Goal: Task Accomplishment & Management: Use online tool/utility

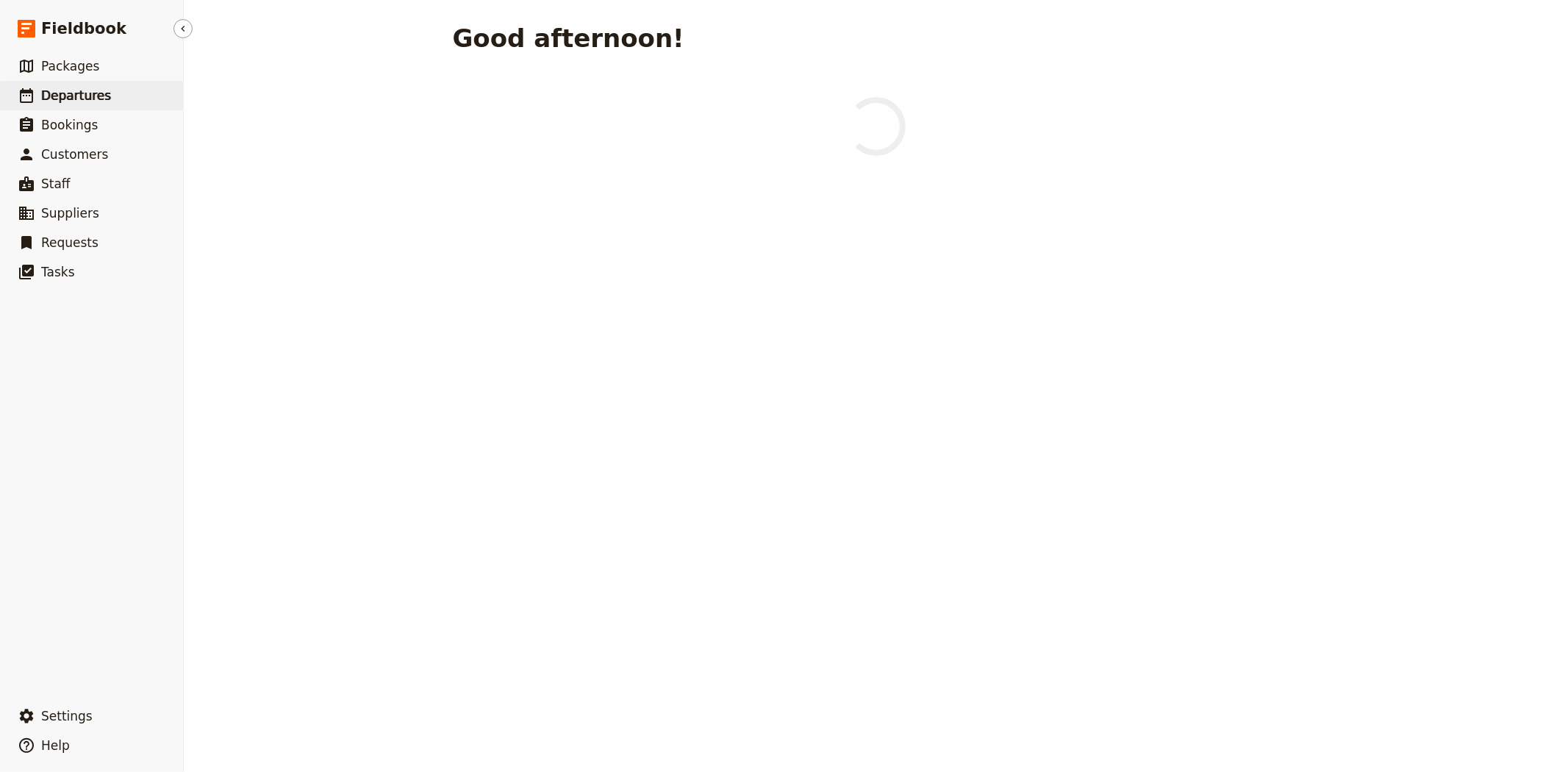
drag, startPoint x: 94, startPoint y: 96, endPoint x: 122, endPoint y: 106, distance: 29.7
click at [94, 96] on span "Departures" at bounding box center [76, 96] width 70 height 15
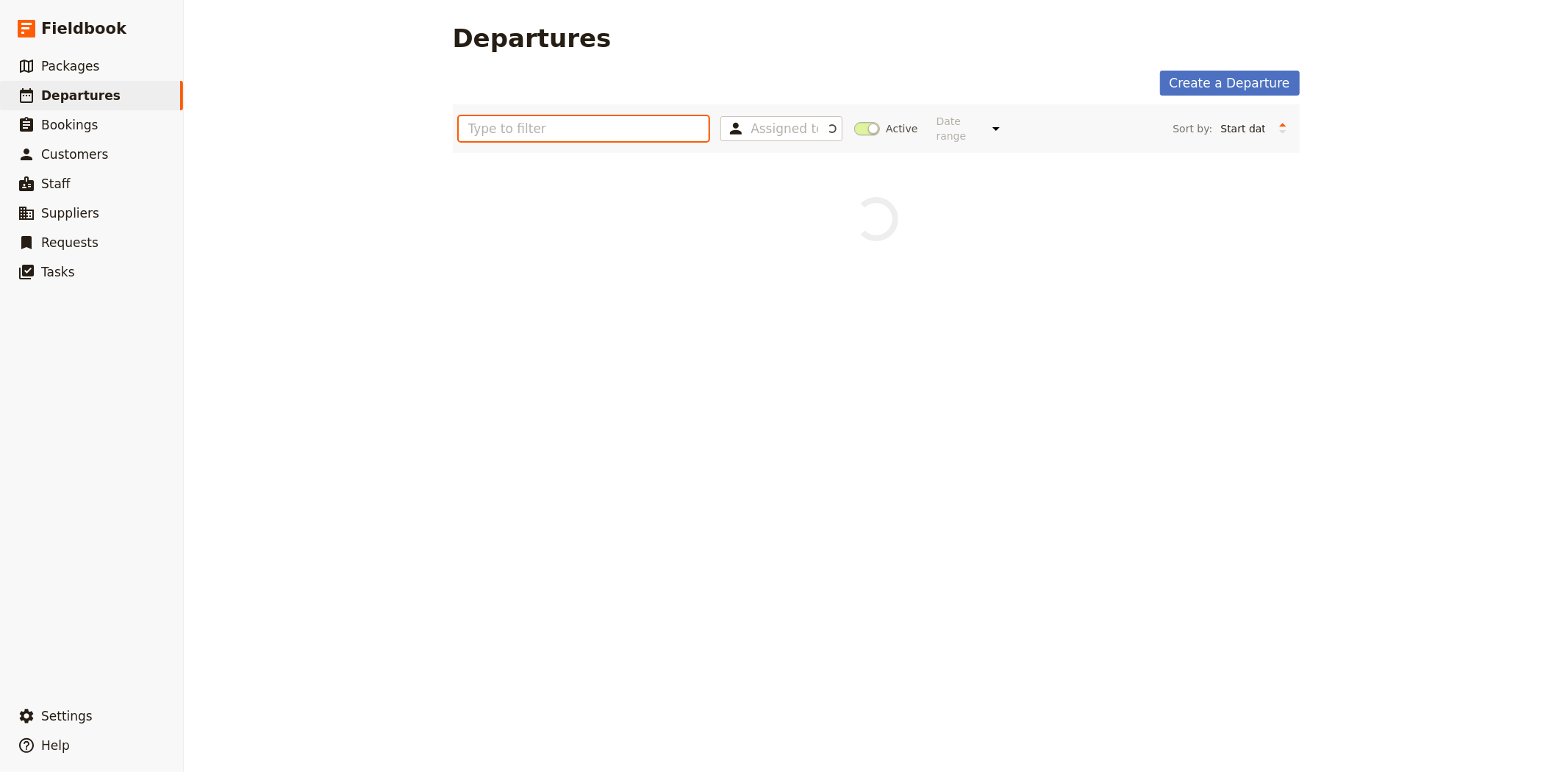
click at [556, 122] on input "text" at bounding box center [584, 129] width 250 height 25
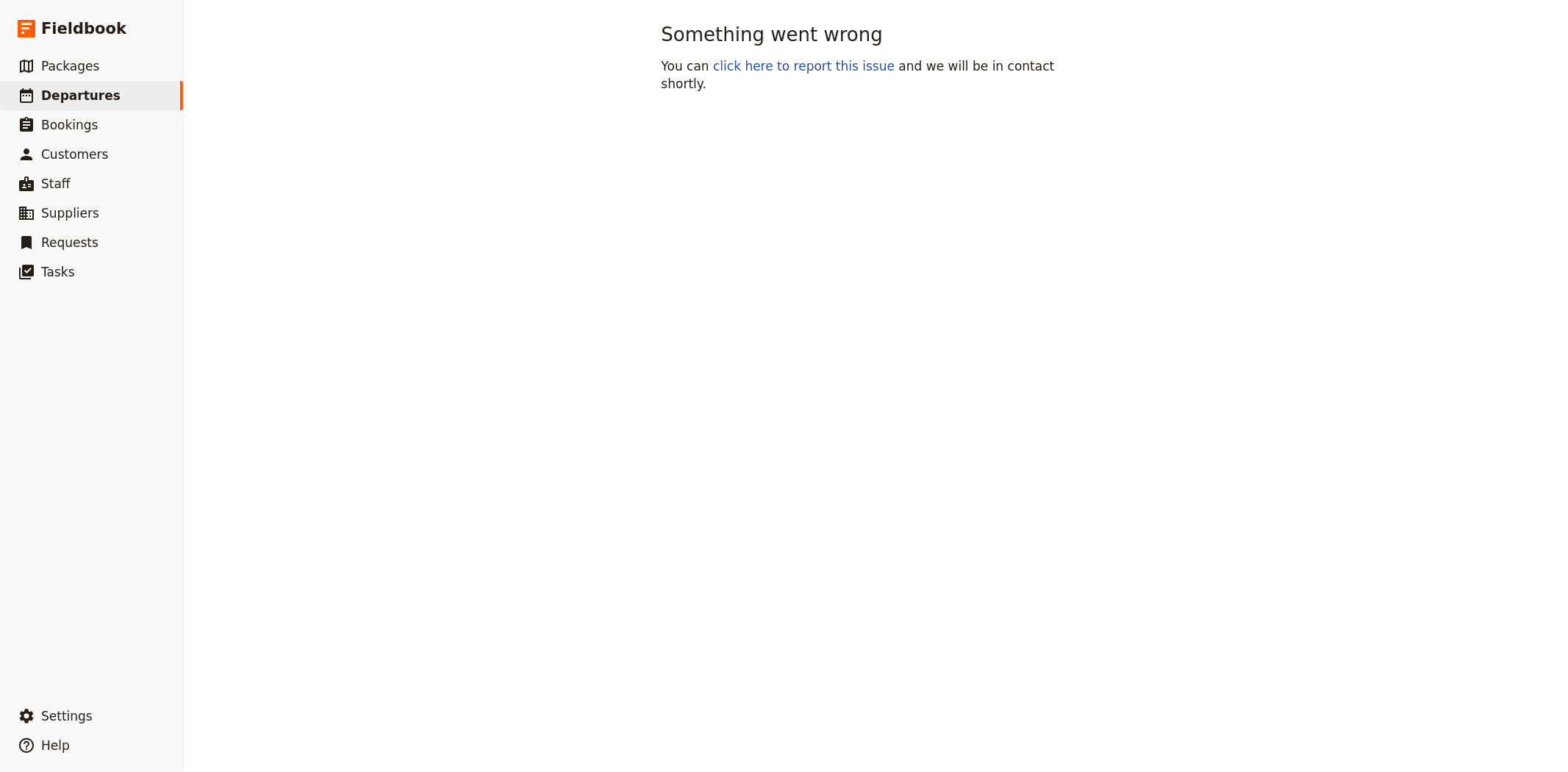
click at [851, 123] on div "Something went wrong You can click here to report this issue and we will be in …" at bounding box center [876, 386] width 1384 height 772
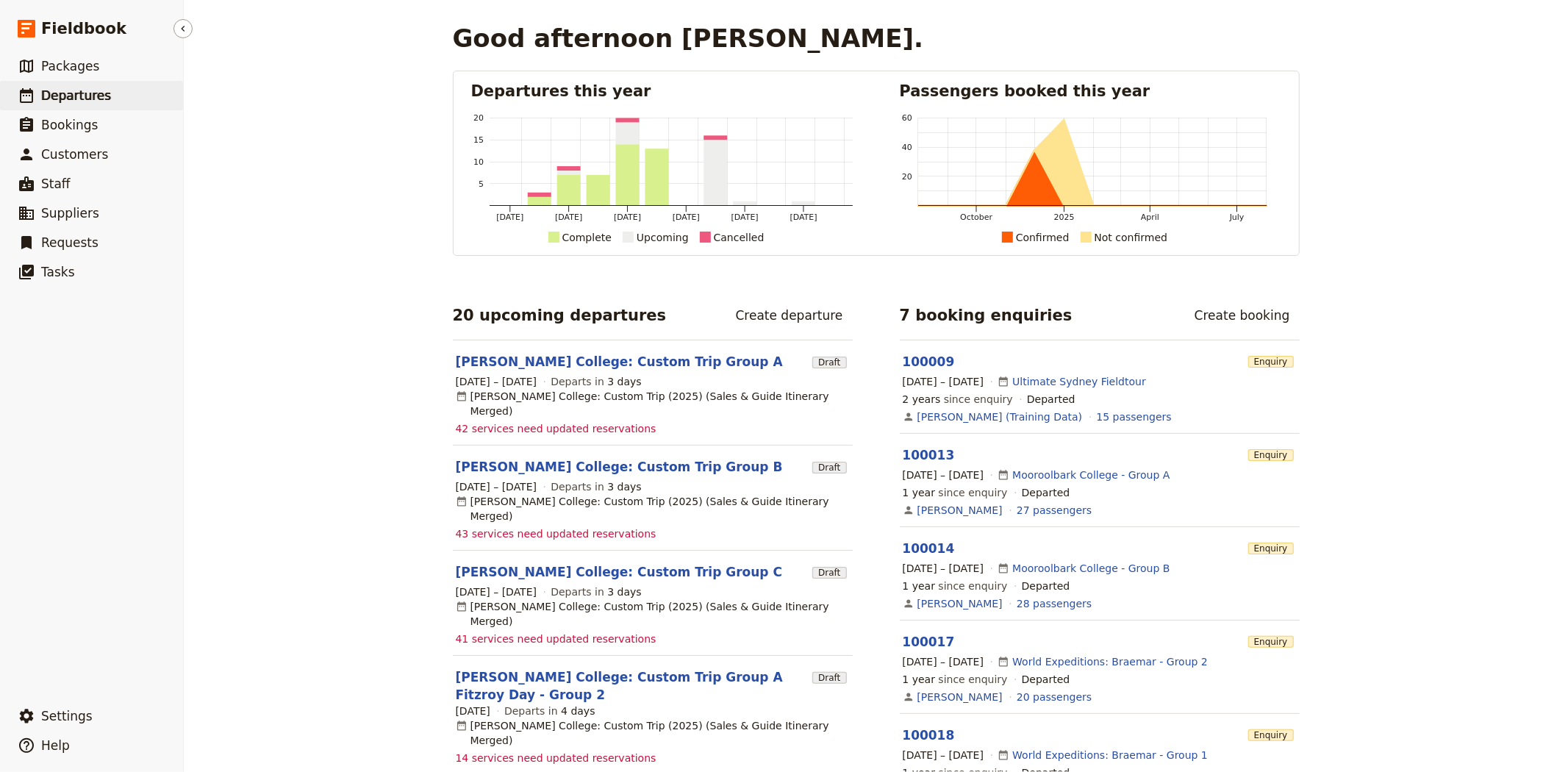
click at [100, 88] on span "Departures" at bounding box center [76, 96] width 70 height 15
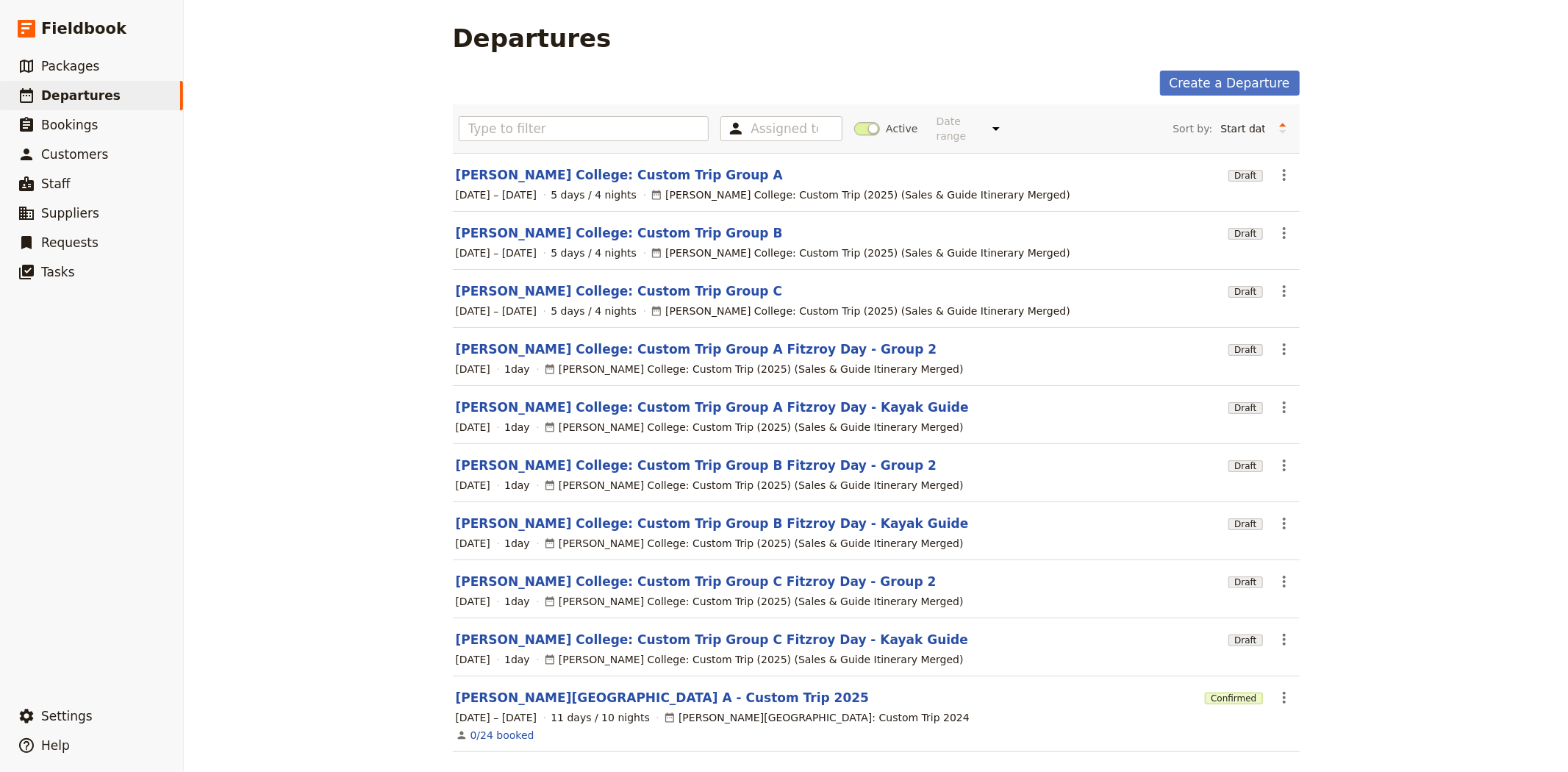
click at [854, 125] on span at bounding box center [867, 128] width 26 height 13
click at [854, 122] on input "Active" at bounding box center [854, 122] width 0 height 0
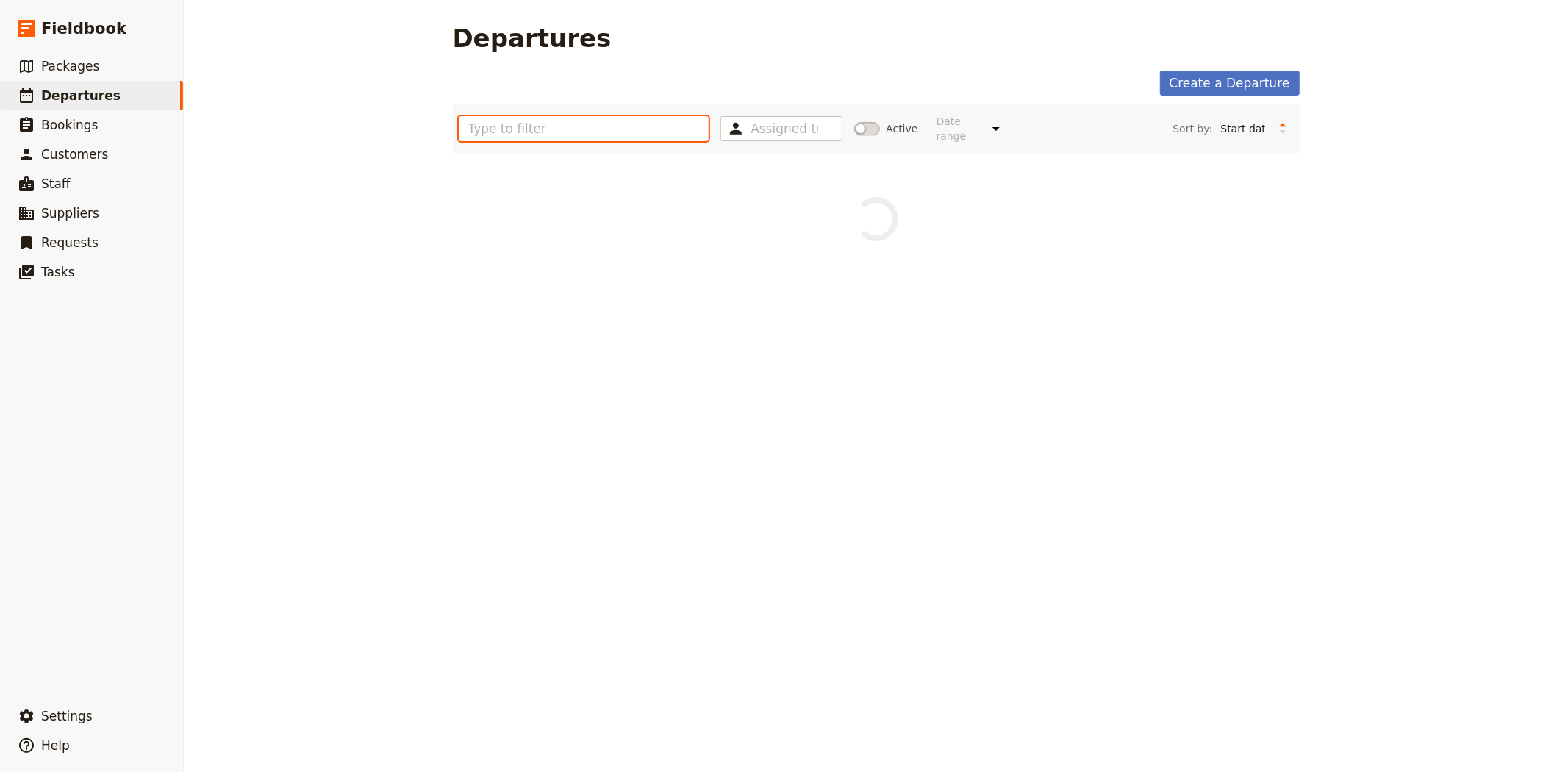
click at [664, 122] on input "text" at bounding box center [584, 129] width 250 height 25
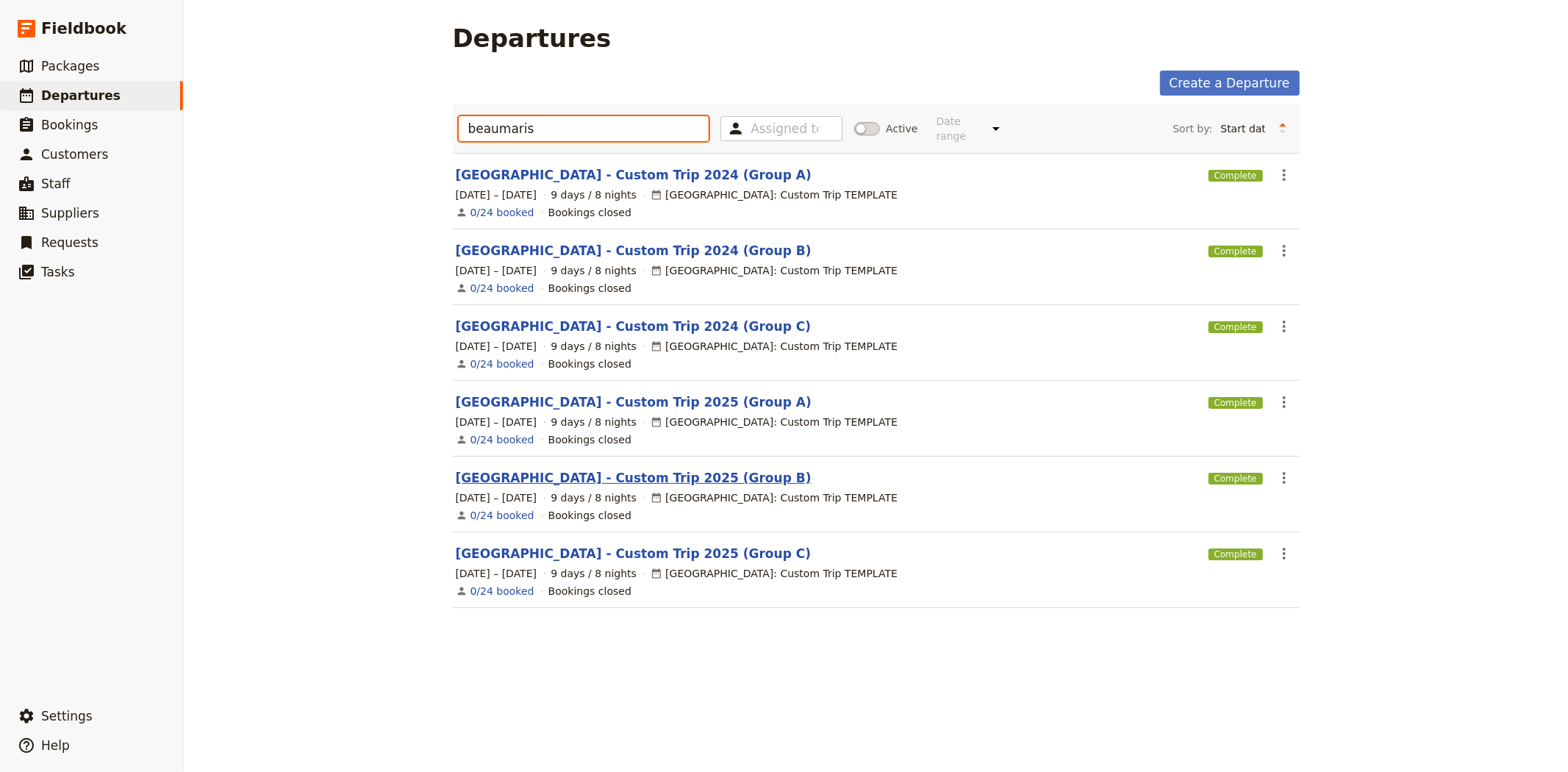
type input "beaumaris"
click at [709, 469] on link "[GEOGRAPHIC_DATA] - Custom Trip 2025 (Group B)" at bounding box center [634, 478] width 355 height 17
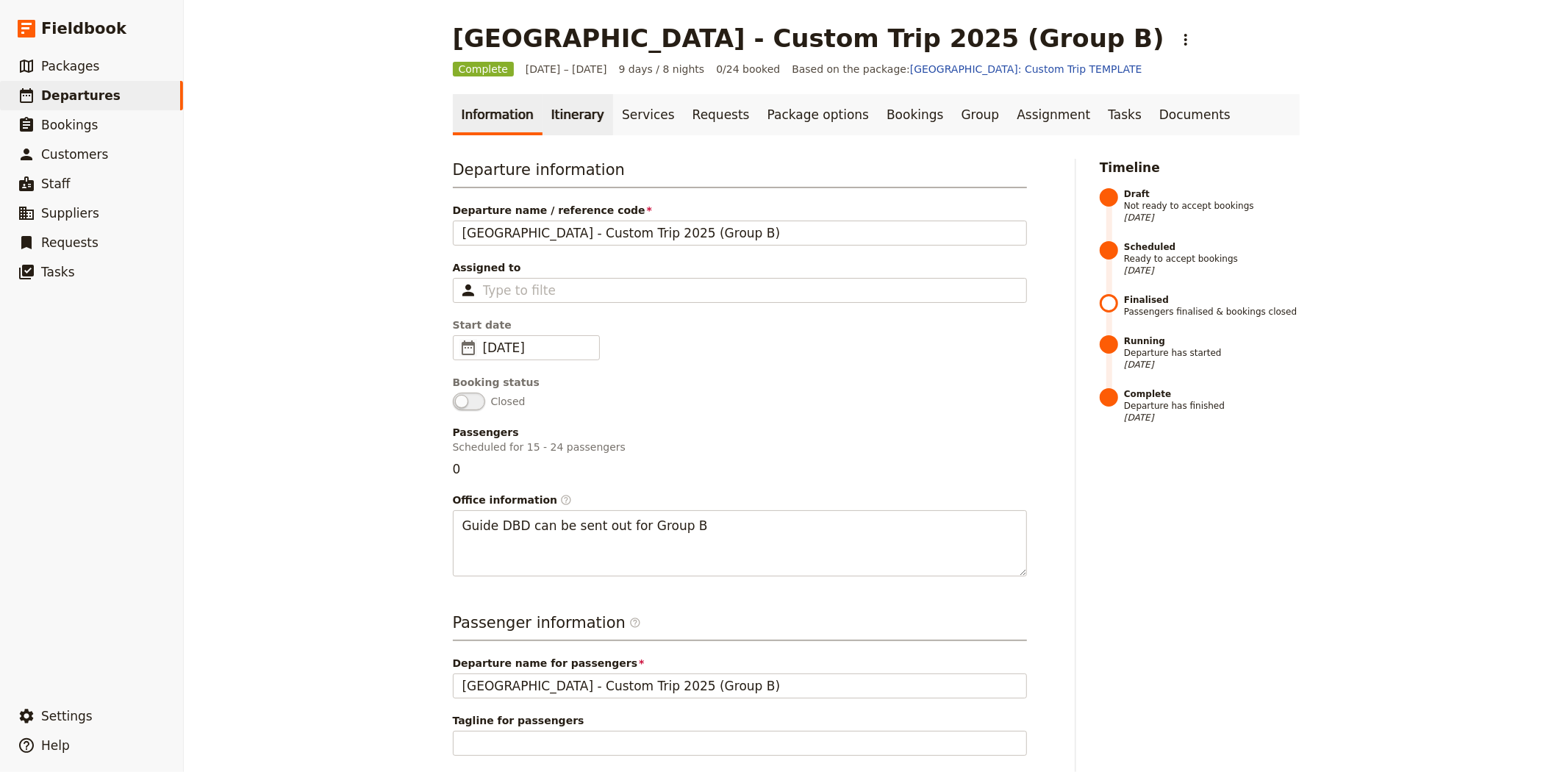
click at [555, 125] on link "Itinerary" at bounding box center [577, 115] width 70 height 41
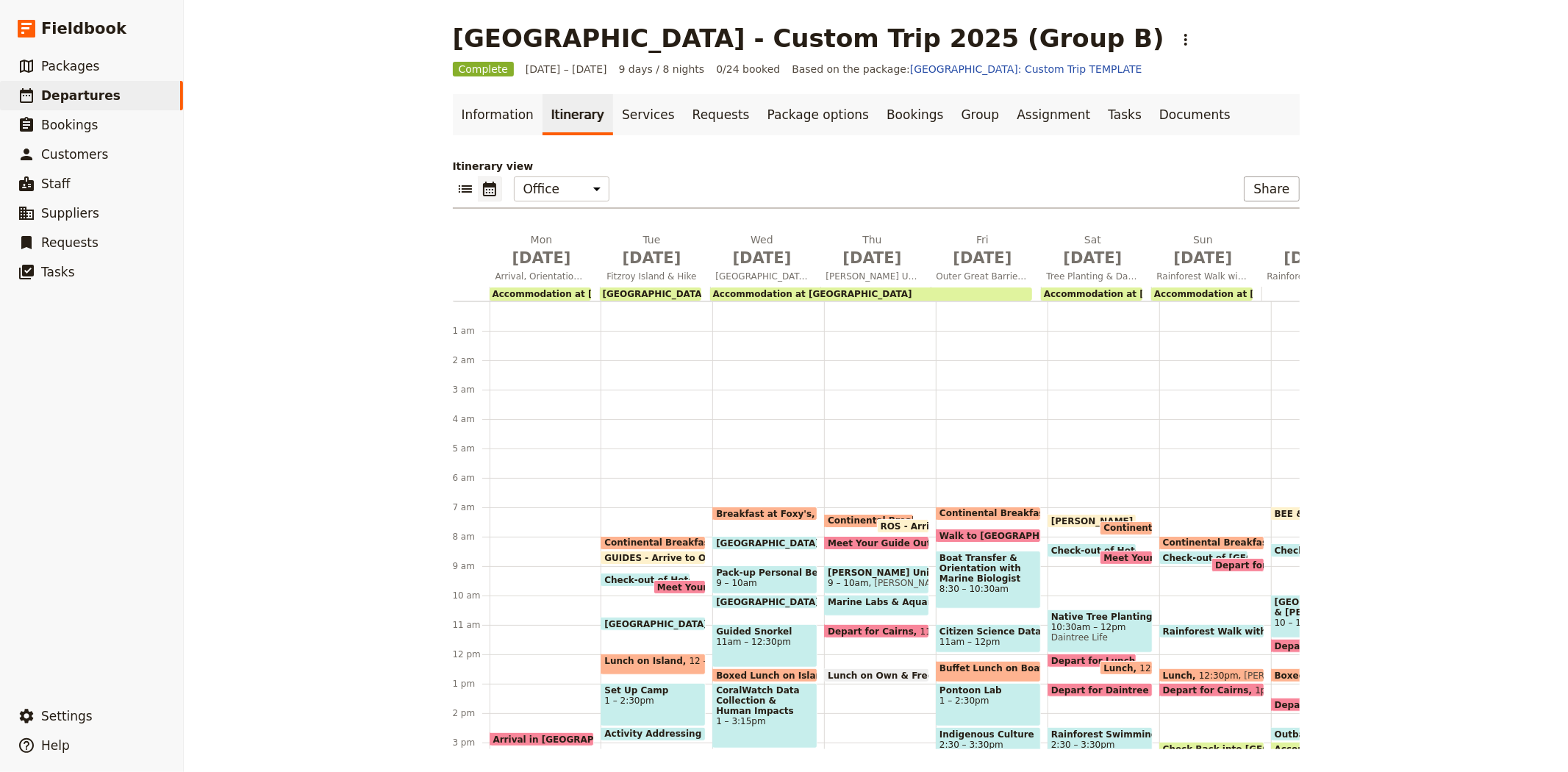
scroll to position [191, 0]
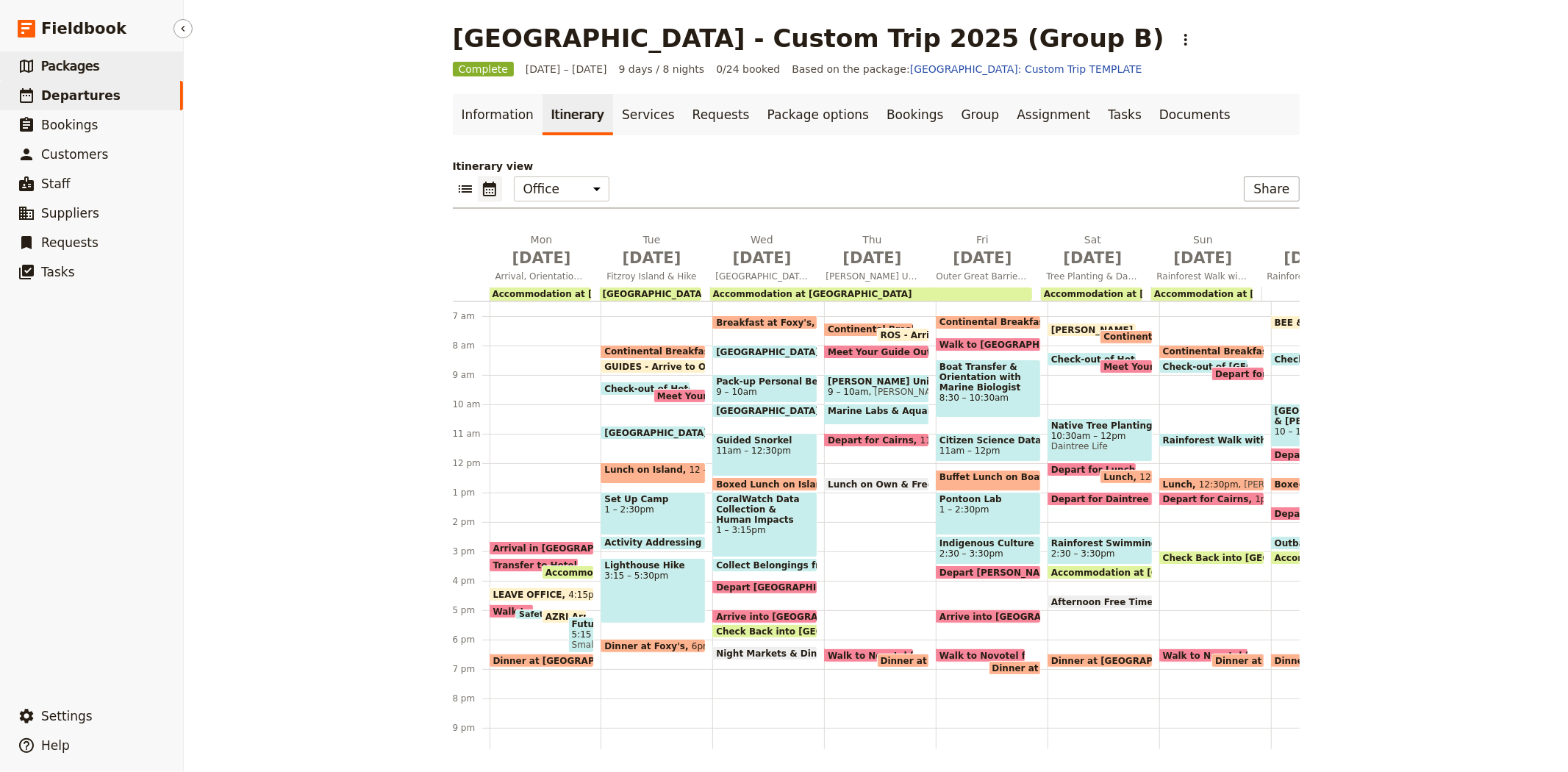
click at [77, 67] on span "Packages" at bounding box center [70, 66] width 58 height 15
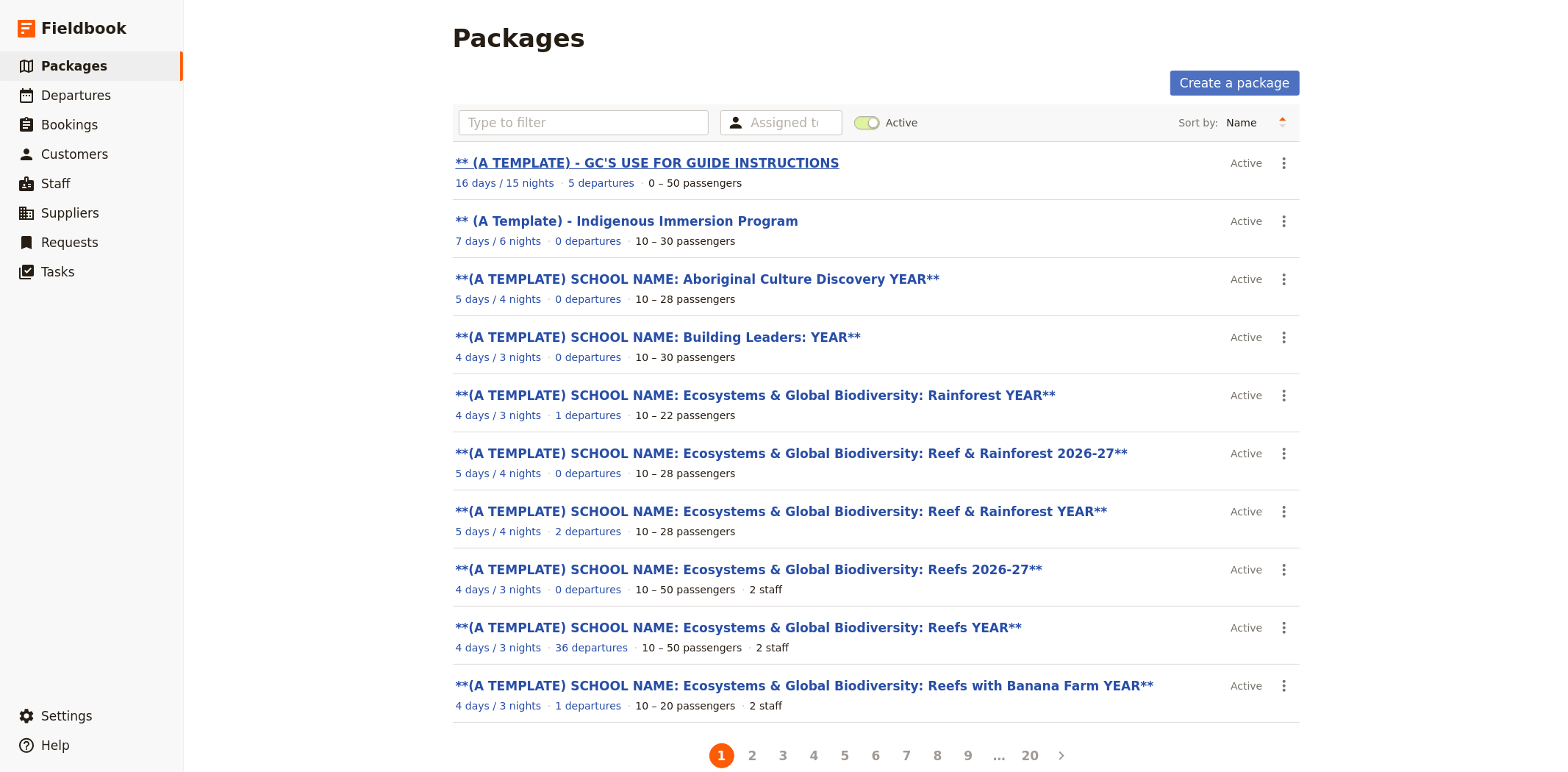
click at [654, 170] on link "** (A TEMPLATE) - GC'S USE FOR GUIDE INSTRUCTIONS" at bounding box center [648, 163] width 384 height 15
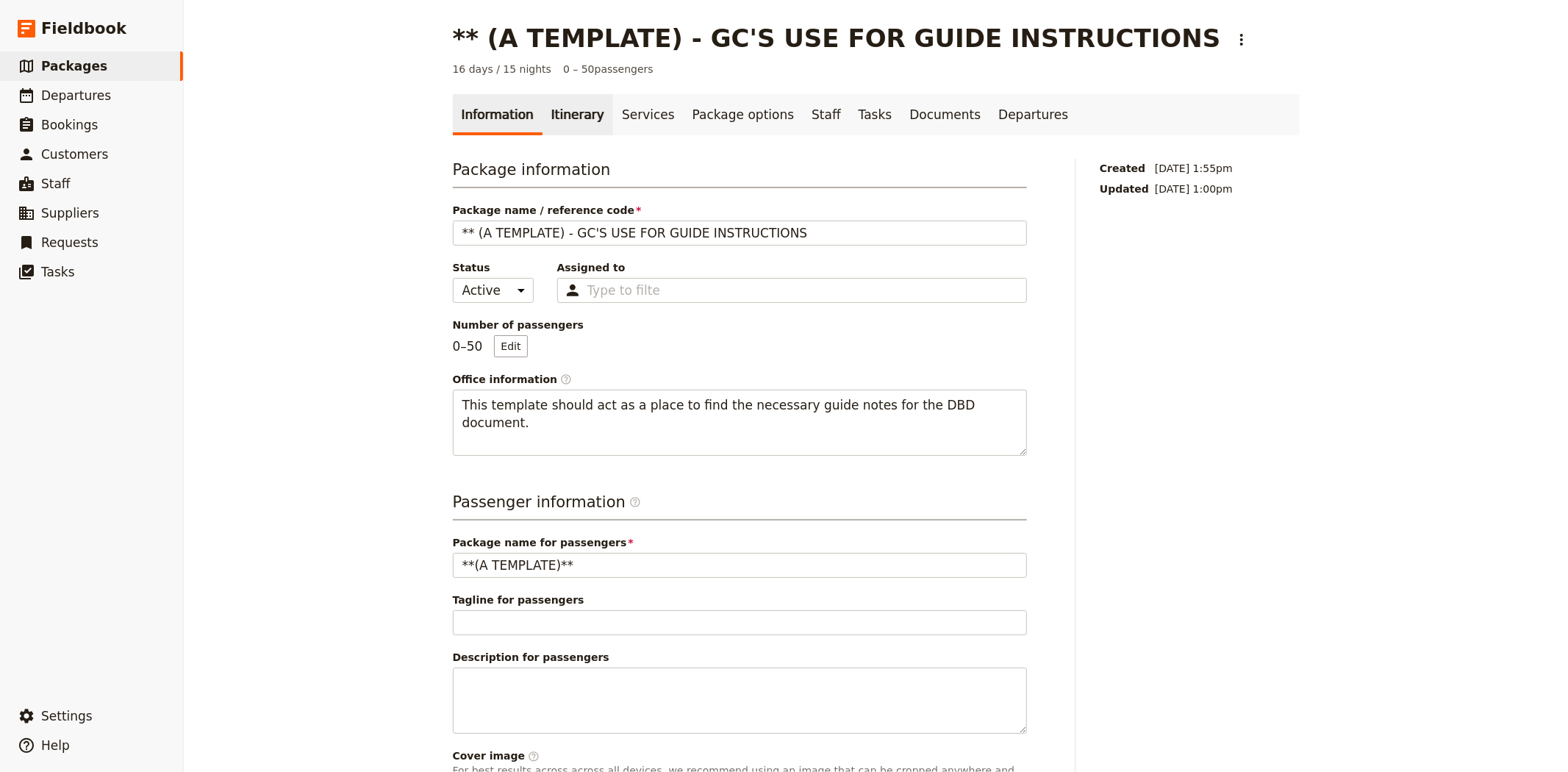
click at [564, 111] on link "Itinerary" at bounding box center [577, 115] width 70 height 41
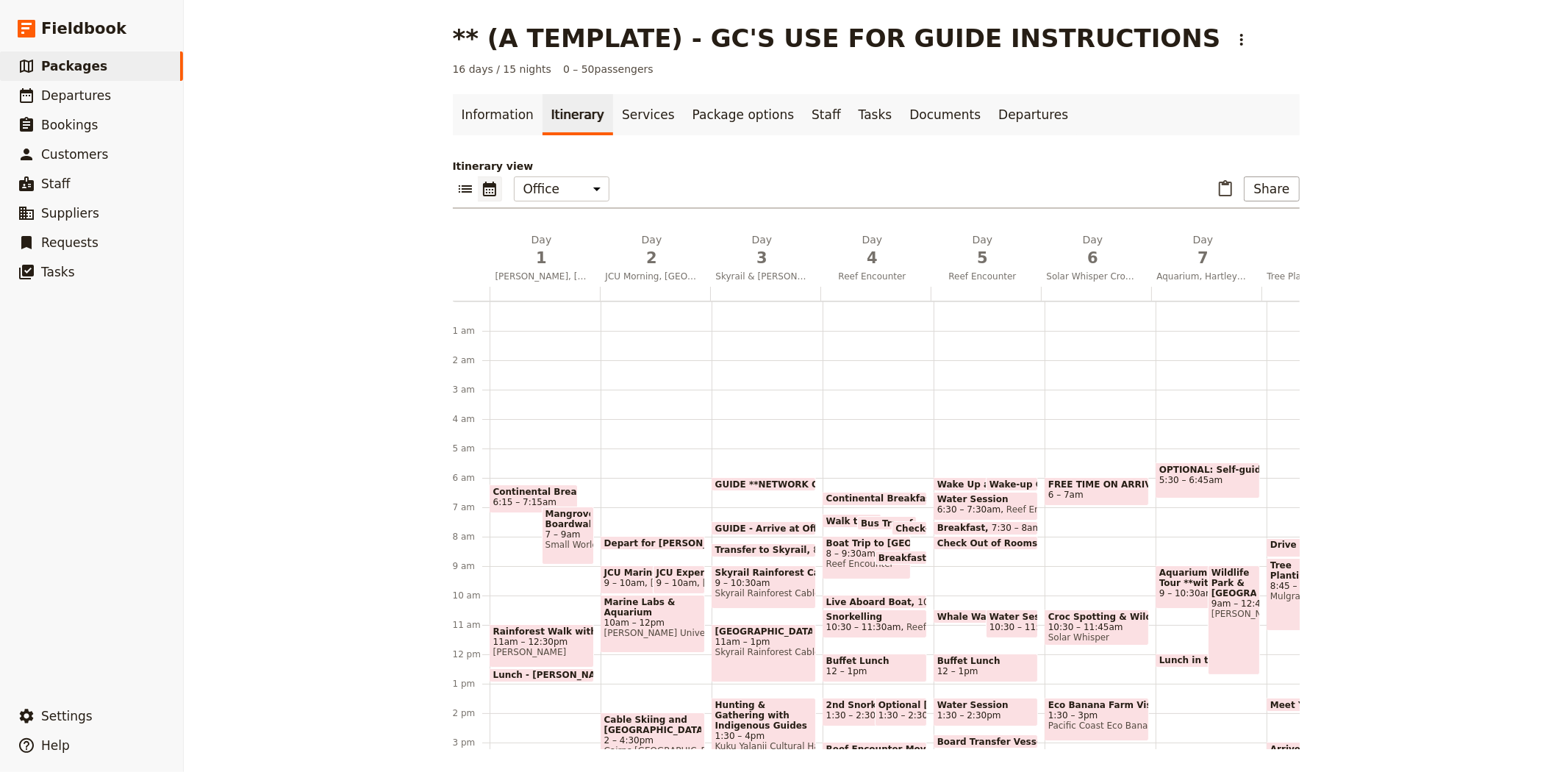
scroll to position [147, 0]
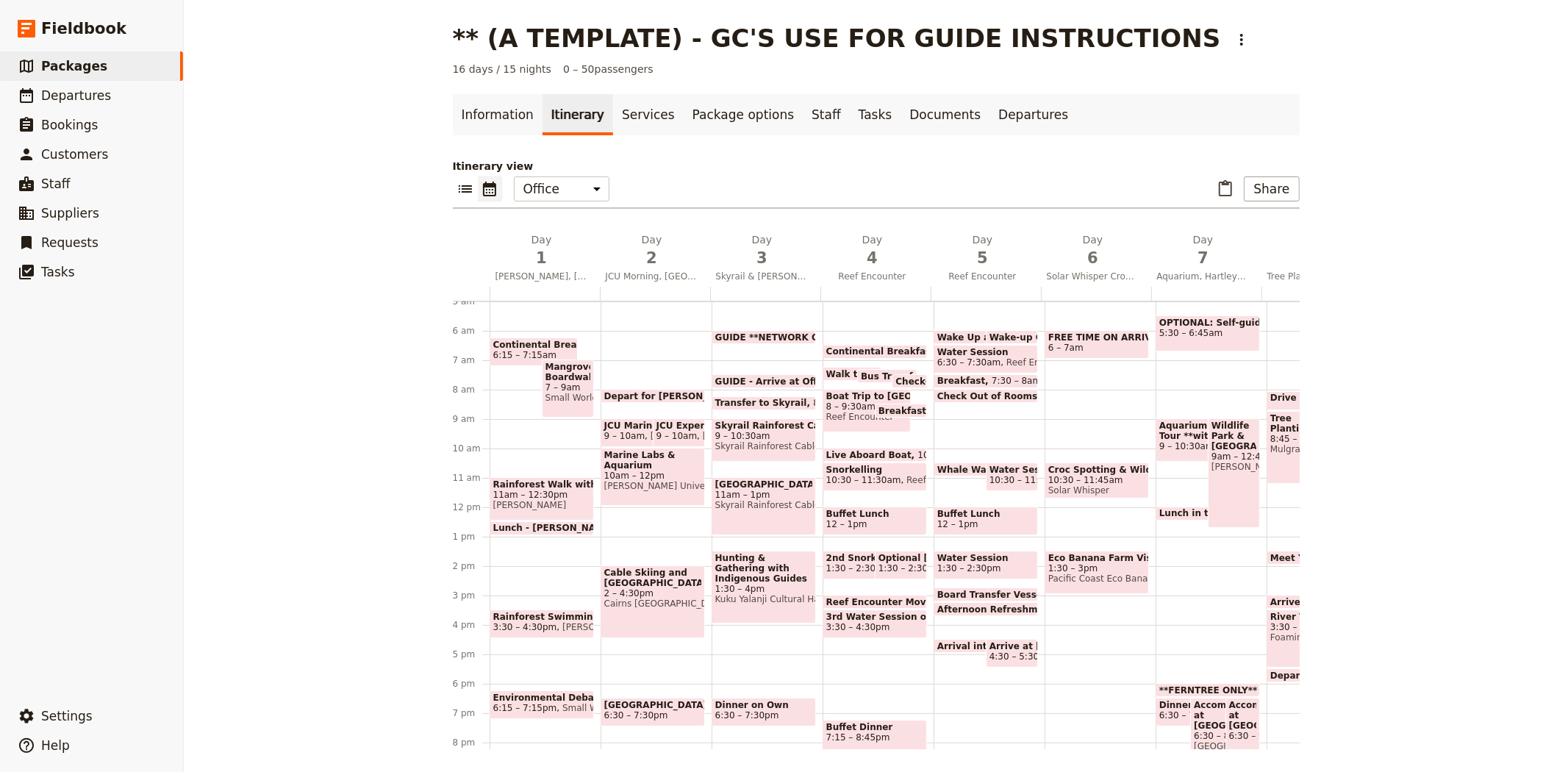
click at [784, 334] on span "GUIDE **NETWORK OOH DAY BEFORE INSTRUCTIONS" at bounding box center [849, 337] width 268 height 9
select select "3"
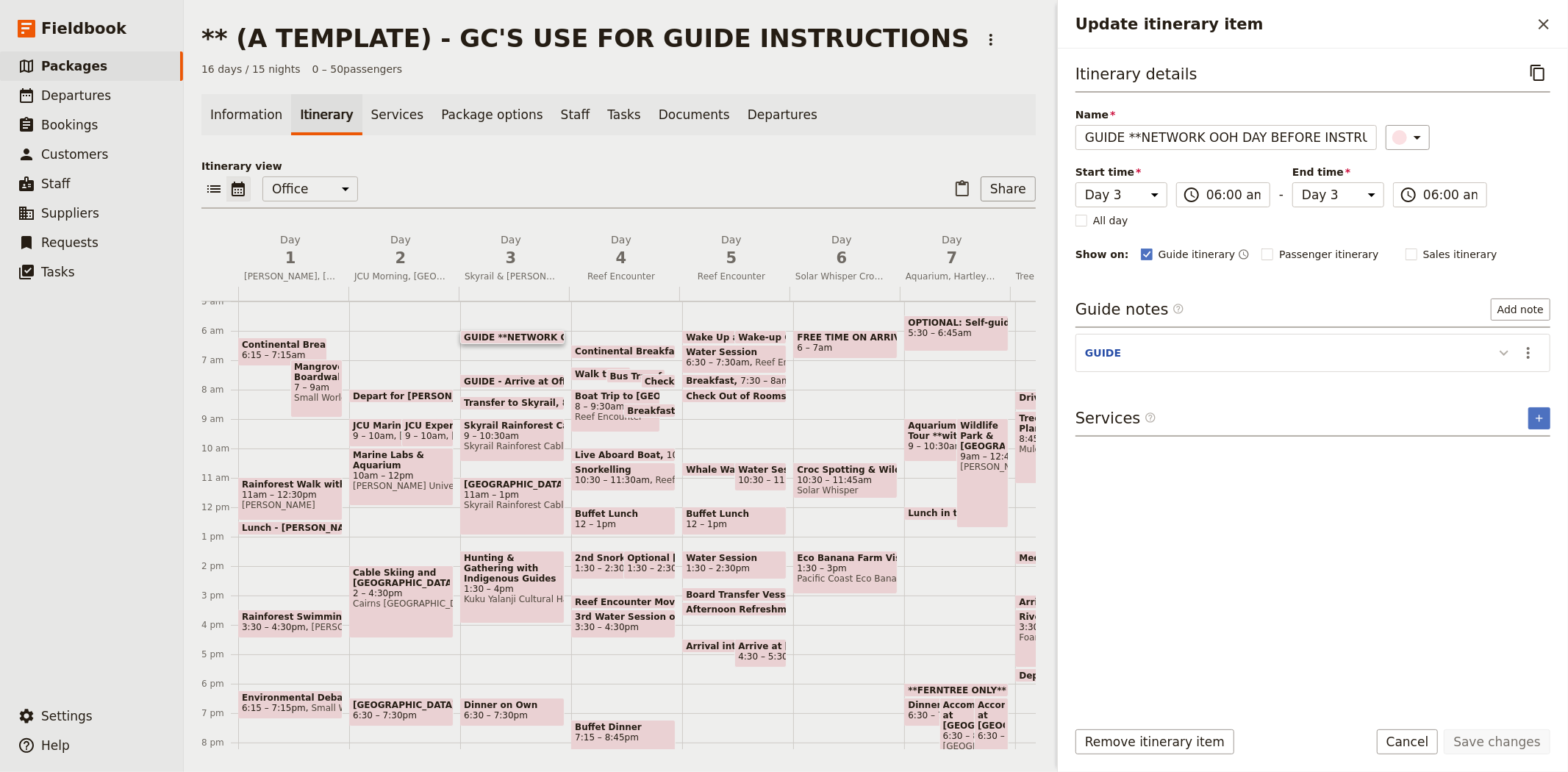
click at [1511, 355] on icon "Update itinerary item" at bounding box center [1504, 353] width 17 height 17
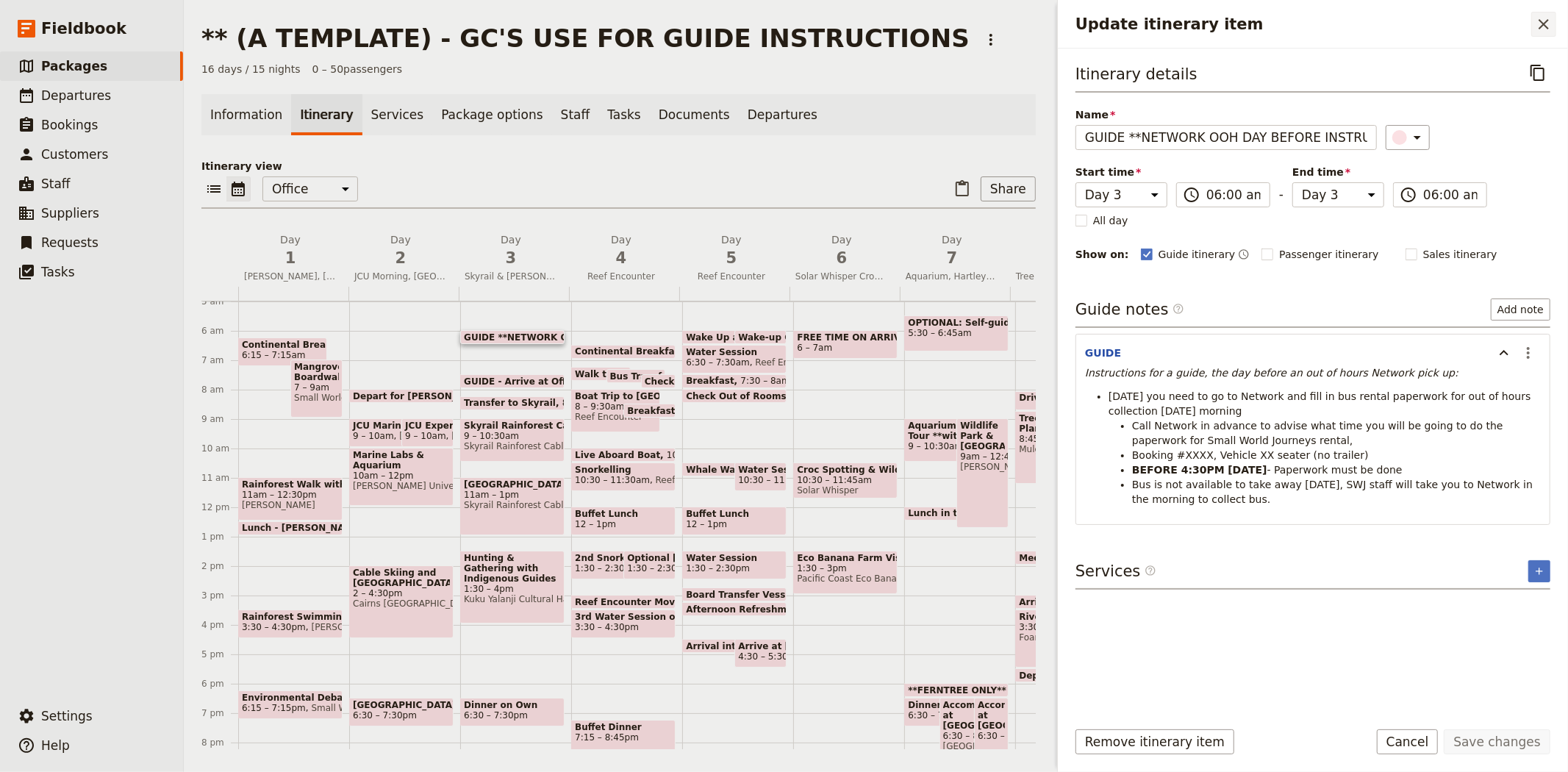
click at [1547, 23] on icon "Close drawer" at bounding box center [1544, 24] width 17 height 17
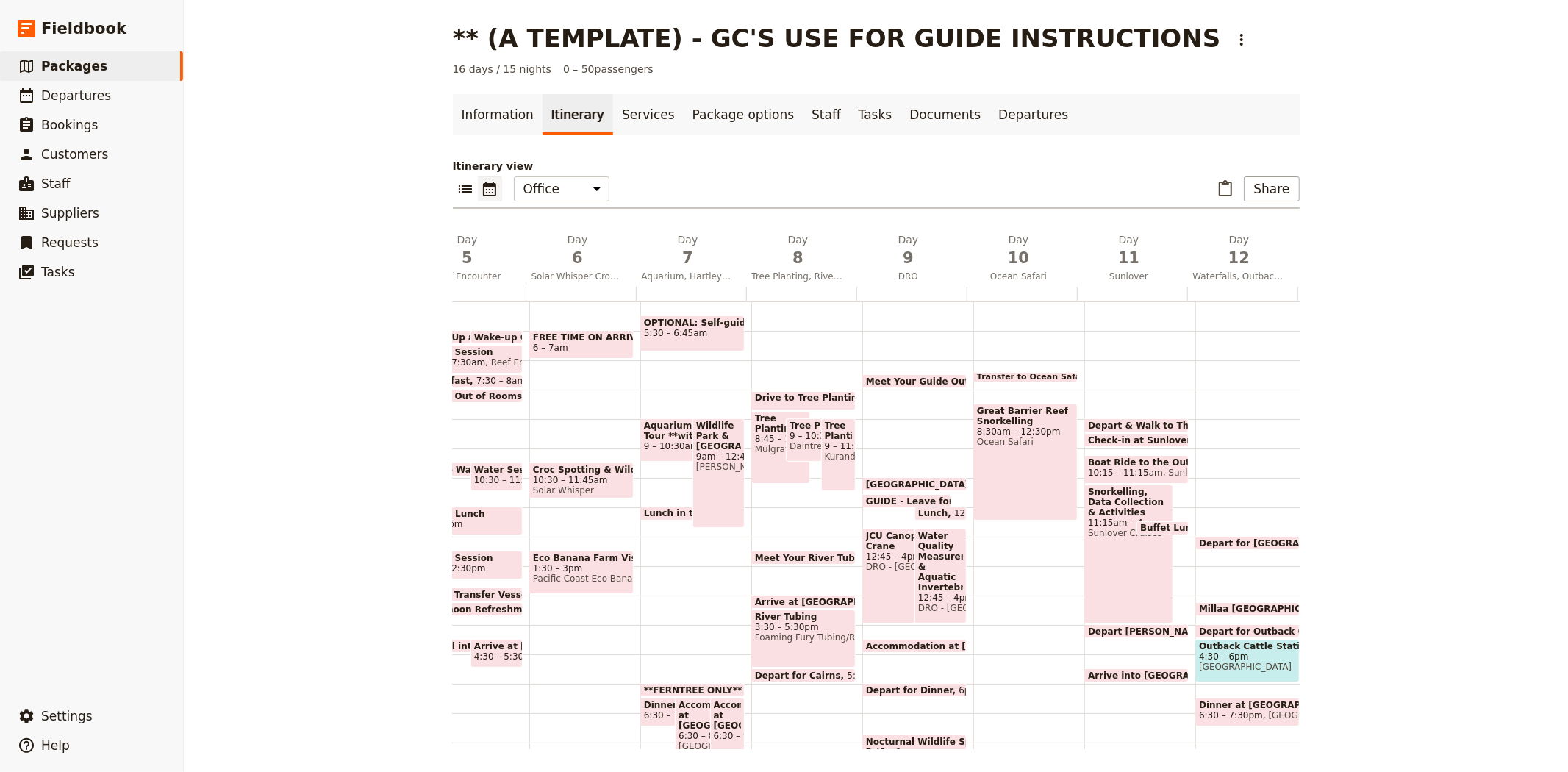
scroll to position [0, 0]
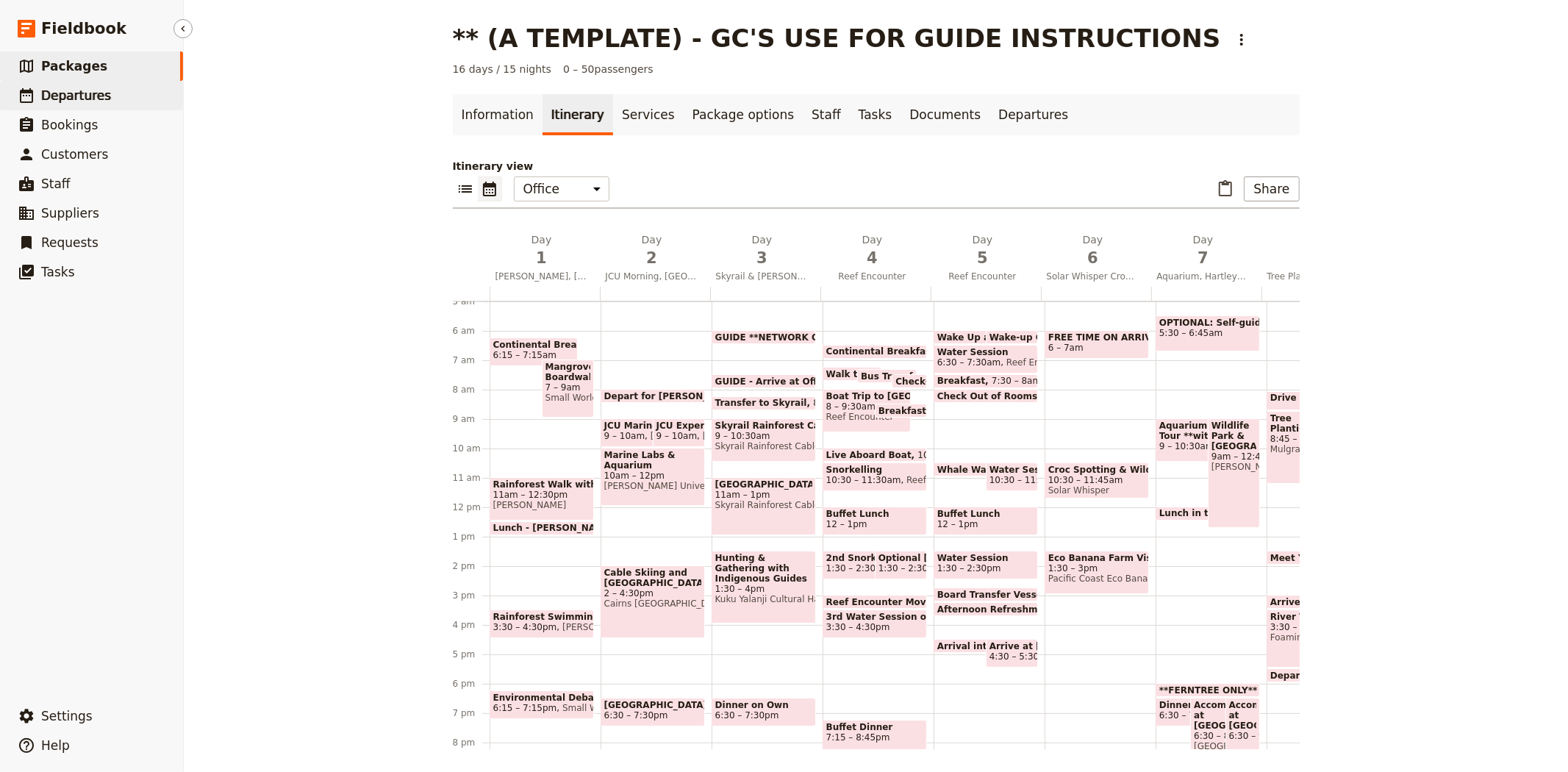
click at [105, 105] on link "​ Departures" at bounding box center [92, 95] width 183 height 29
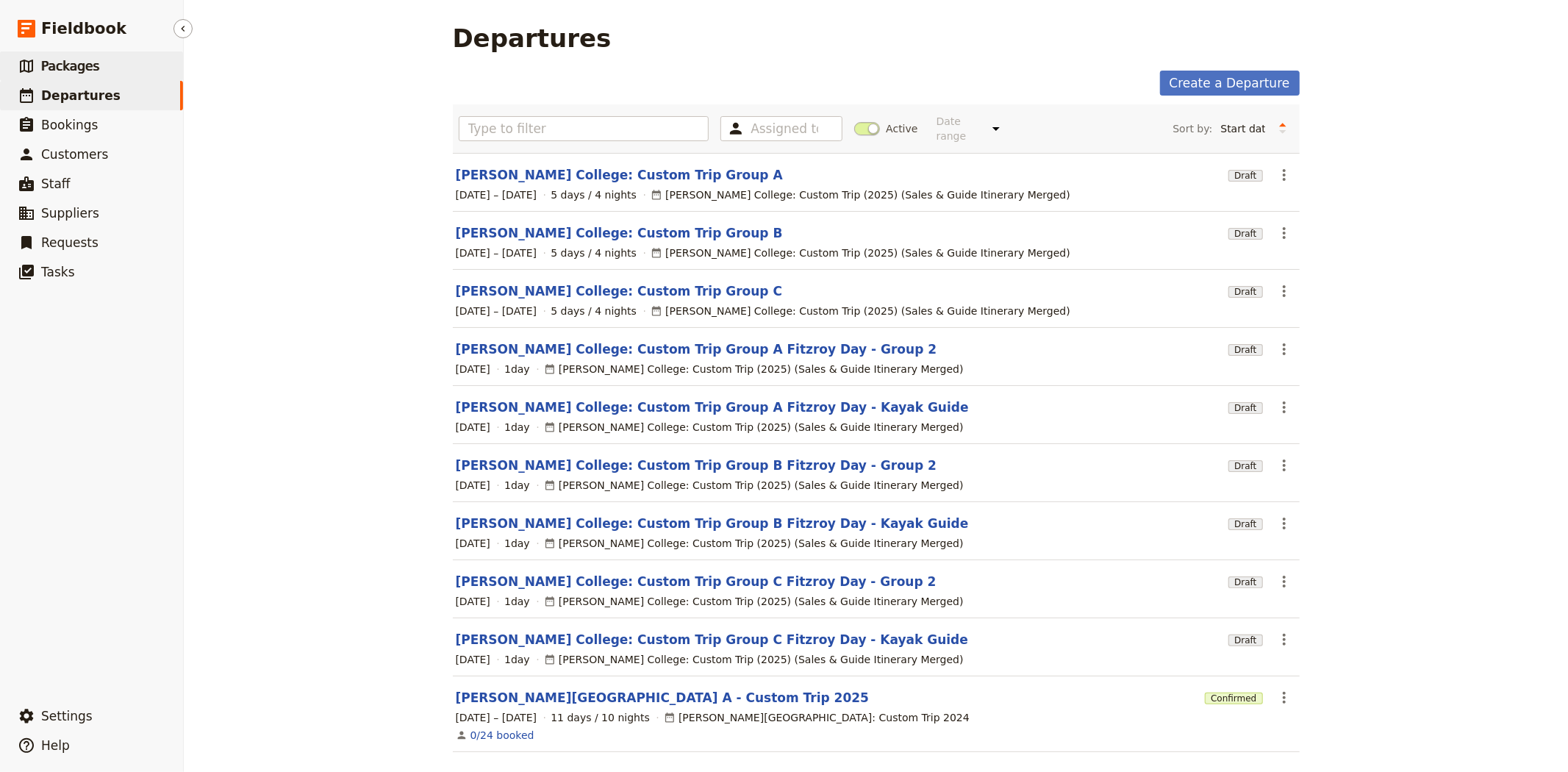
click at [96, 55] on link "​ Packages" at bounding box center [92, 66] width 183 height 29
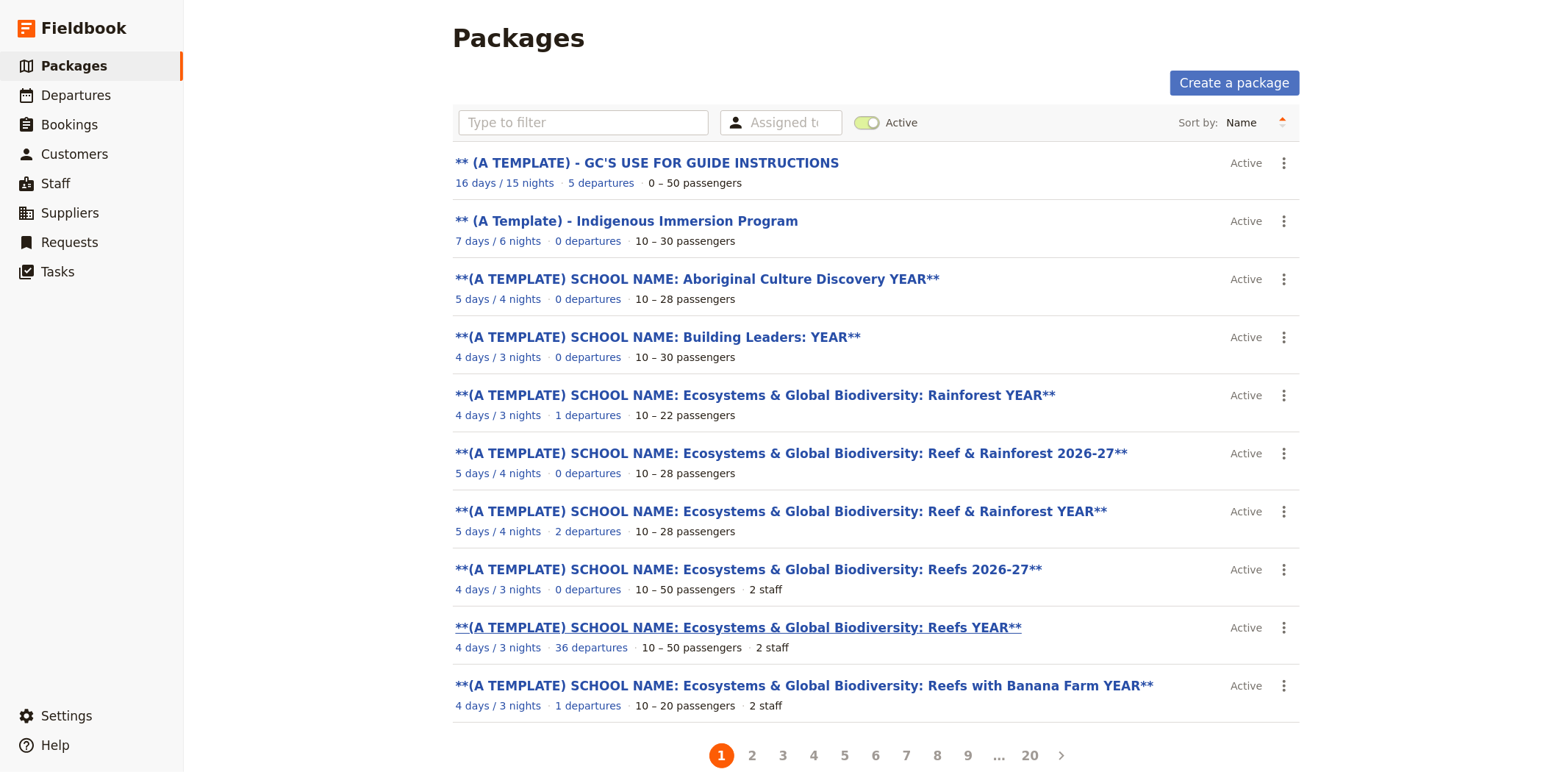
click at [834, 628] on link "**(A TEMPLATE) SCHOOL NAME: Ecosystems & Global Biodiversity: Reefs YEAR**" at bounding box center [739, 628] width 567 height 15
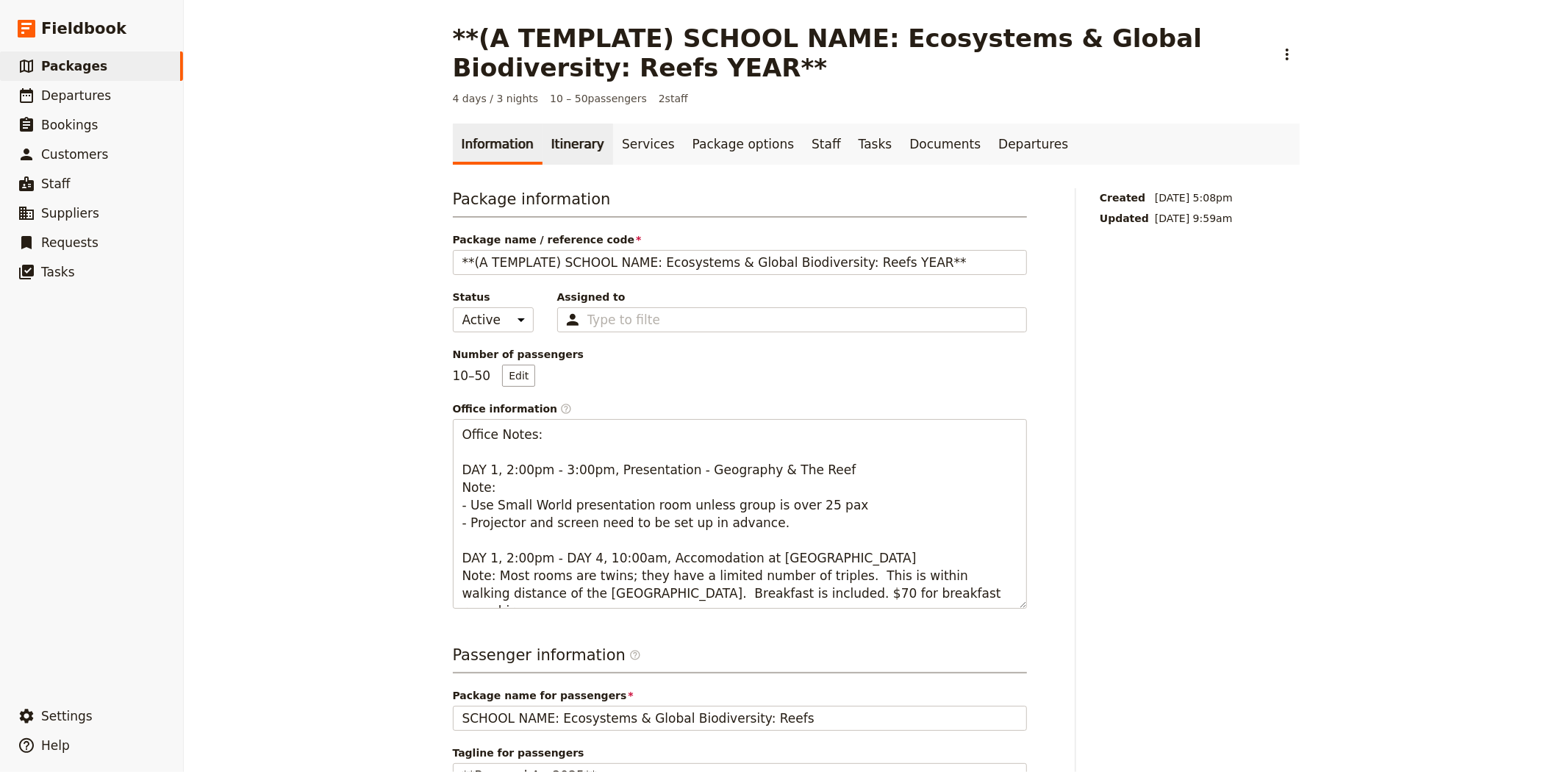
click at [576, 148] on link "Itinerary" at bounding box center [577, 144] width 70 height 41
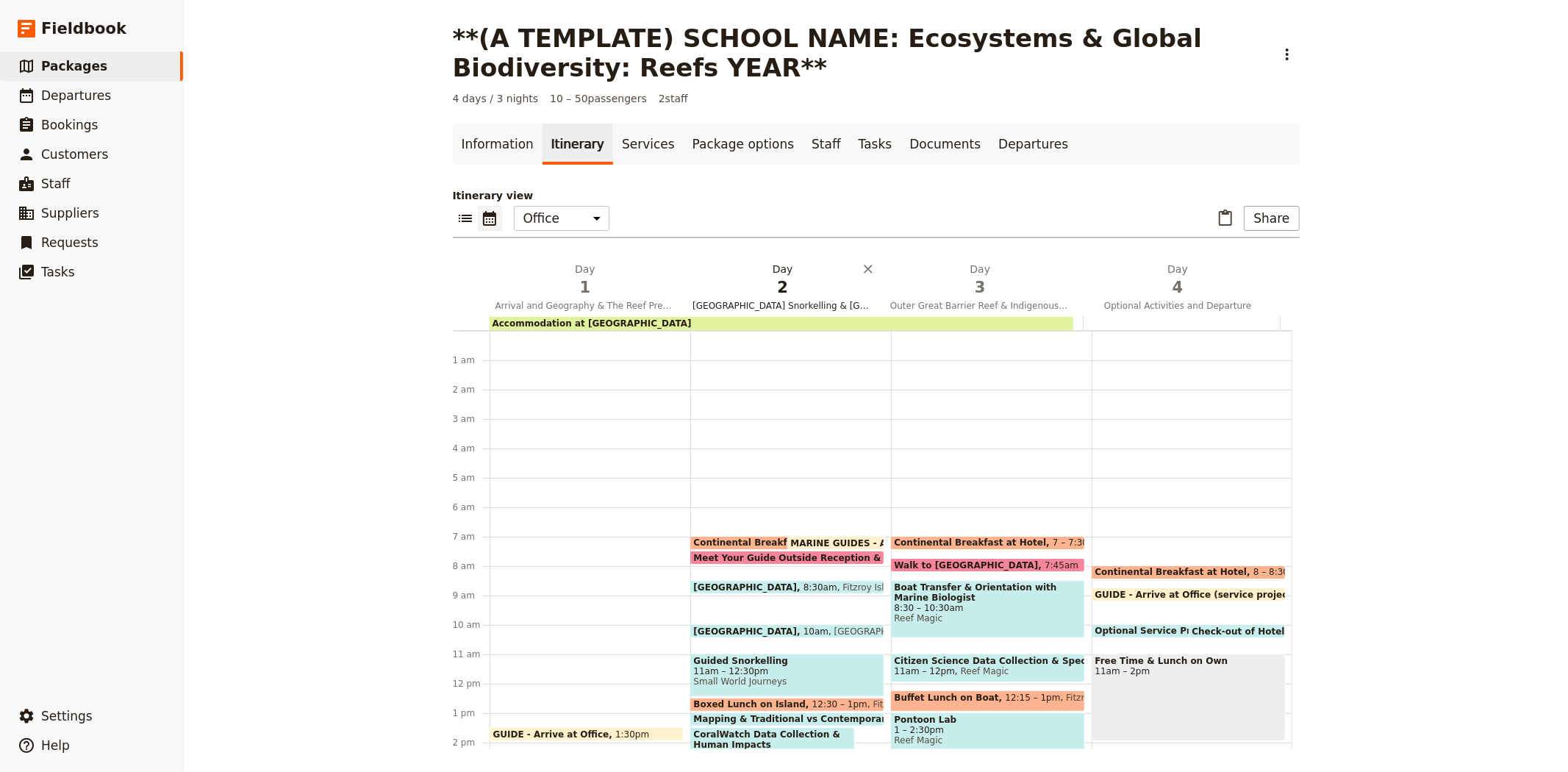
scroll to position [191, 0]
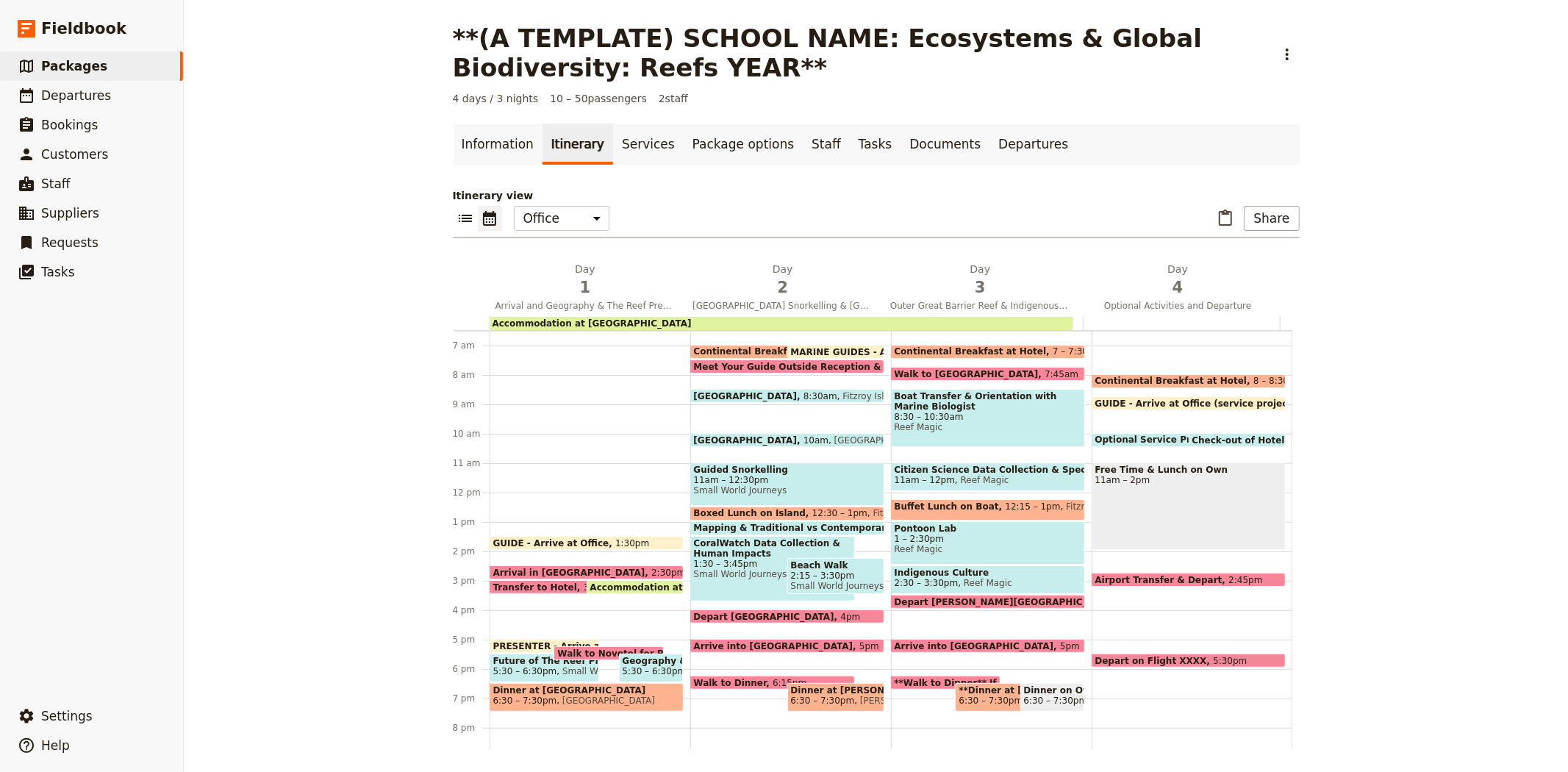
click at [1201, 400] on span "GUIDE - Arrive at Office (service project)" at bounding box center [1199, 403] width 207 height 9
select select "4"
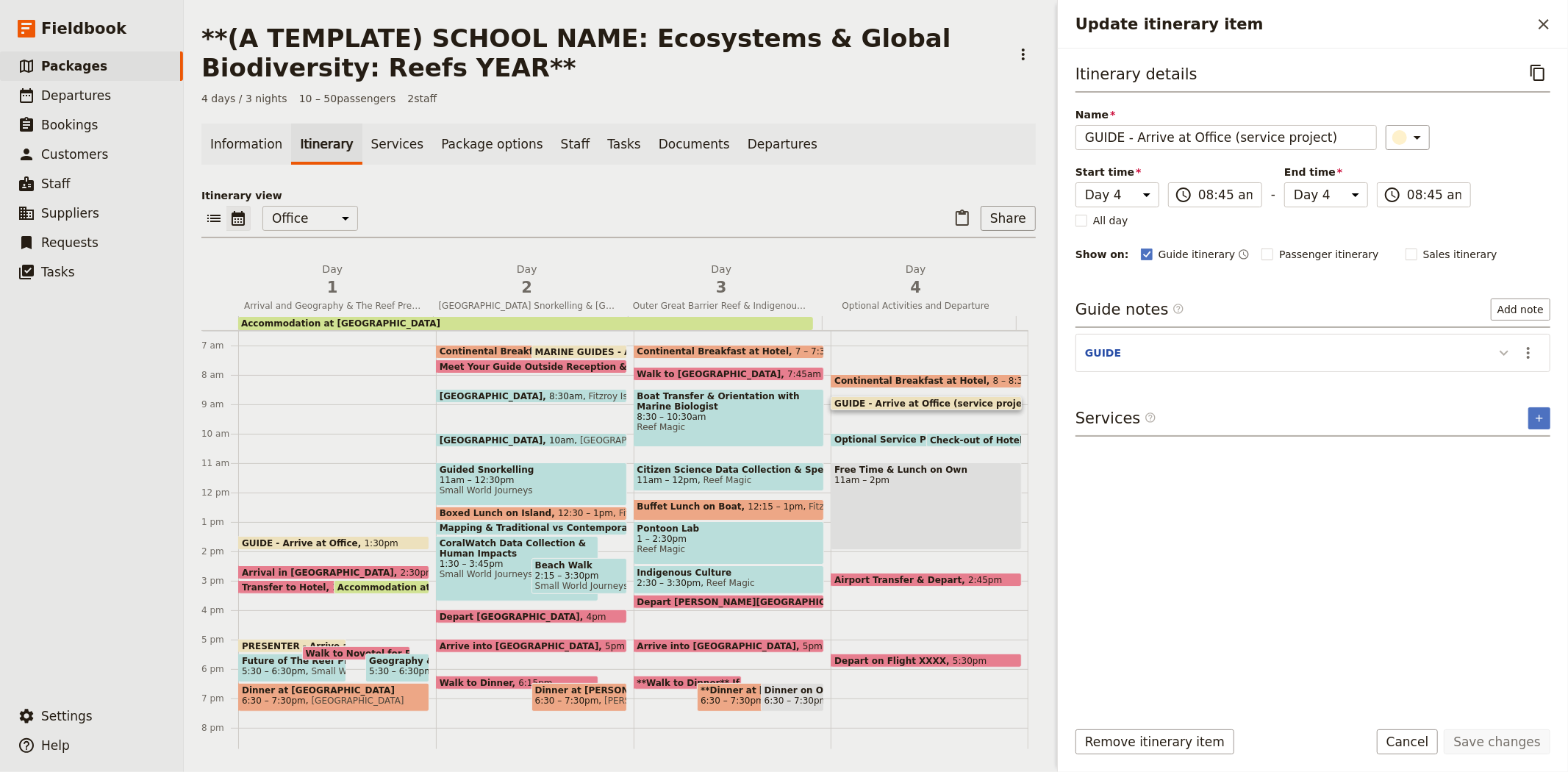
click at [1515, 345] on button "Update itinerary item" at bounding box center [1504, 352] width 24 height 24
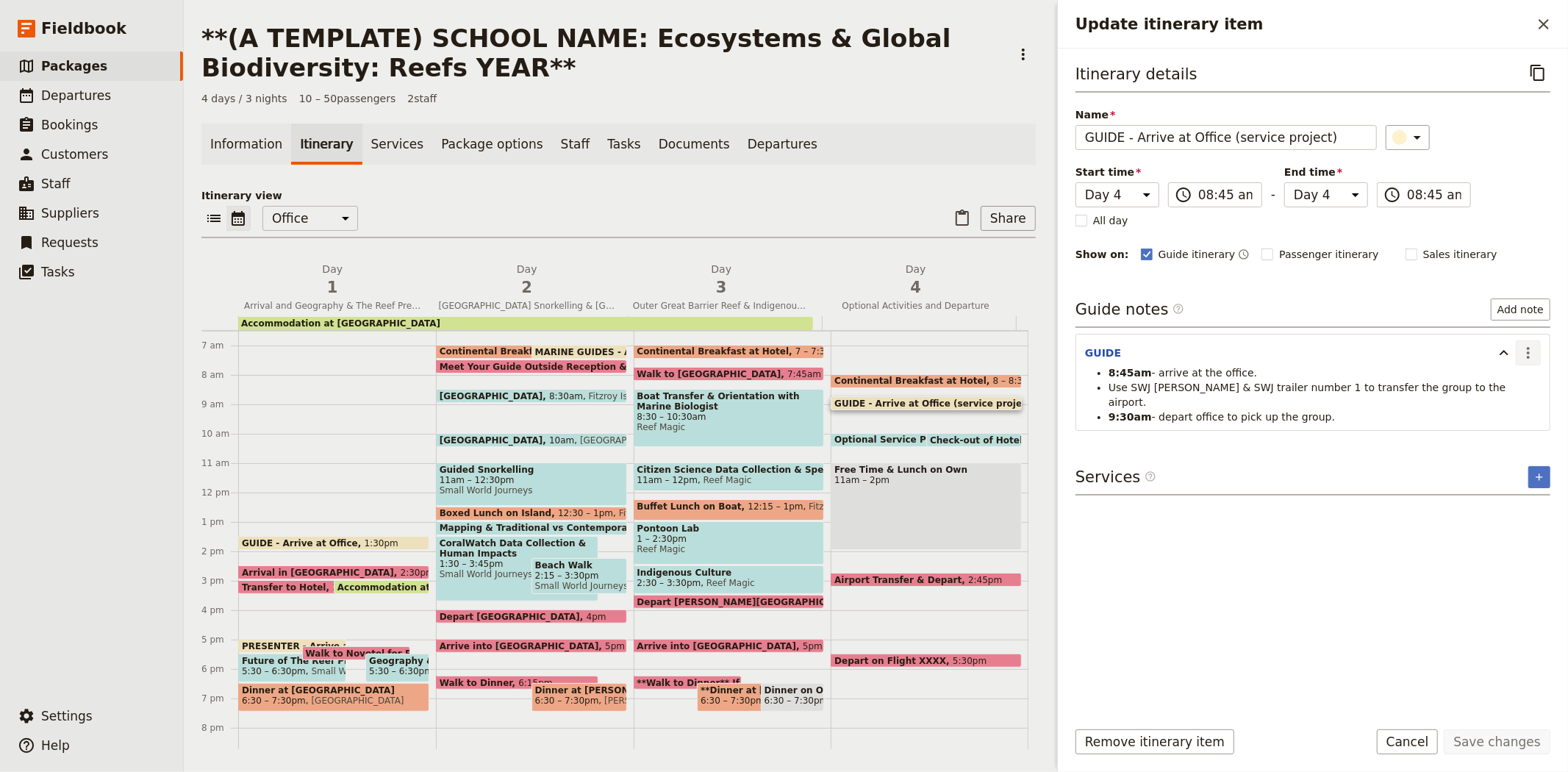
click at [1535, 355] on icon "Actions" at bounding box center [1529, 353] width 17 height 17
click at [1516, 379] on span "Edit note" at bounding box center [1497, 385] width 69 height 15
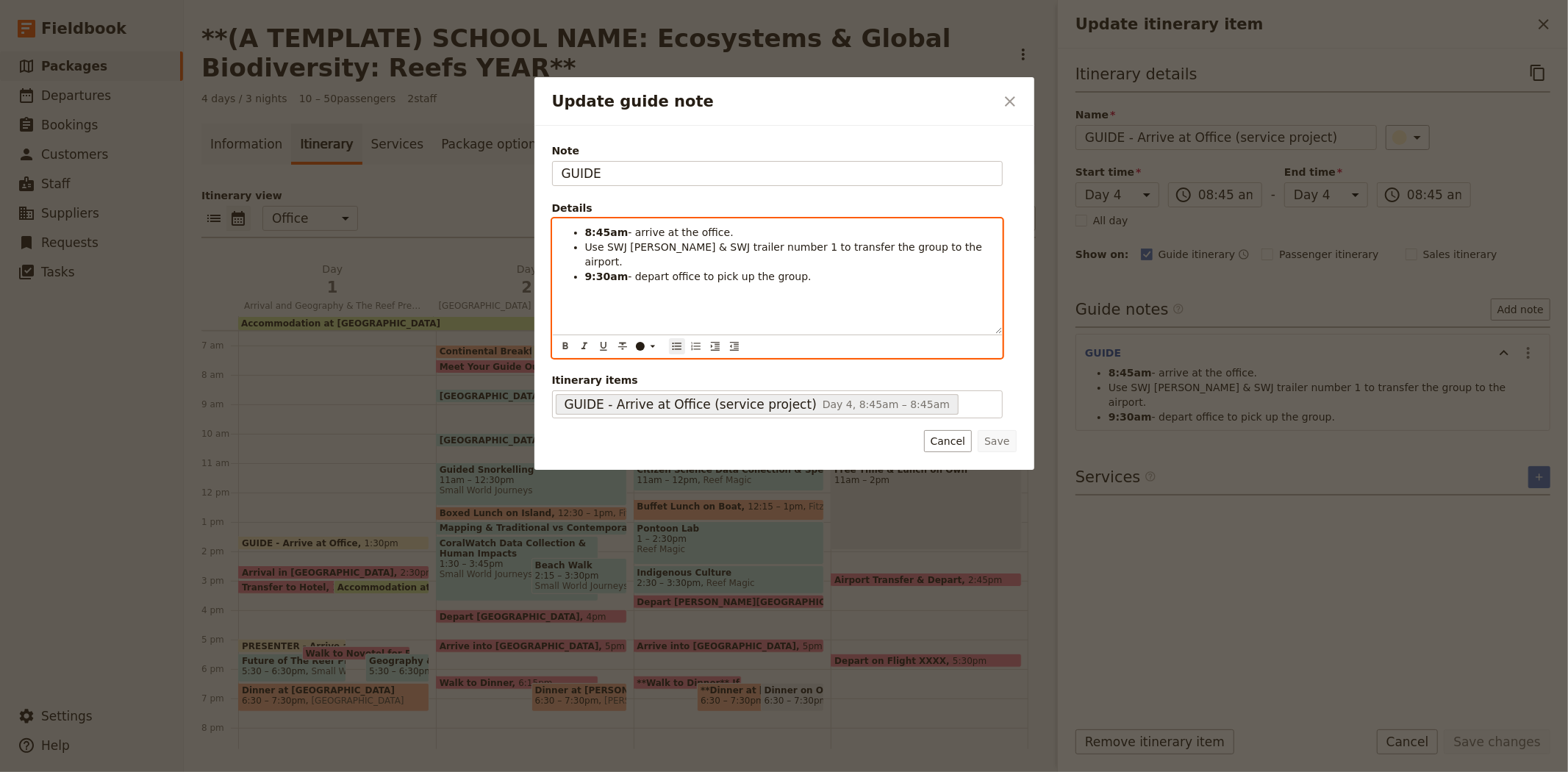
click at [758, 247] on span "Use SWJ [PERSON_NAME] & SWJ trailer number 1 to transfer the group to the airpo…" at bounding box center [785, 254] width 400 height 27
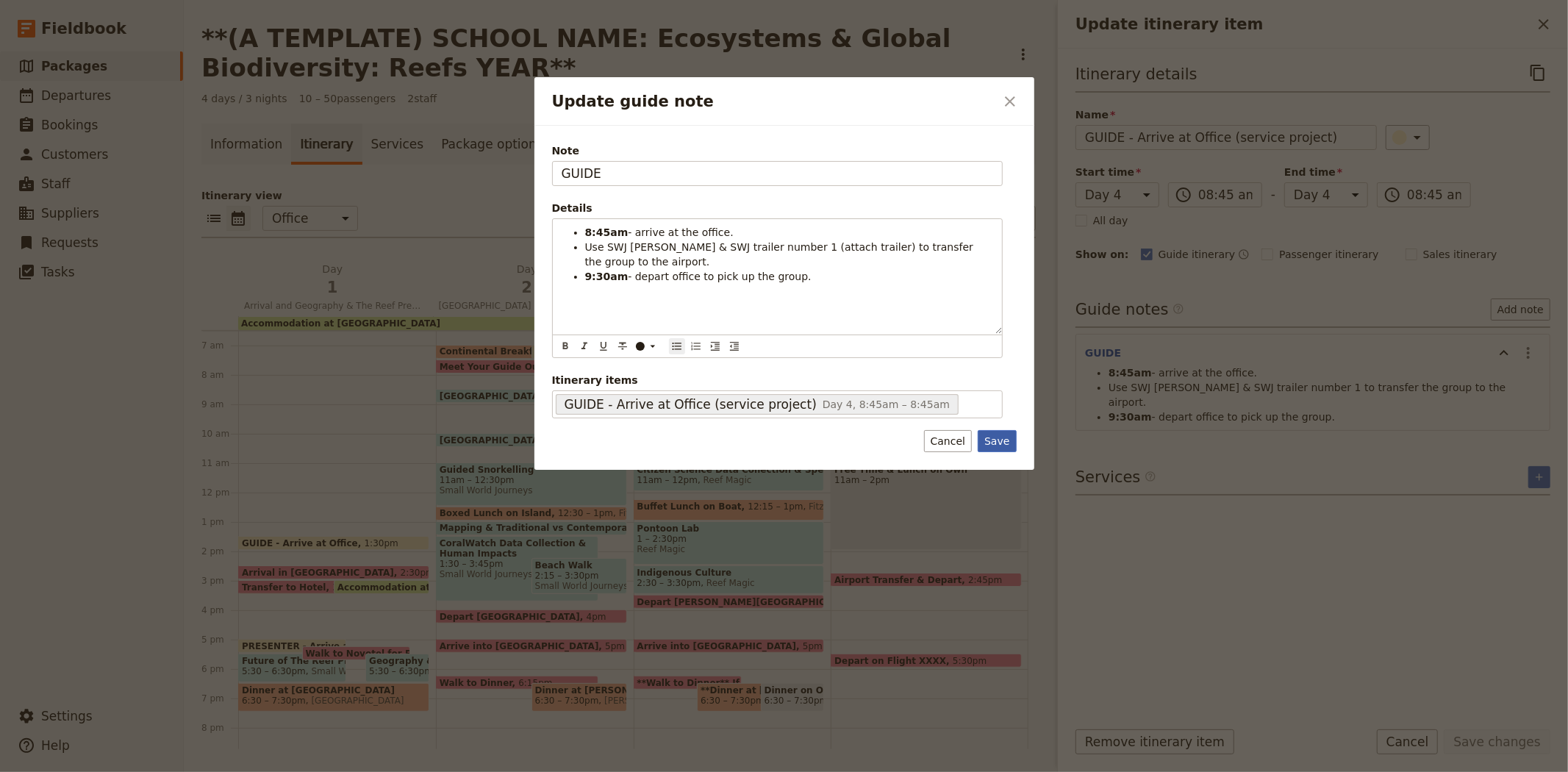
click at [996, 442] on button "Save" at bounding box center [997, 441] width 38 height 22
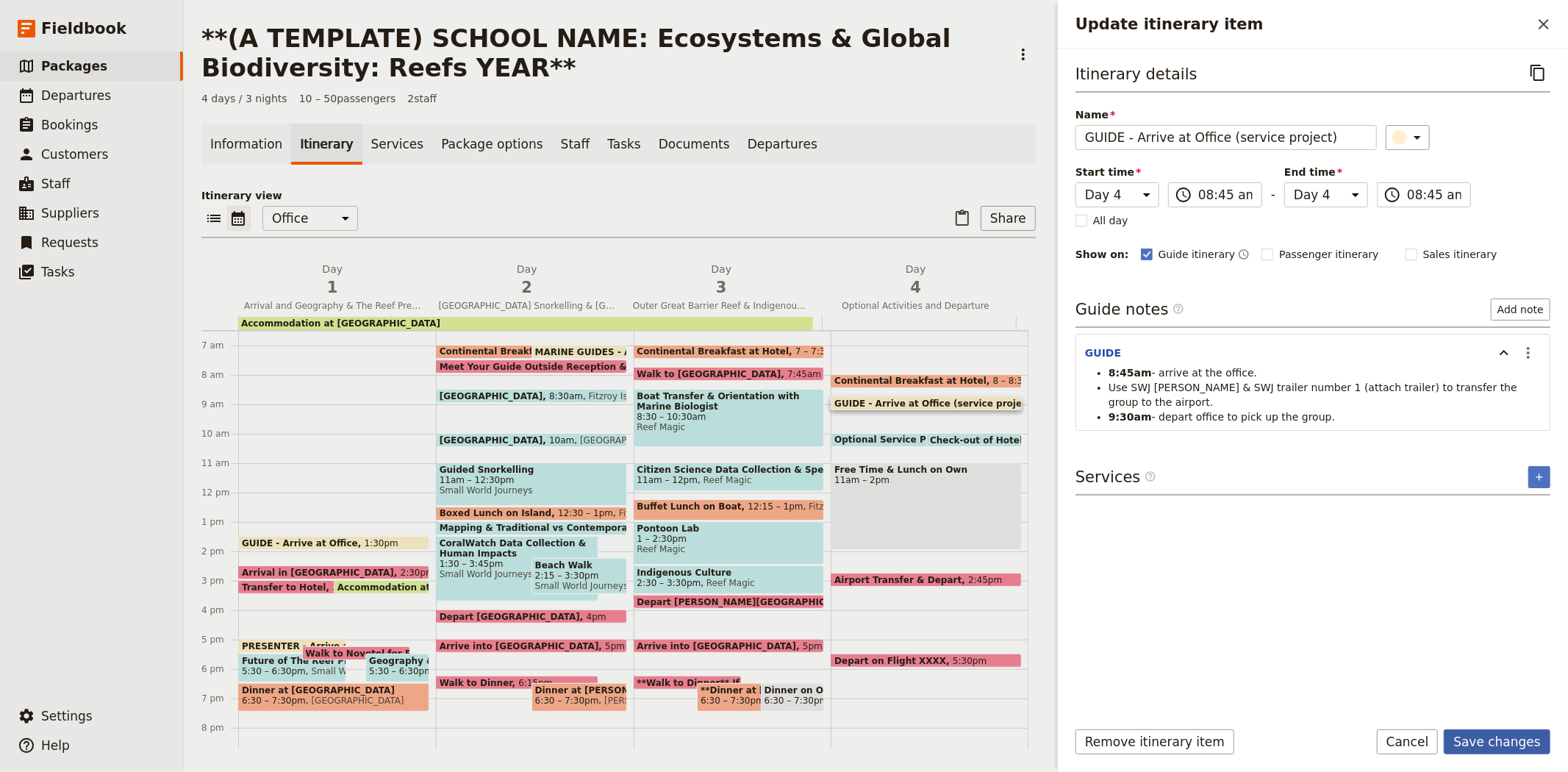
click at [1509, 734] on button "Save changes" at bounding box center [1497, 742] width 107 height 25
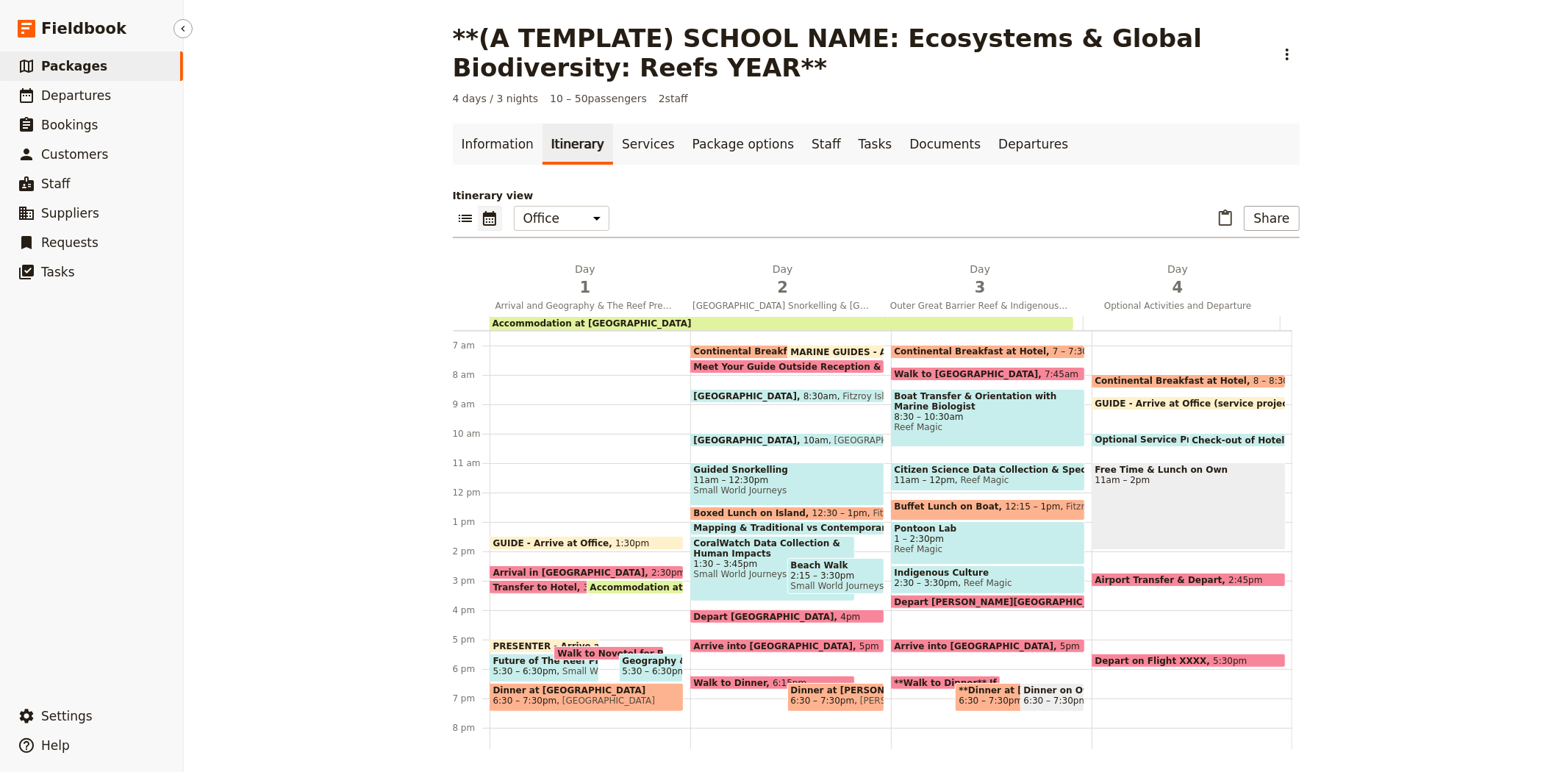
click at [78, 65] on span "Packages" at bounding box center [74, 66] width 66 height 15
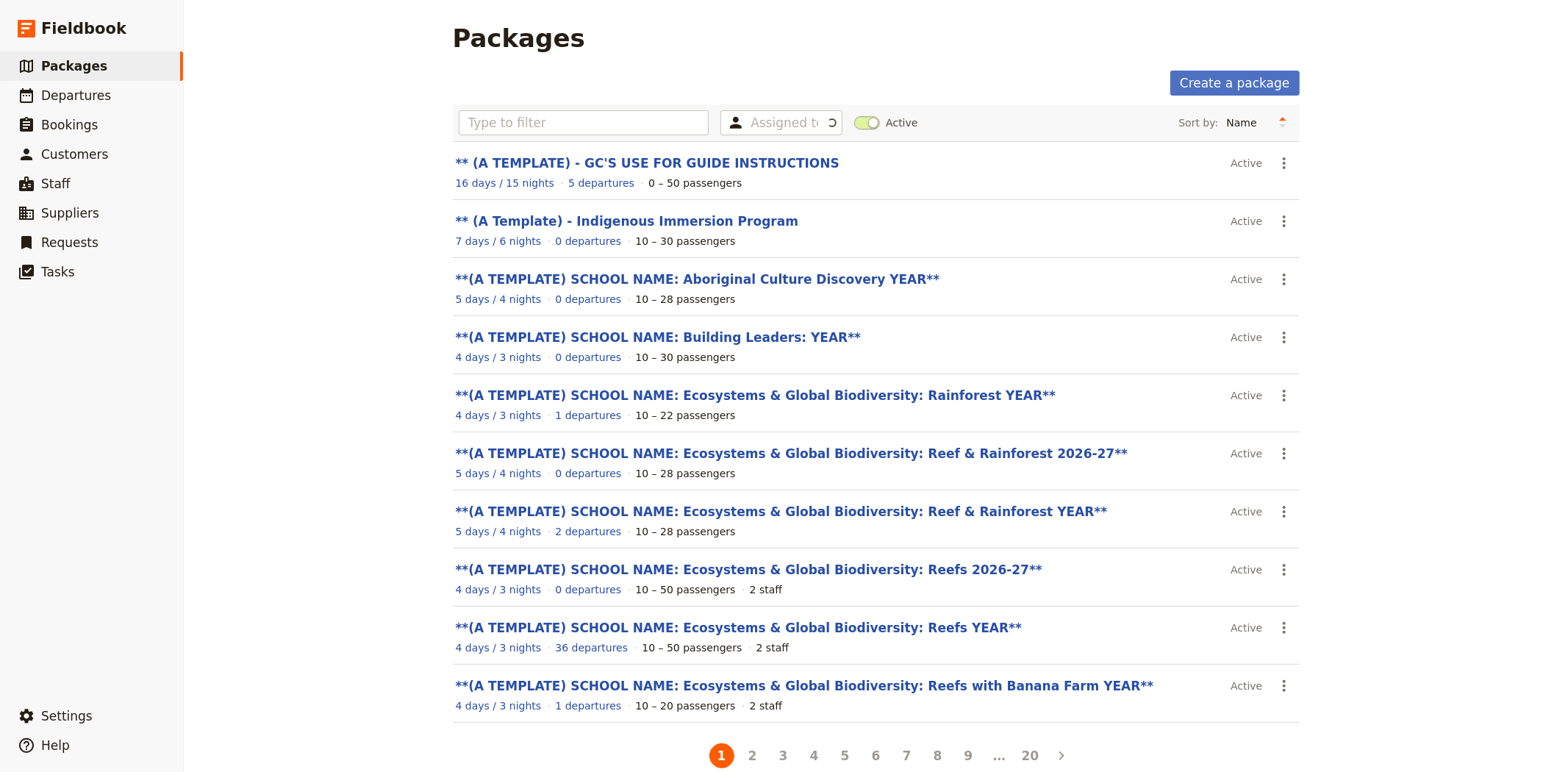
click at [527, 151] on section "** (A TEMPLATE) - GC'S USE FOR GUIDE INSTRUCTIONS Active ​ 16 days / 15 nights …" at bounding box center [876, 171] width 847 height 58
click at [526, 156] on link "** (A TEMPLATE) - GC'S USE FOR GUIDE INSTRUCTIONS" at bounding box center [648, 163] width 384 height 15
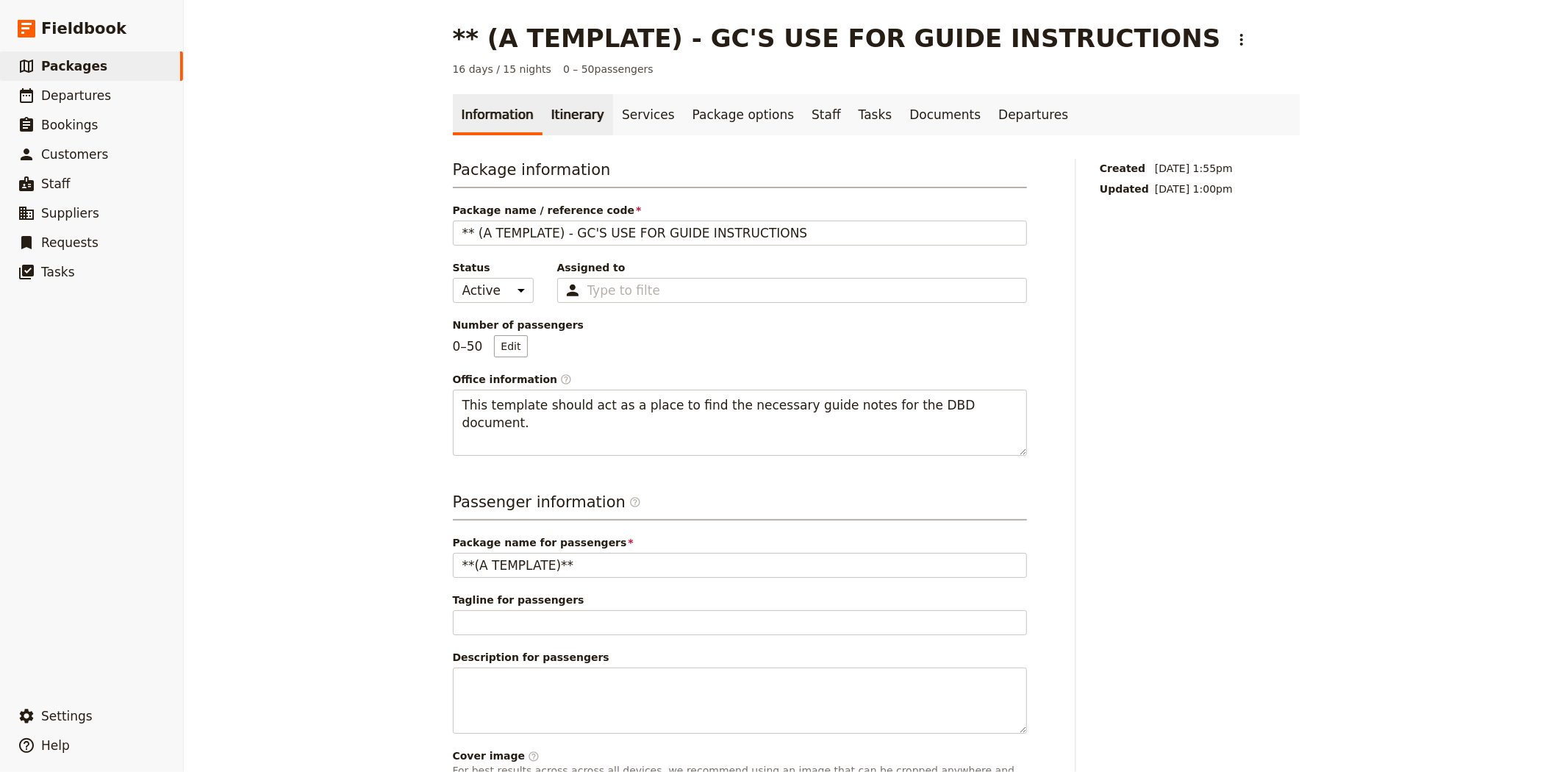
click at [543, 131] on link "Itinerary" at bounding box center [577, 115] width 70 height 41
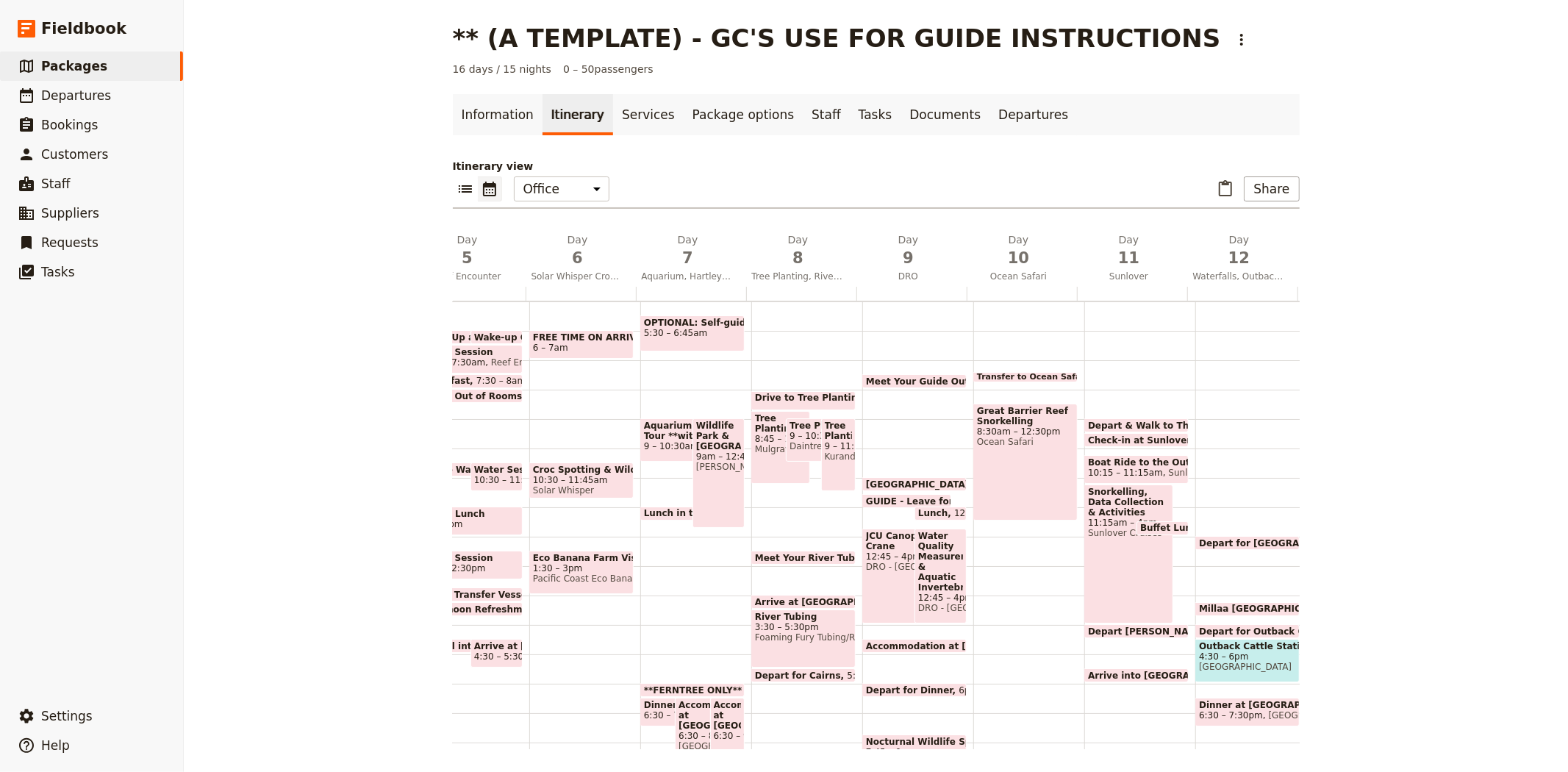
scroll to position [0, 525]
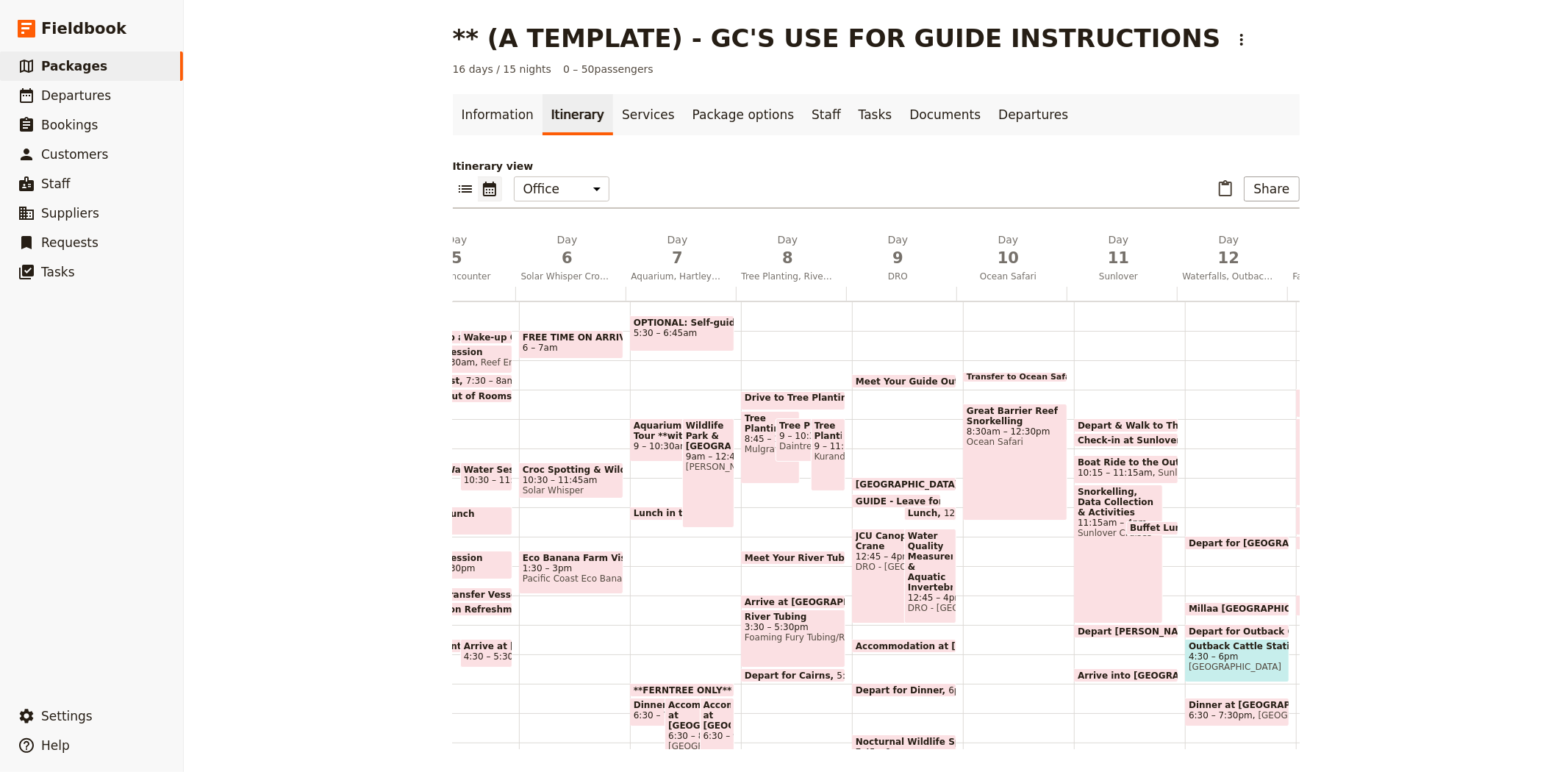
click at [784, 441] on span "Daintree Life" at bounding box center [806, 446] width 52 height 10
select select "8"
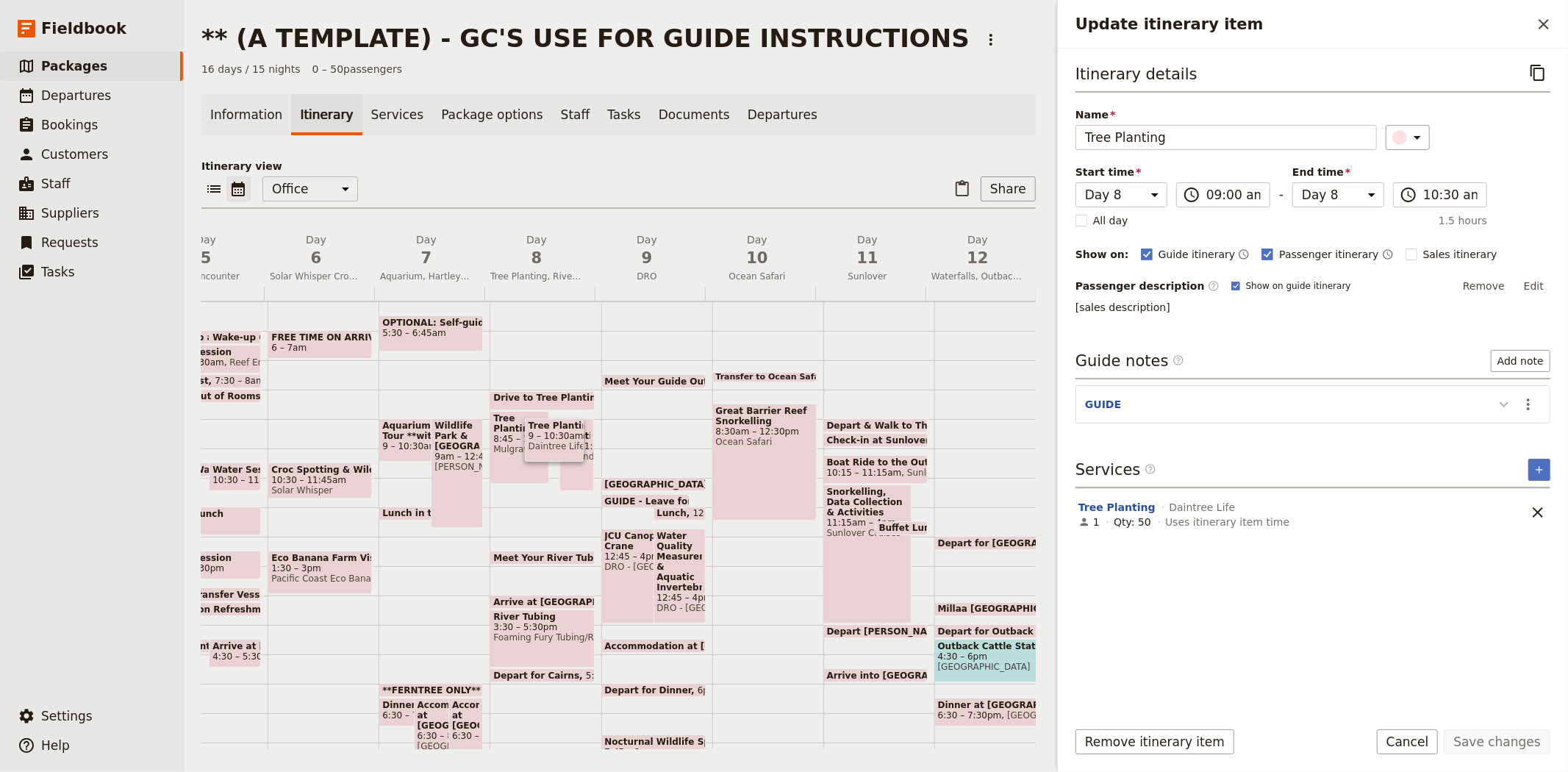
click at [1502, 405] on icon "Update itinerary item" at bounding box center [1504, 405] width 9 height 6
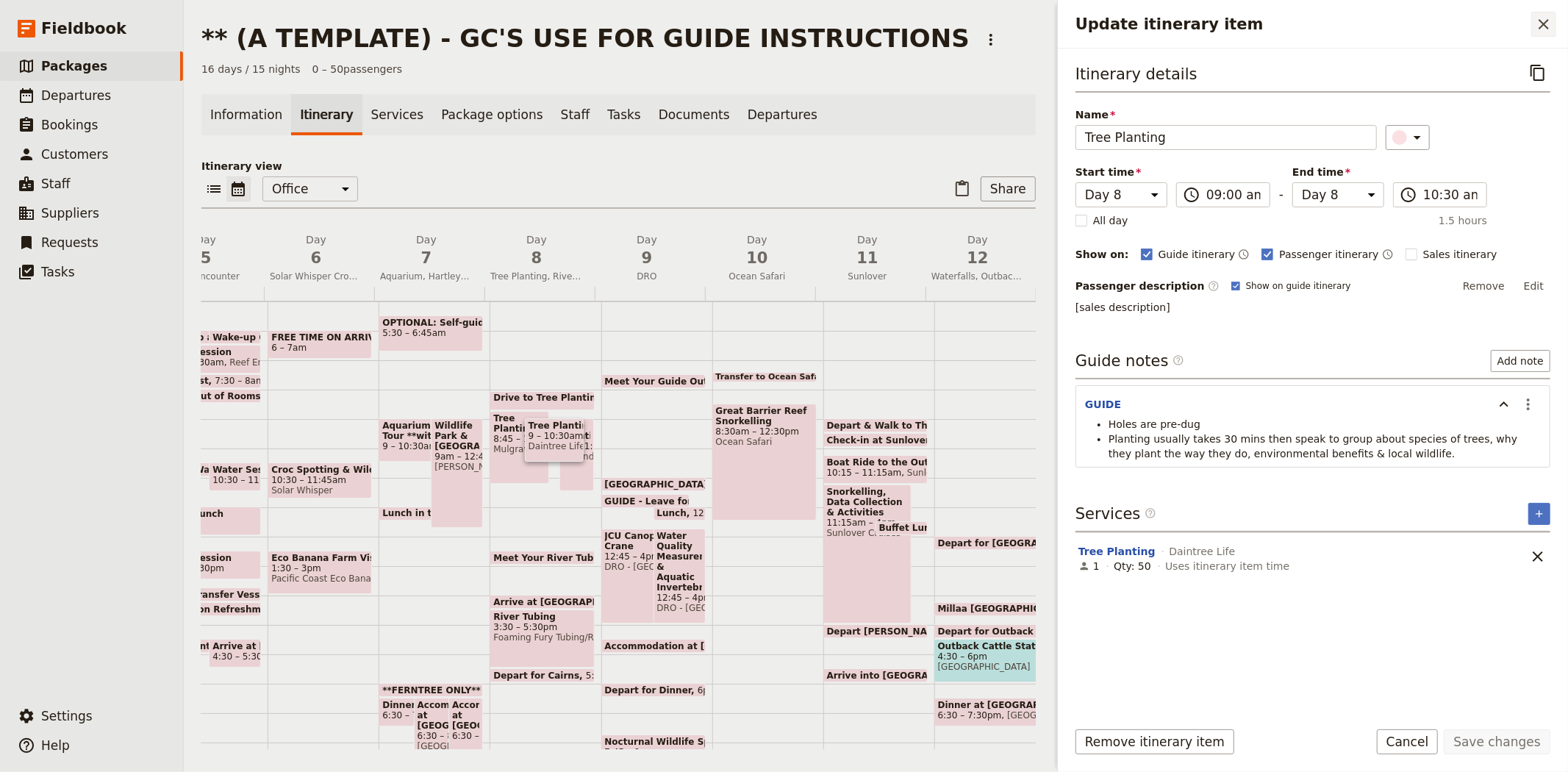
click at [1536, 22] on icon "Close drawer" at bounding box center [1544, 24] width 17 height 17
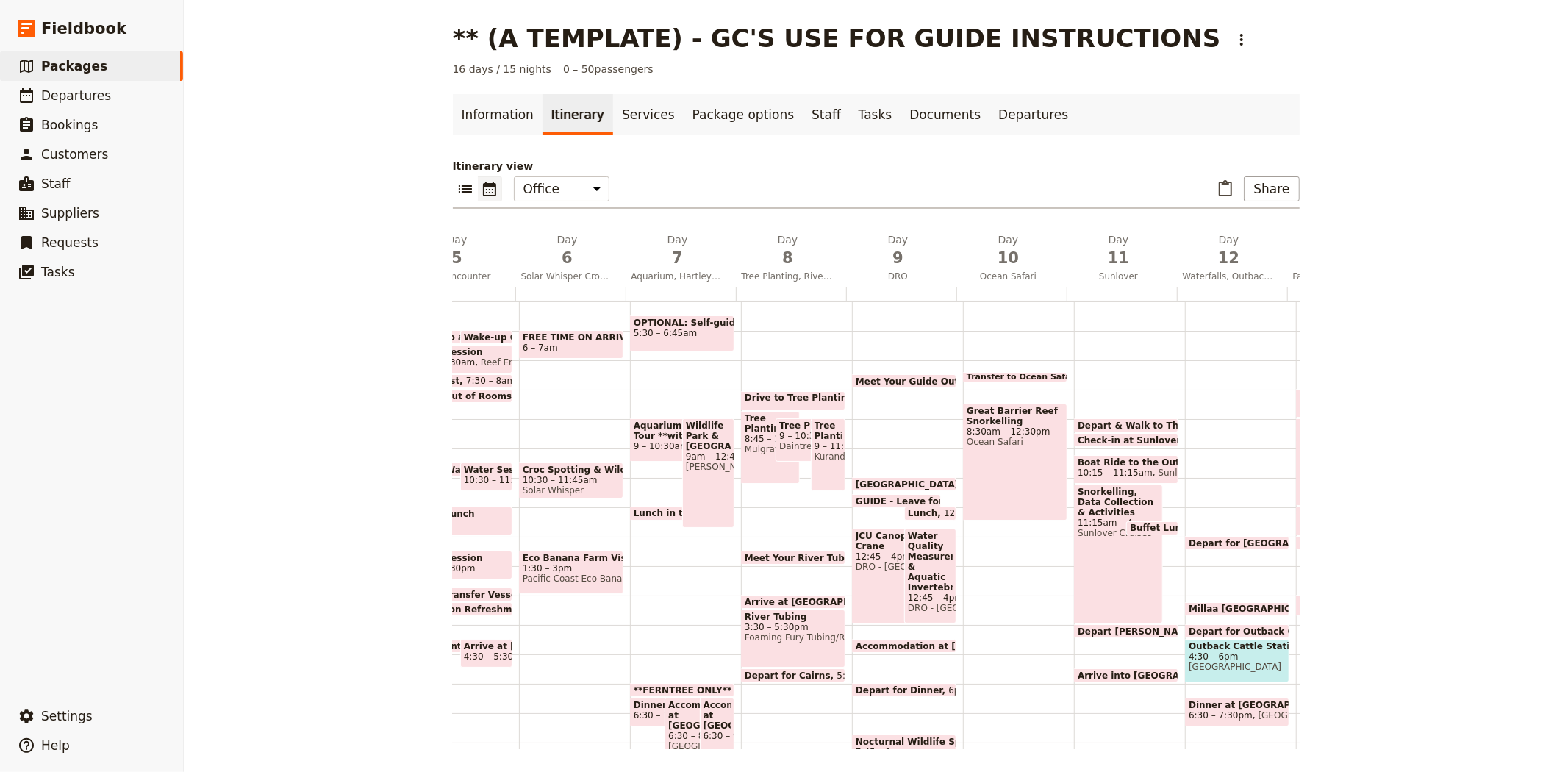
click at [1427, 364] on div "** (A TEMPLATE) - GC'S USE FOR GUIDE INSTRUCTIONS ​ 16 days / 15 nights 0 – 50 …" at bounding box center [876, 386] width 1384 height 772
click at [882, 480] on span "[GEOGRAPHIC_DATA]" at bounding box center [910, 484] width 110 height 9
select select "9"
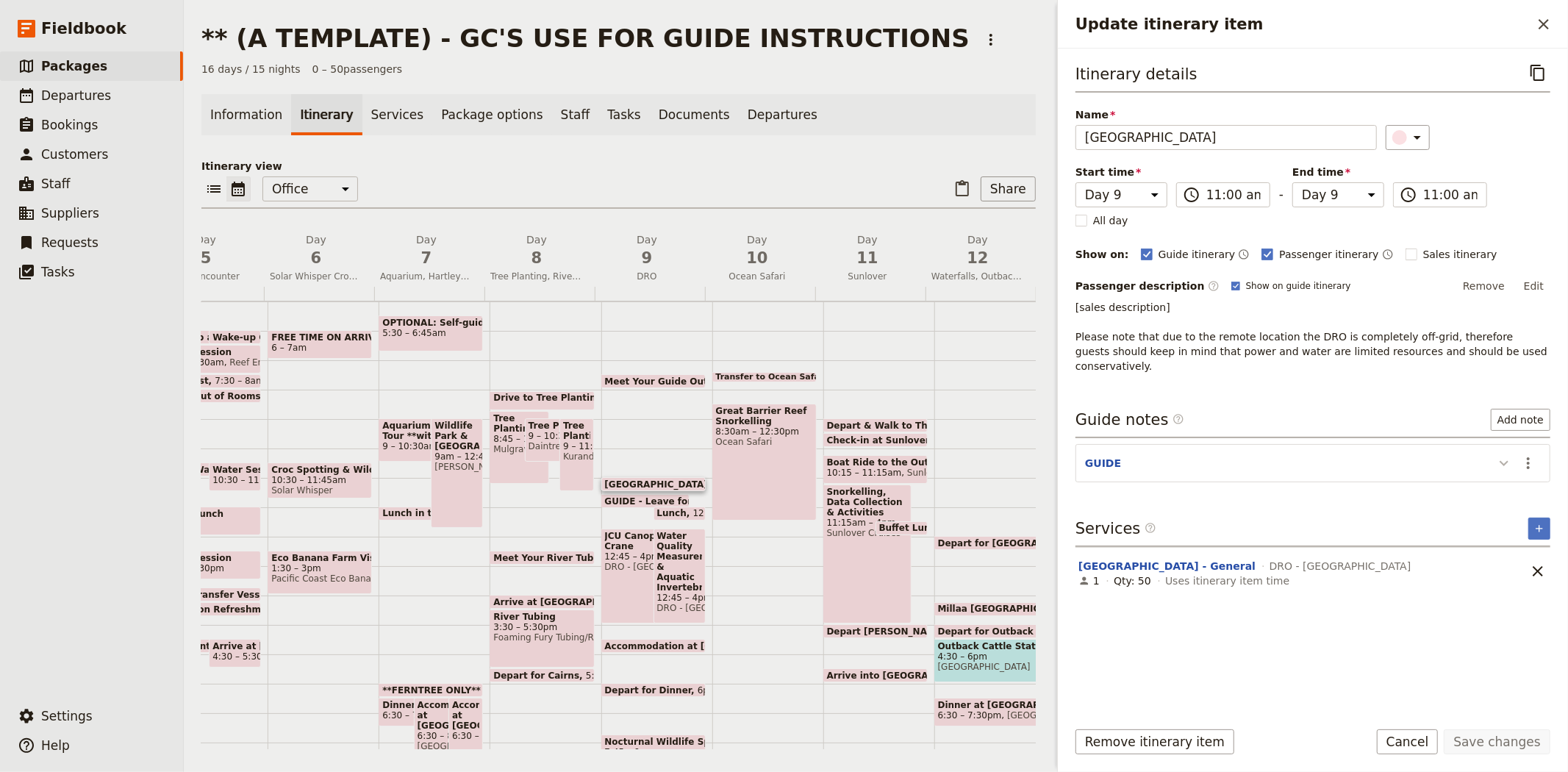
click at [1502, 454] on icon "Update itinerary item" at bounding box center [1504, 463] width 17 height 17
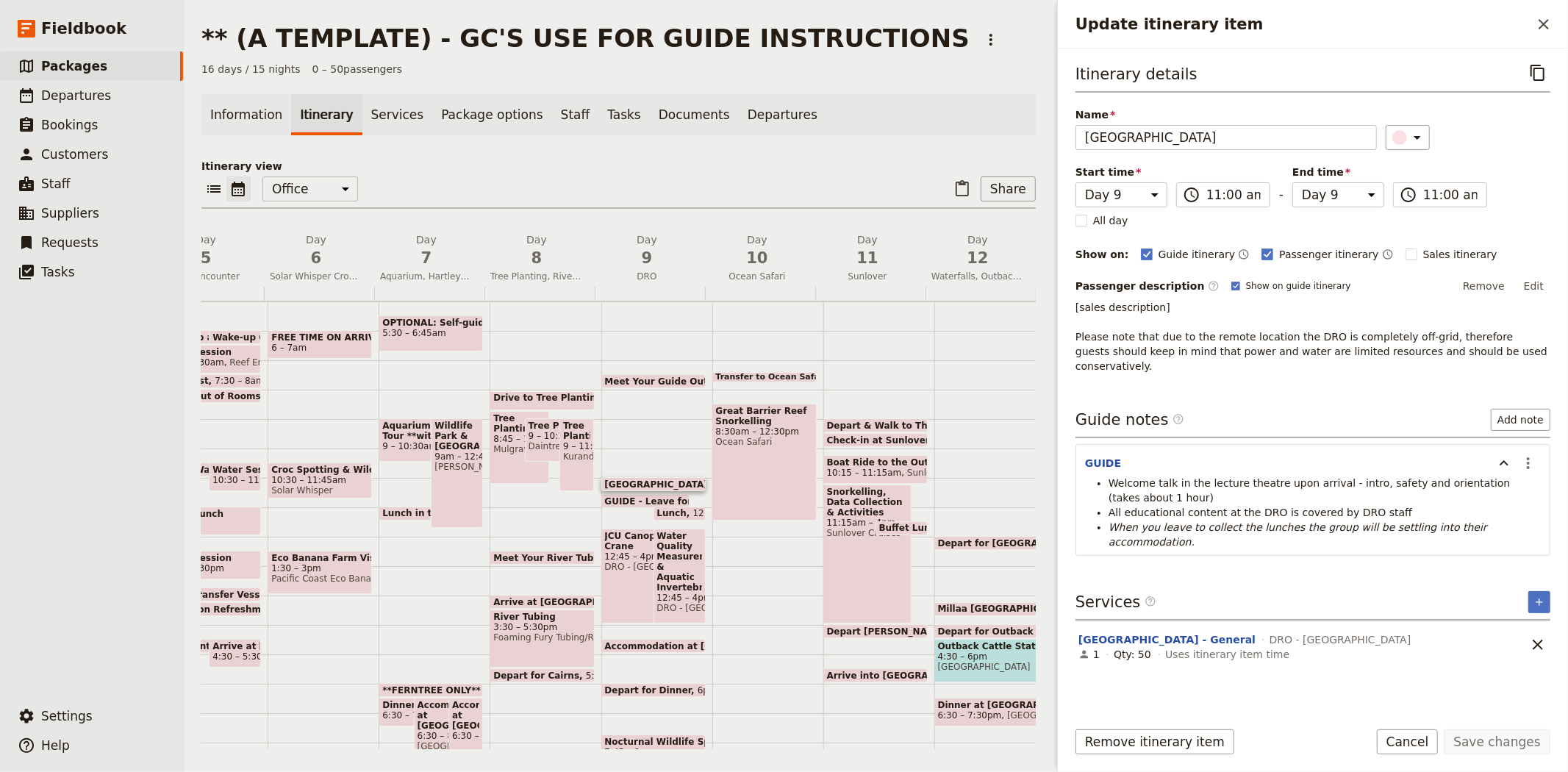
click at [656, 644] on span "Accommodation at [GEOGRAPHIC_DATA]" at bounding box center [708, 646] width 206 height 9
select select "9"
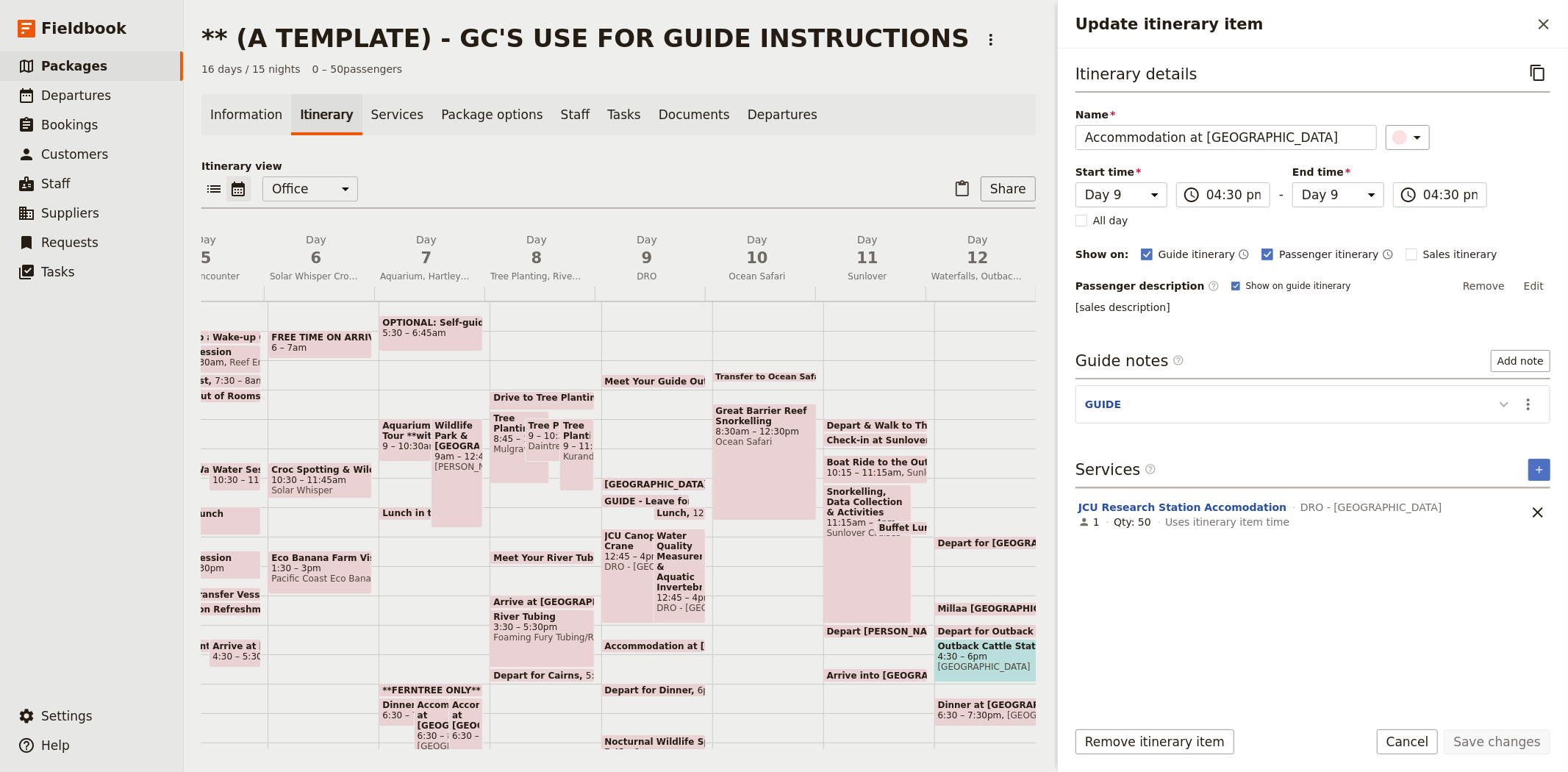
click at [1500, 398] on icon "Update itinerary item" at bounding box center [1504, 405] width 17 height 17
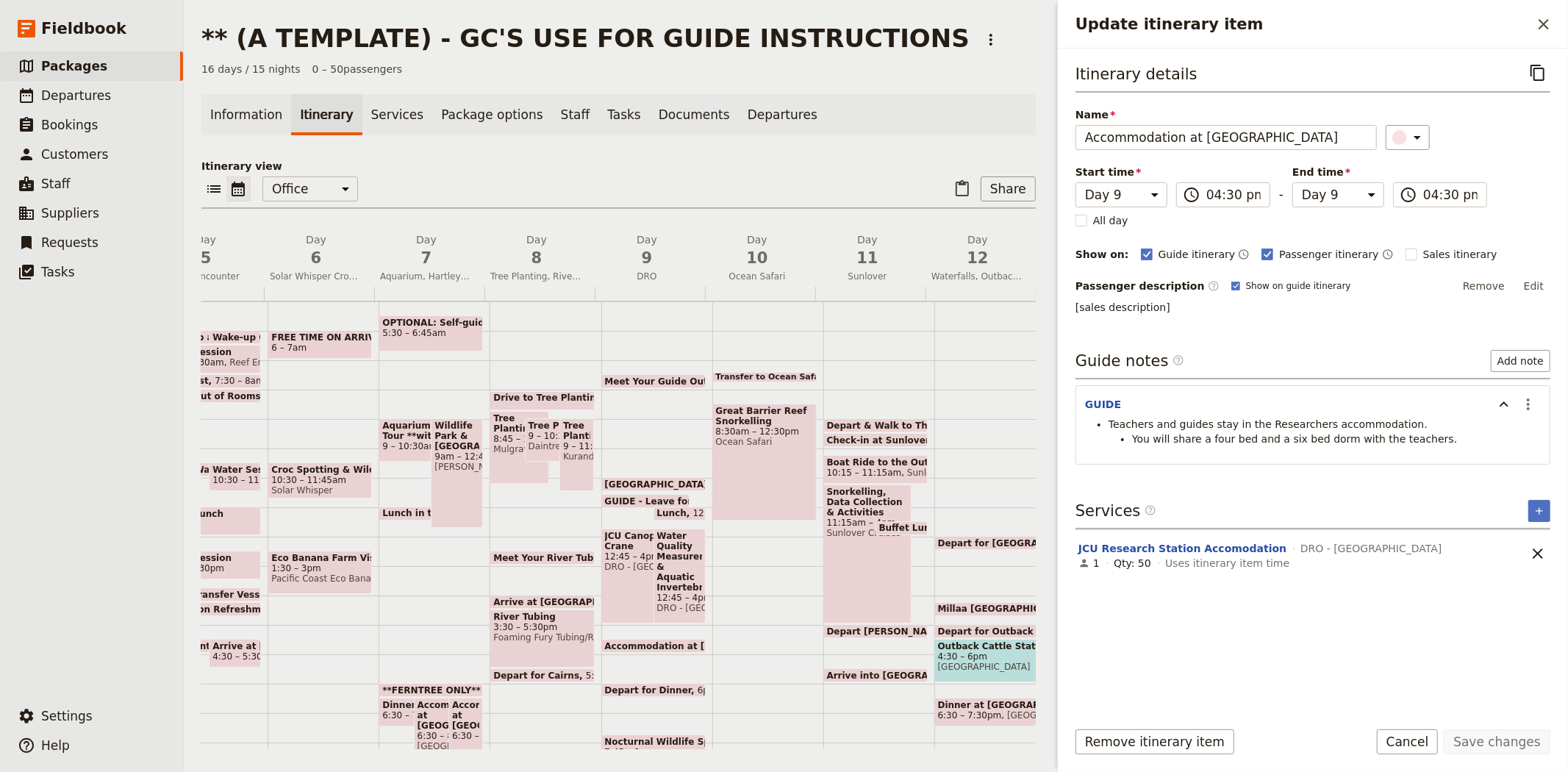
click at [626, 169] on p "Itinerary view" at bounding box center [619, 166] width 834 height 15
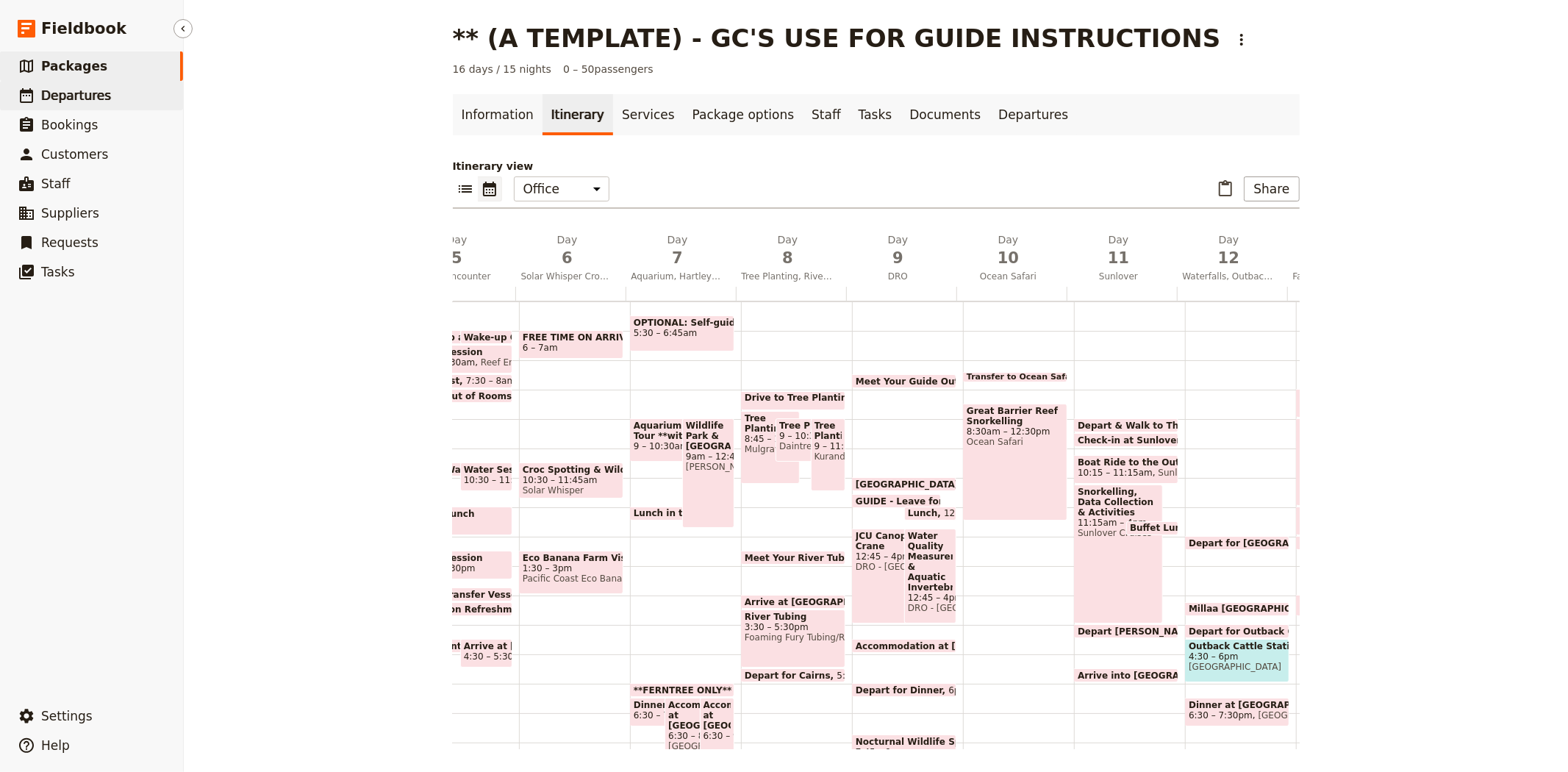
click at [92, 93] on span "Departures" at bounding box center [76, 96] width 70 height 15
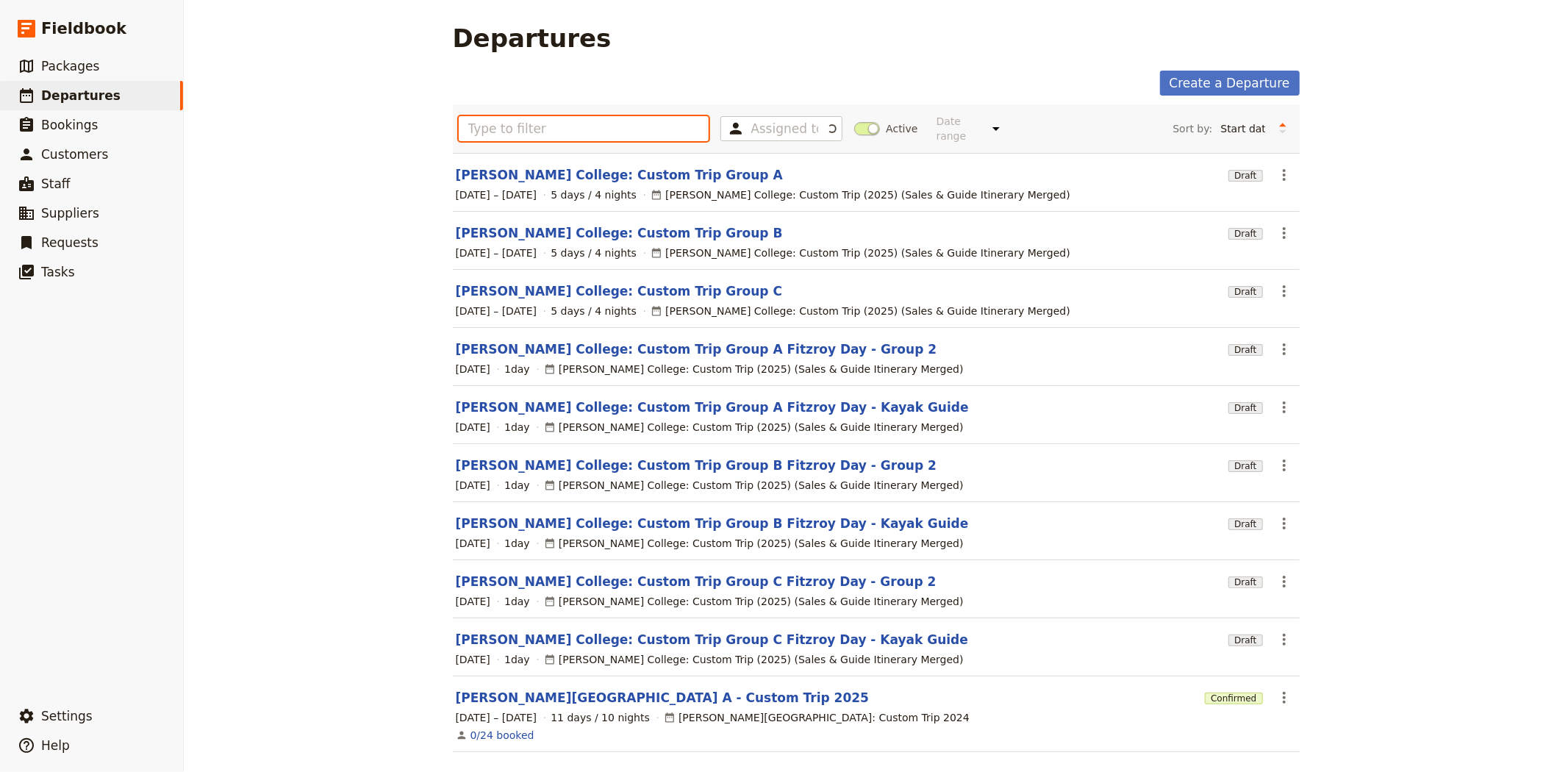
click at [615, 122] on input "text" at bounding box center [584, 129] width 250 height 25
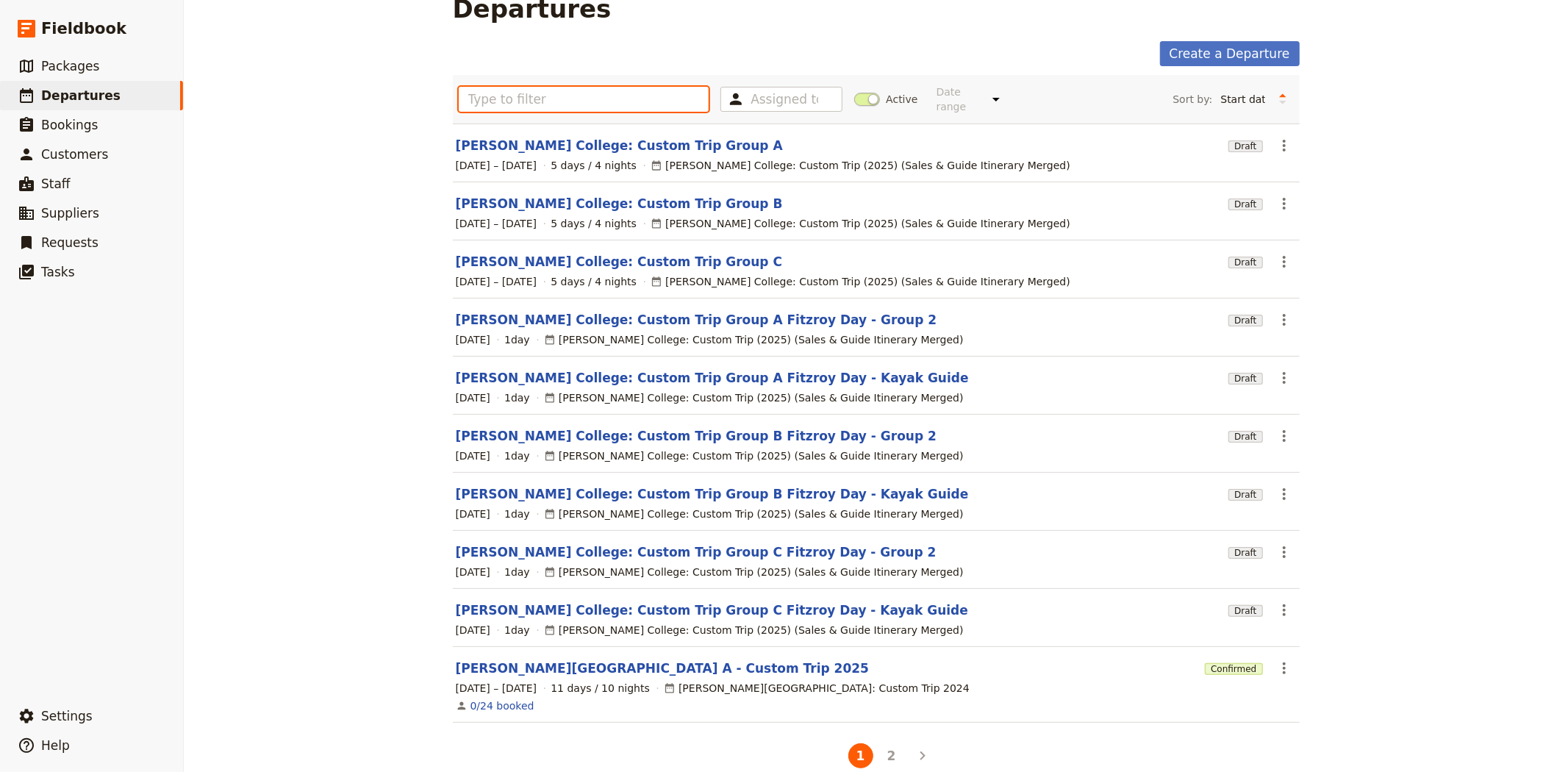
scroll to position [43, 0]
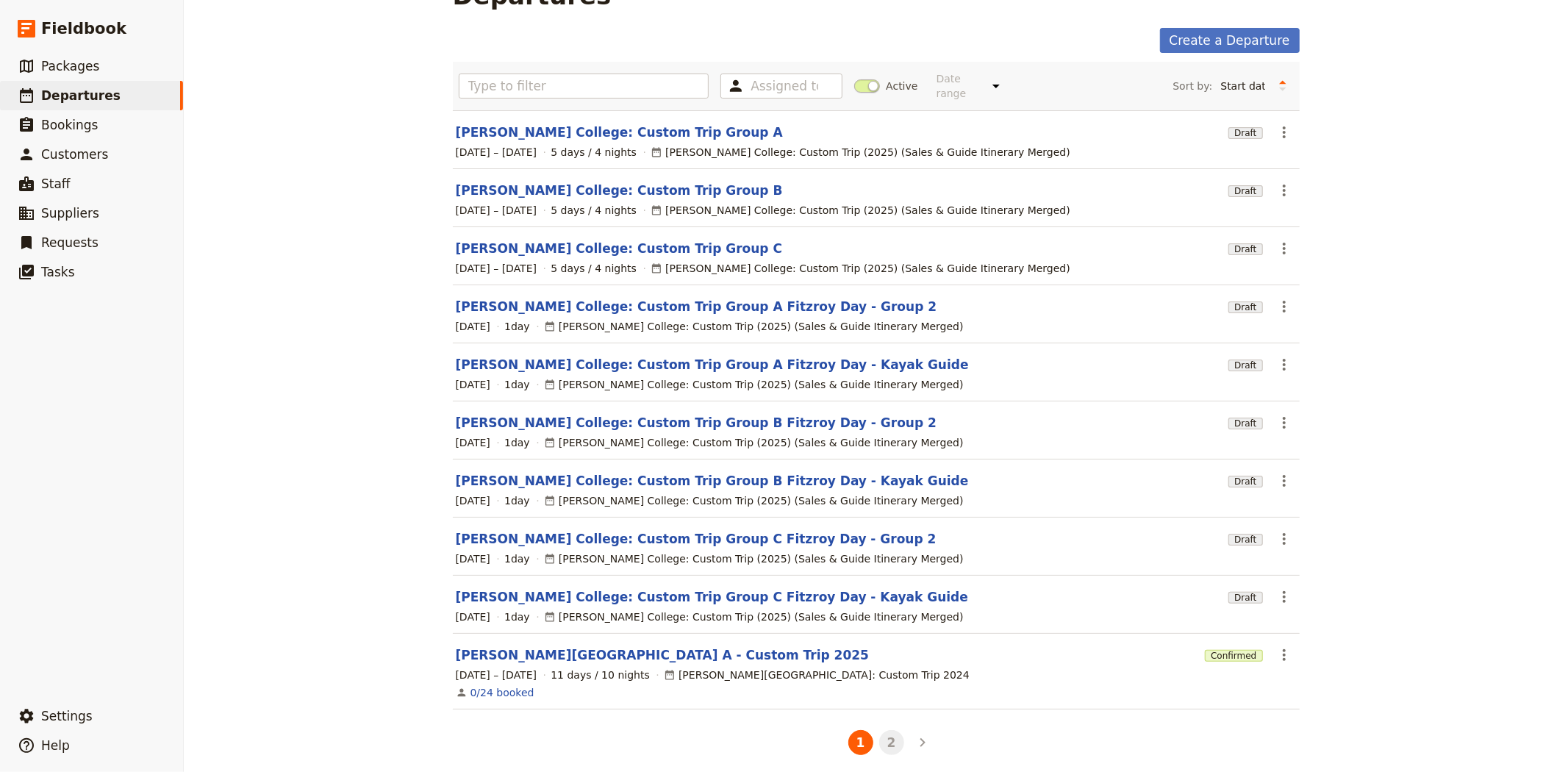
click at [886, 730] on button "2" at bounding box center [892, 743] width 25 height 25
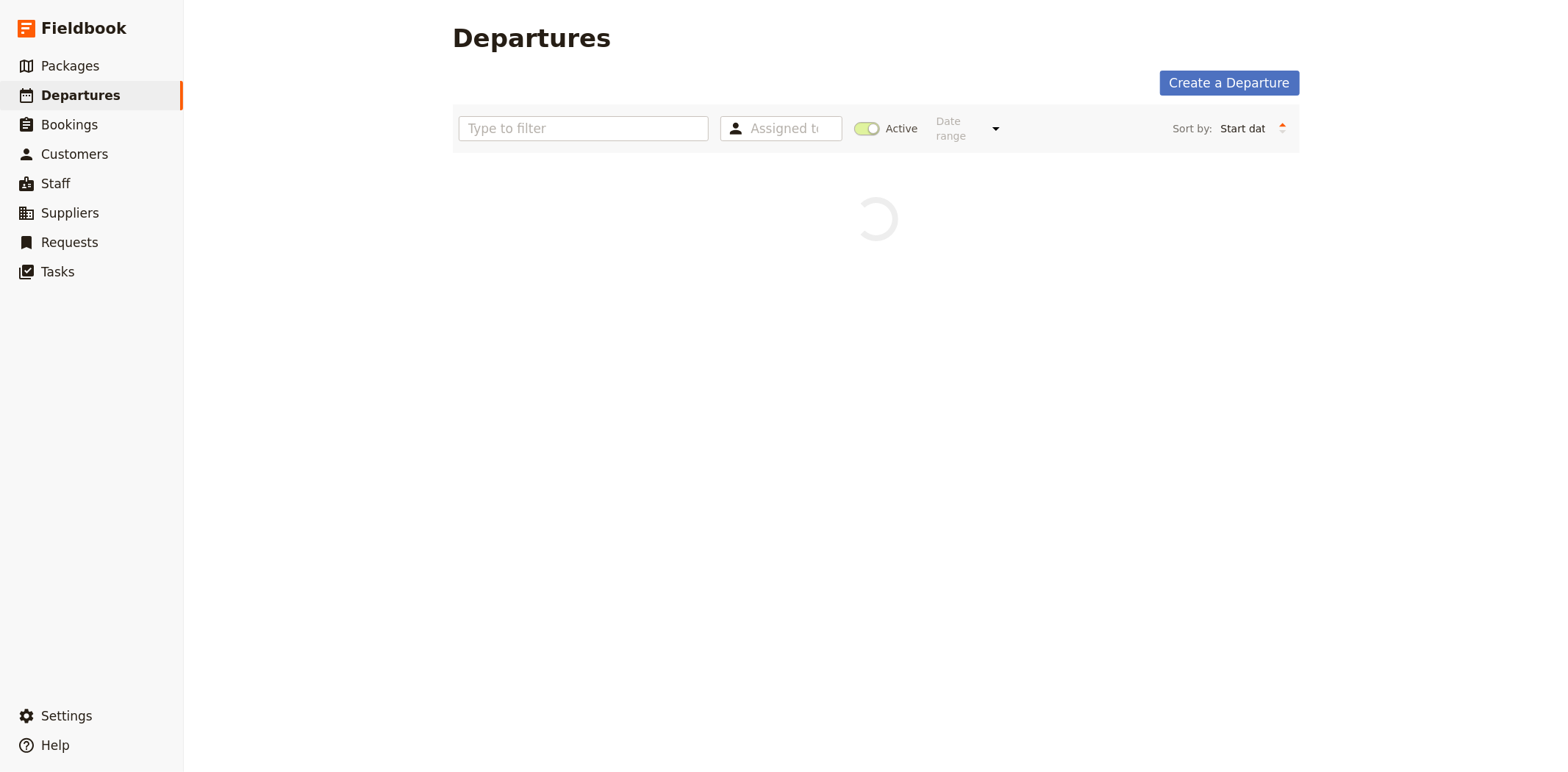
scroll to position [0, 0]
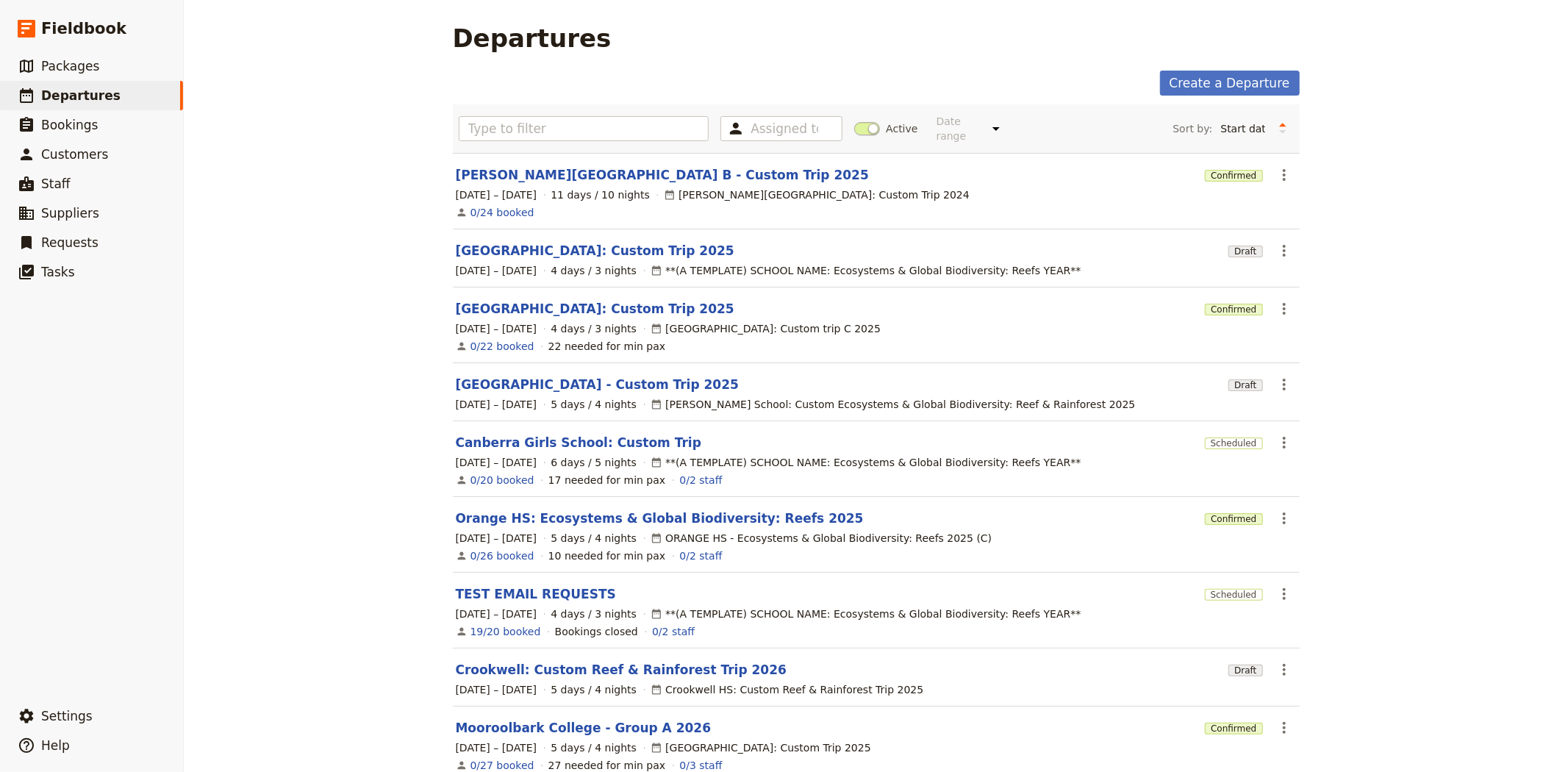
click at [536, 288] on section "[GEOGRAPHIC_DATA]: Custom Trip 2025 Confirmed ​ [DATE] – [DATE] 4 days / 3 nigh…" at bounding box center [876, 326] width 847 height 76
click at [535, 300] on link "[GEOGRAPHIC_DATA]: Custom Trip 2025" at bounding box center [595, 309] width 279 height 17
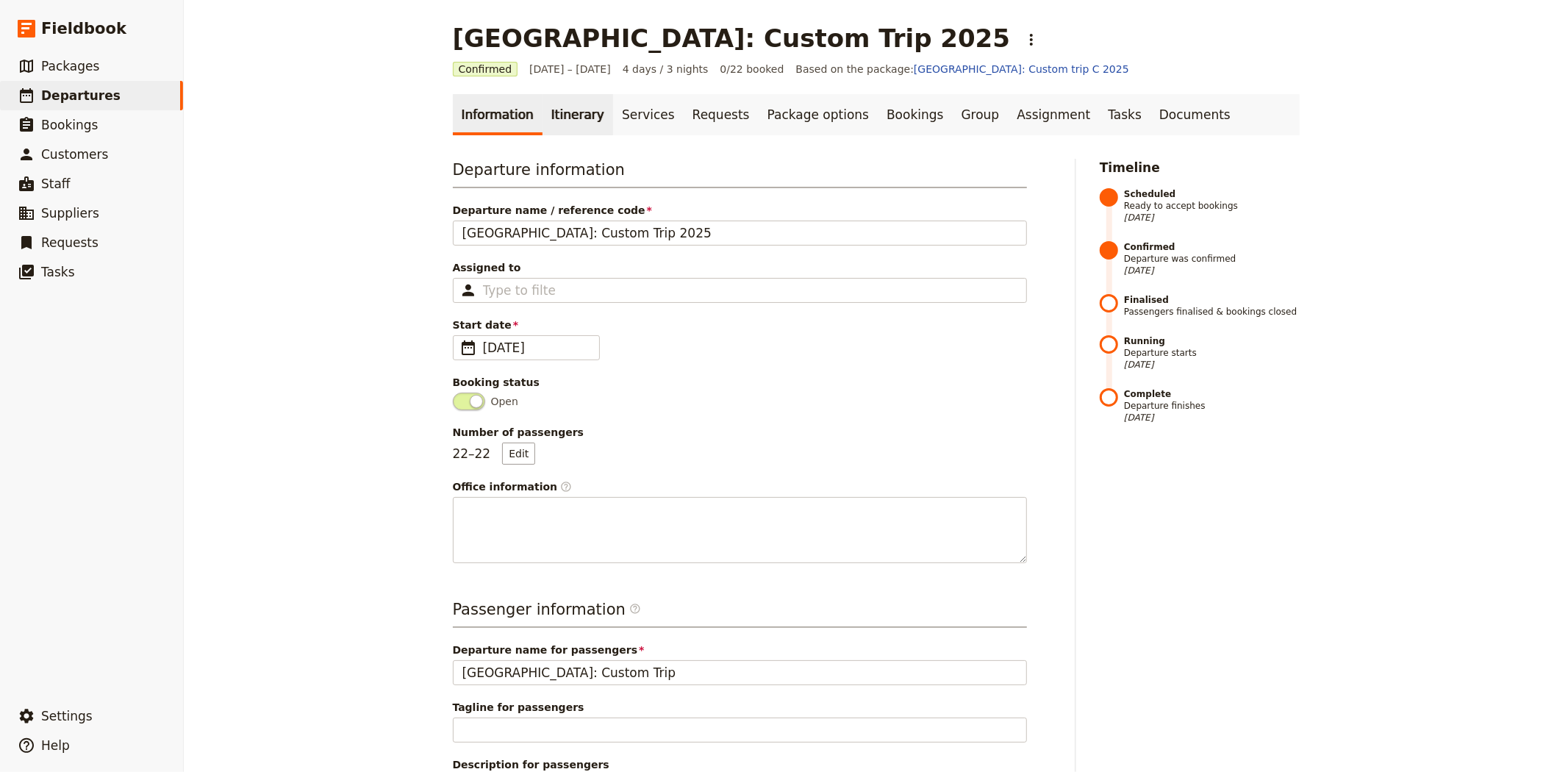
click at [573, 111] on link "Itinerary" at bounding box center [577, 115] width 70 height 41
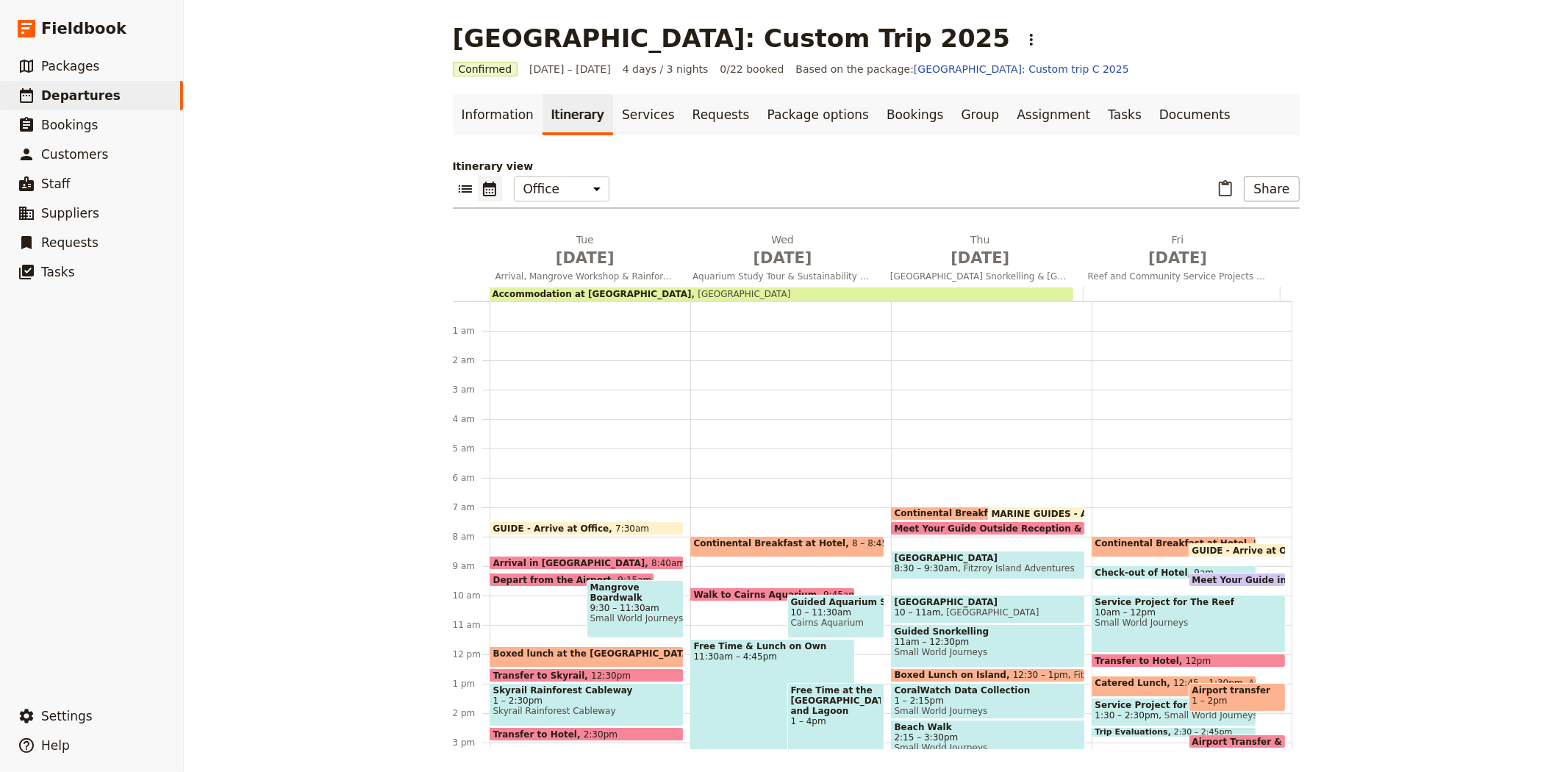
scroll to position [191, 0]
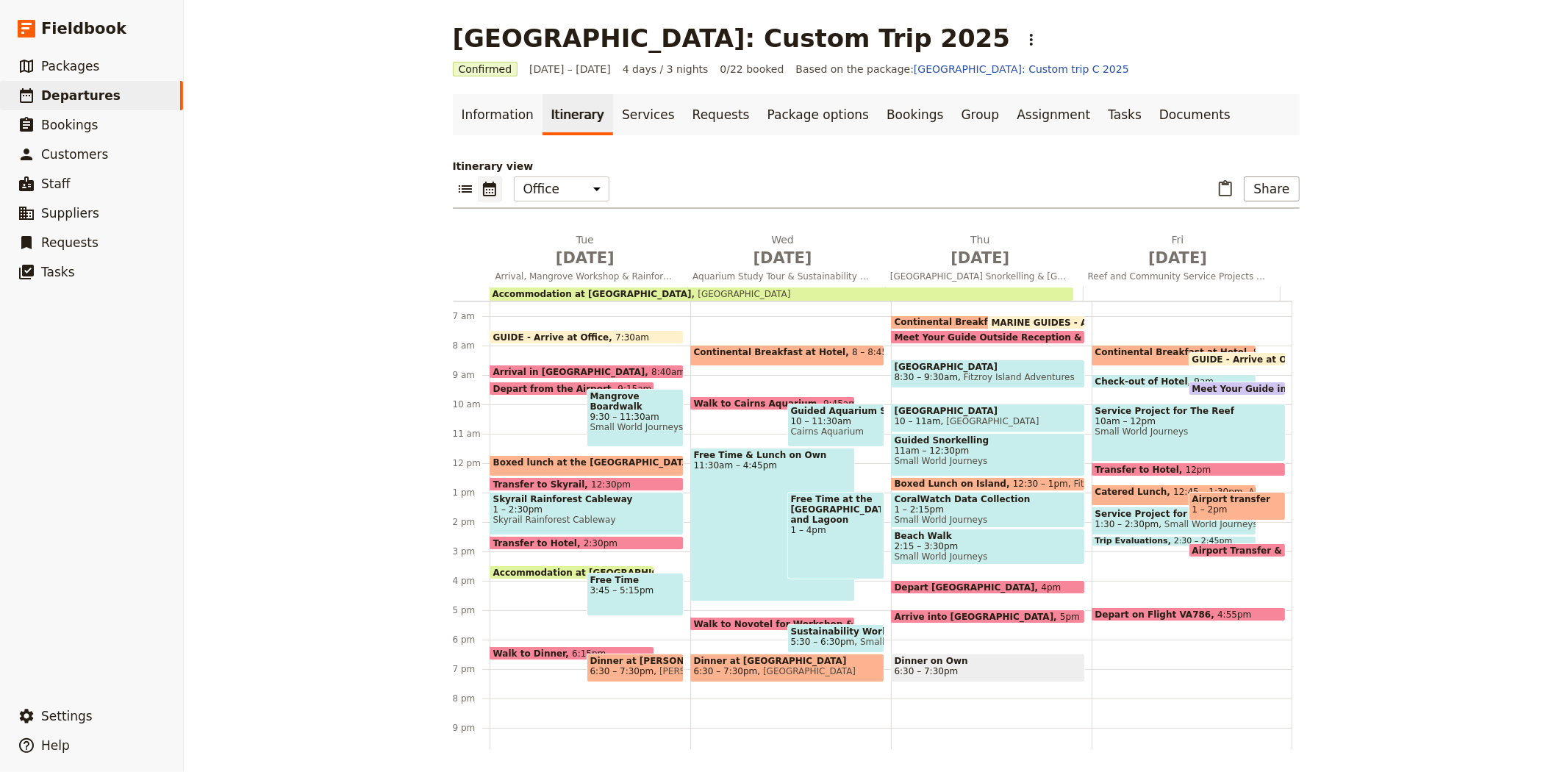
click at [929, 317] on span "Continental Breakfast at Hotel" at bounding box center [974, 322] width 159 height 10
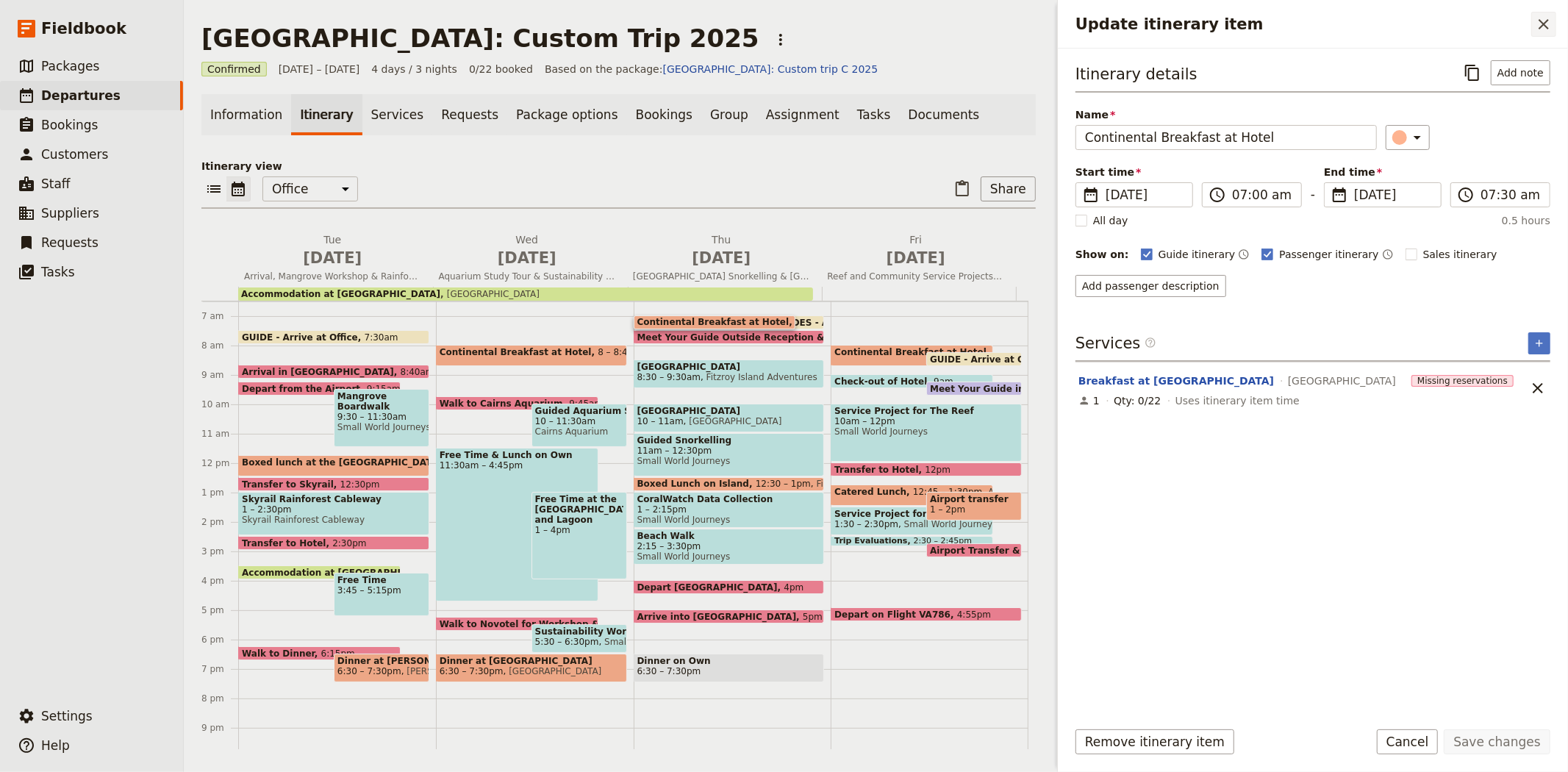
click at [1544, 19] on icon "Close drawer" at bounding box center [1544, 24] width 17 height 17
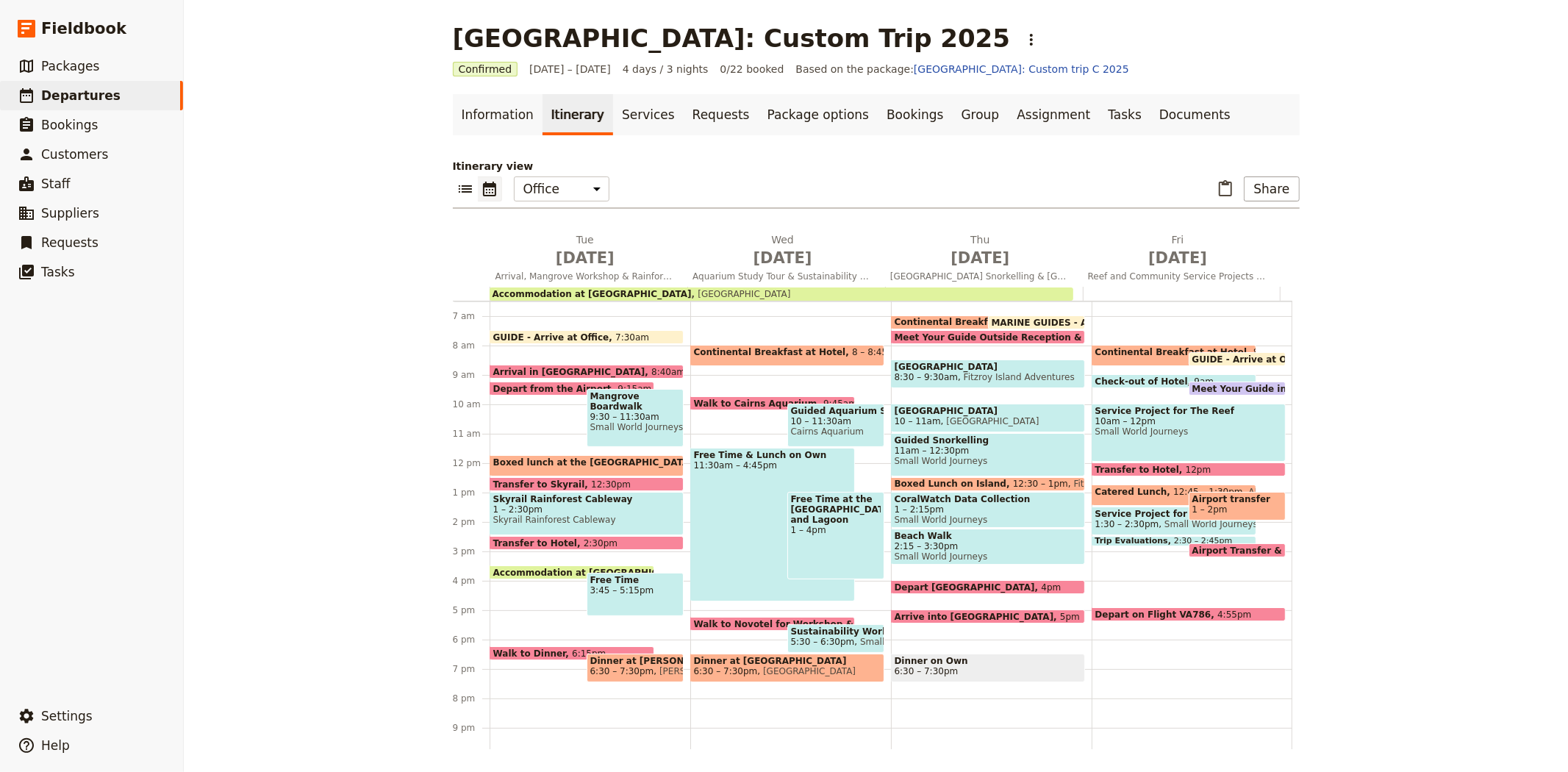
click at [1126, 351] on span "Continental Breakfast at Hotel" at bounding box center [1175, 352] width 159 height 10
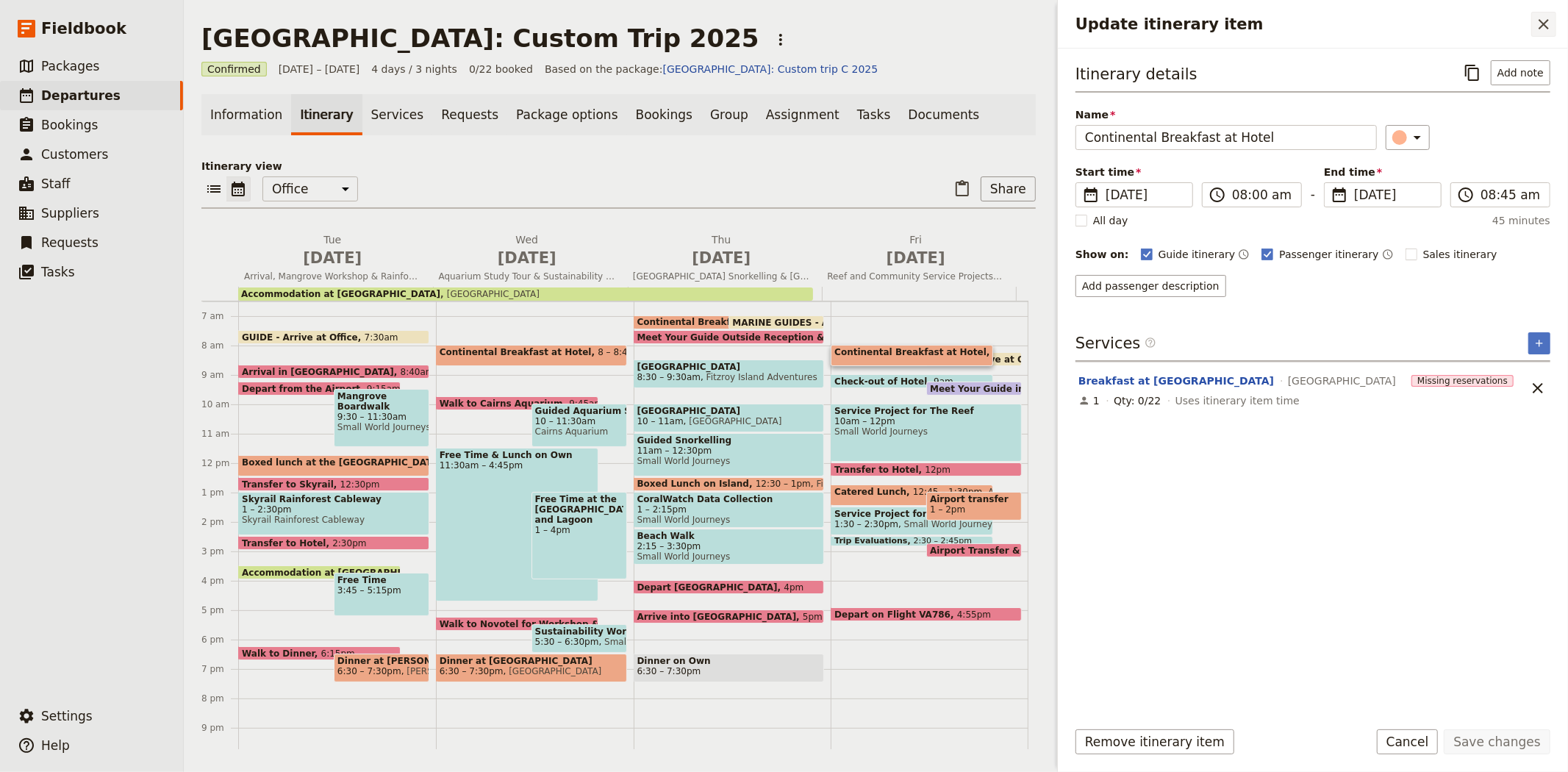
click at [1552, 12] on button "​" at bounding box center [1544, 24] width 25 height 25
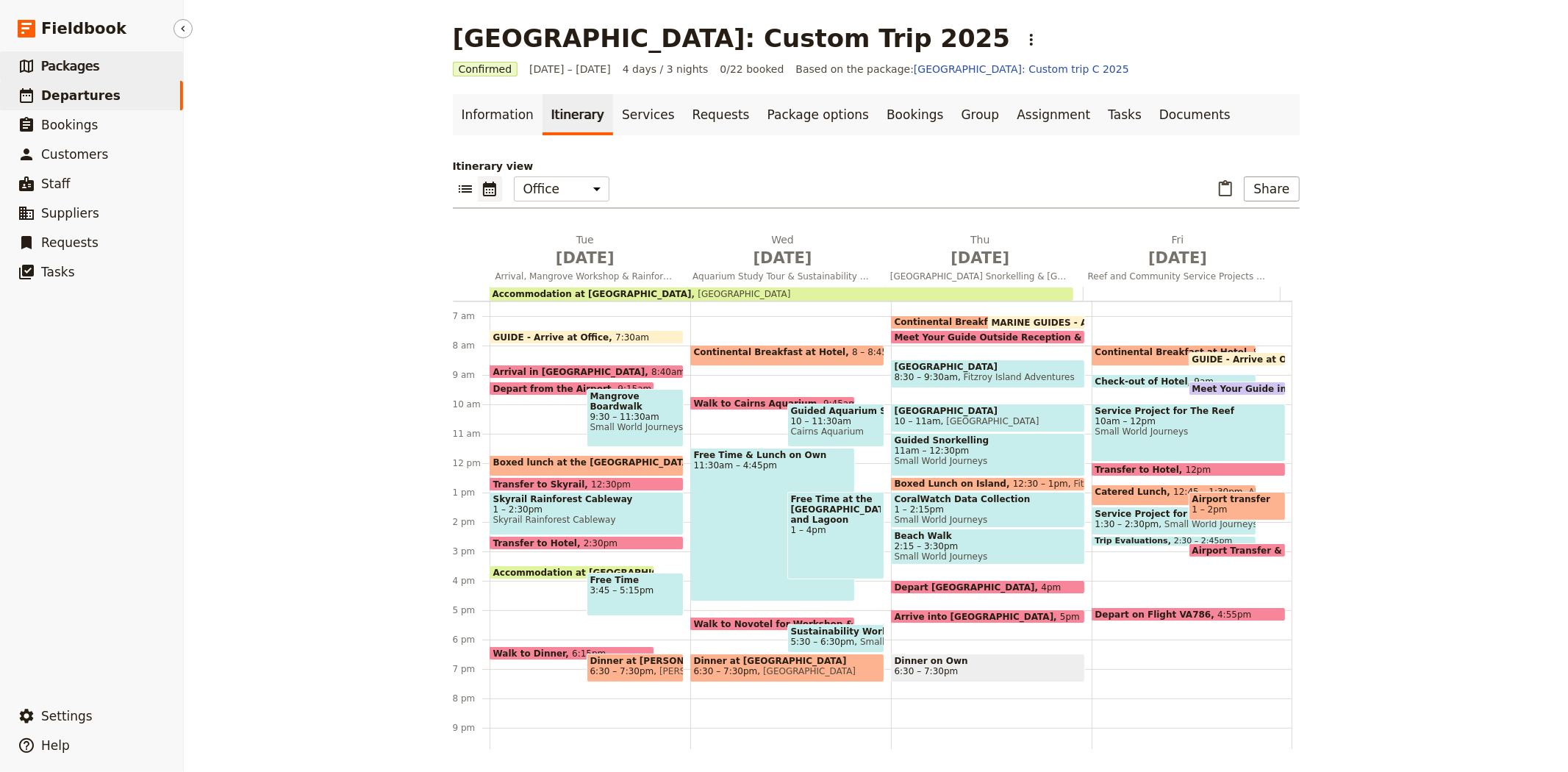
click at [86, 69] on span "Packages" at bounding box center [70, 66] width 58 height 15
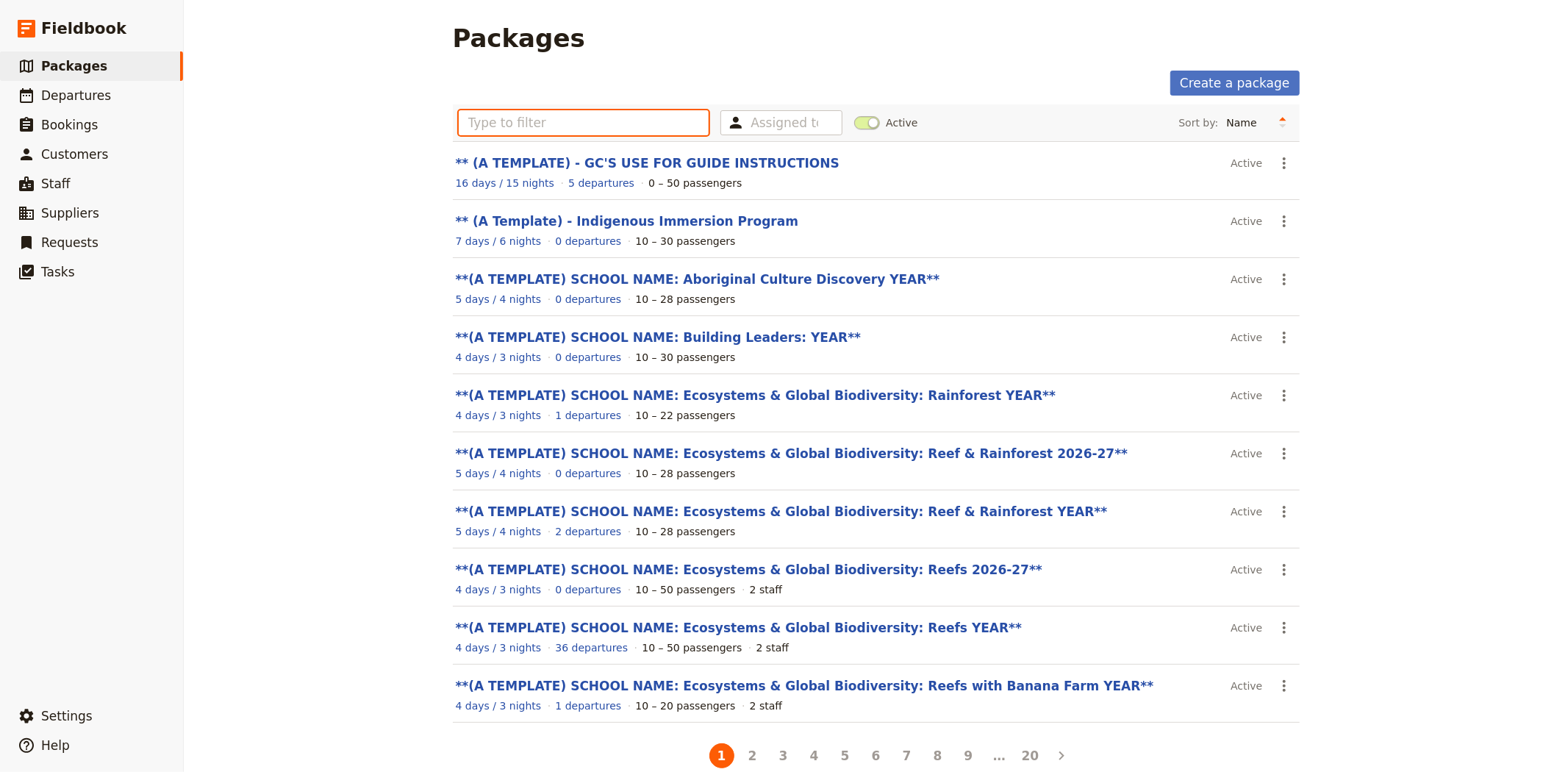
click at [508, 123] on input "text" at bounding box center [584, 123] width 250 height 25
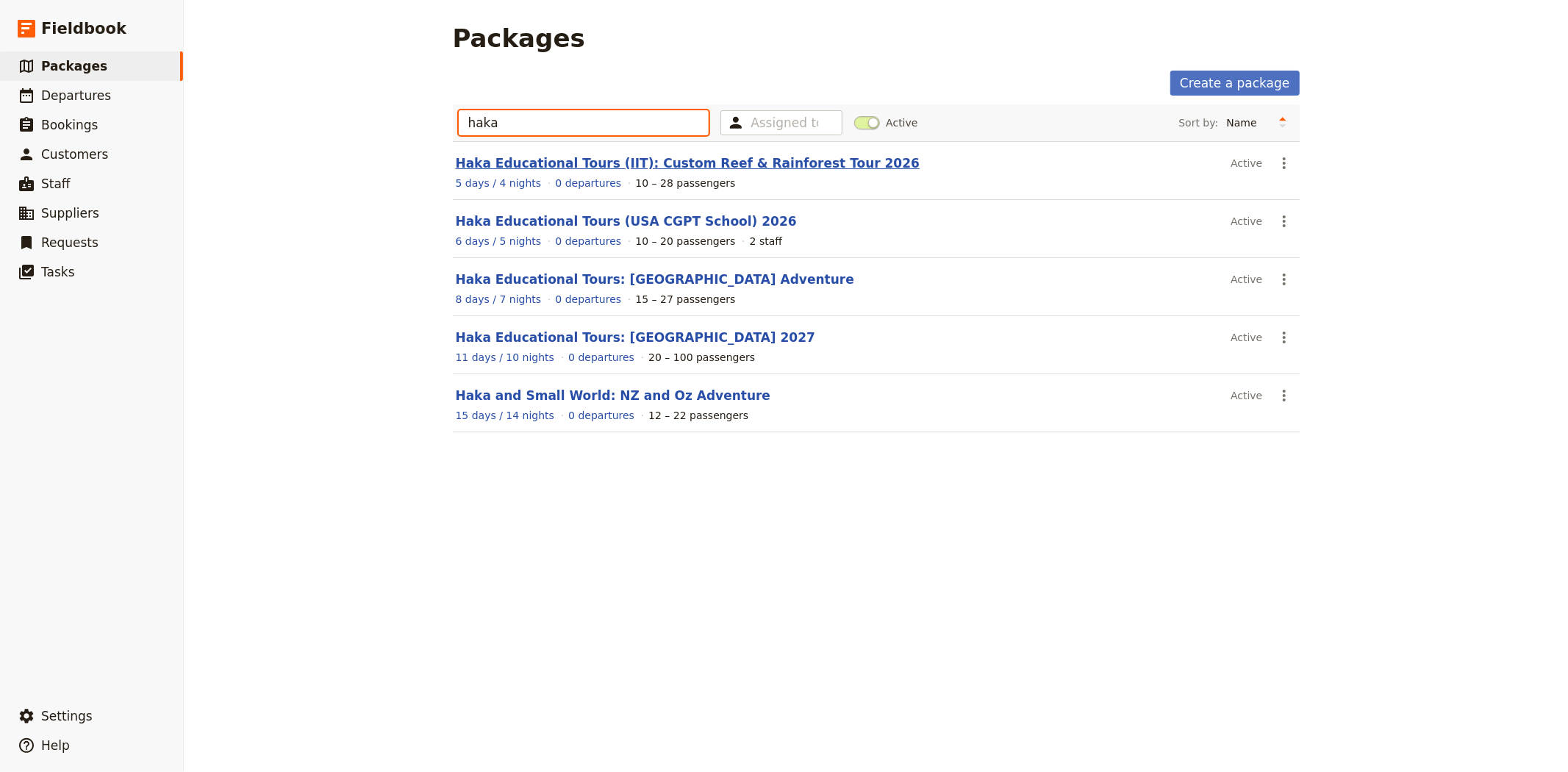
type input "haka"
click at [523, 167] on link "Haka Educational Tours (IIT): Custom Reef & Rainforest Tour 2026" at bounding box center [688, 163] width 464 height 15
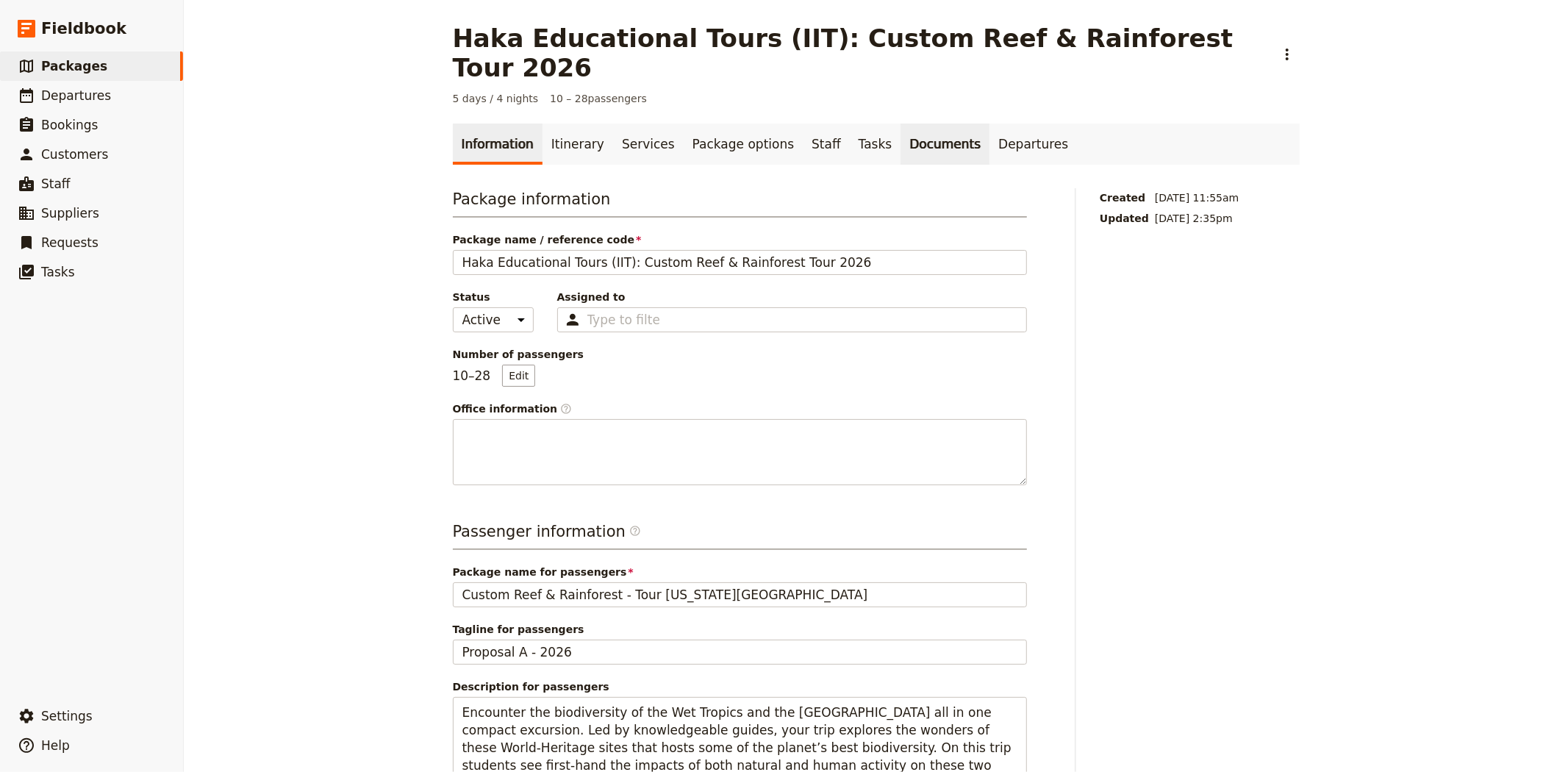
click at [901, 123] on link "Documents" at bounding box center [945, 144] width 89 height 41
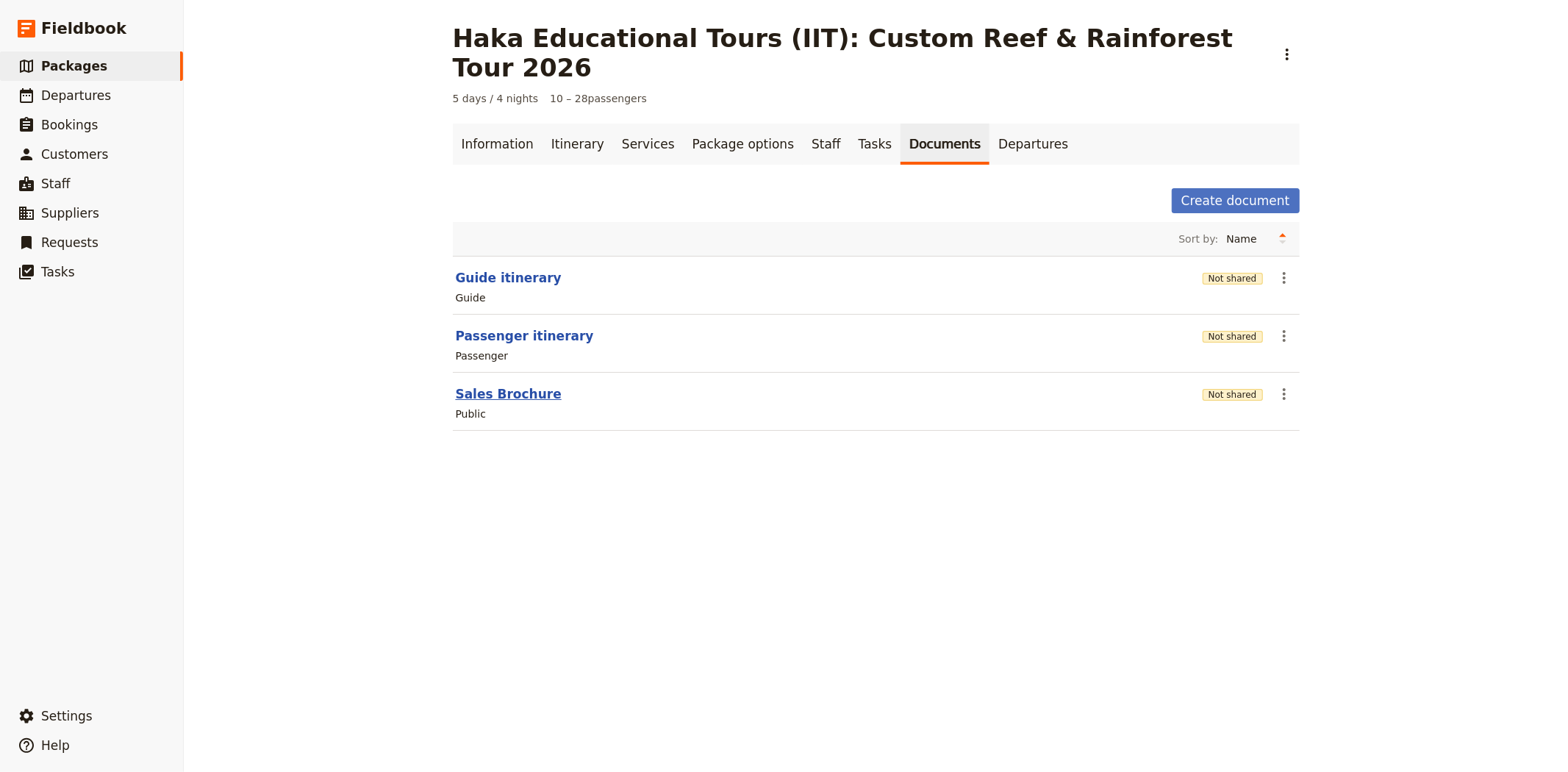
click at [495, 386] on button "Sales Brochure" at bounding box center [509, 394] width 106 height 17
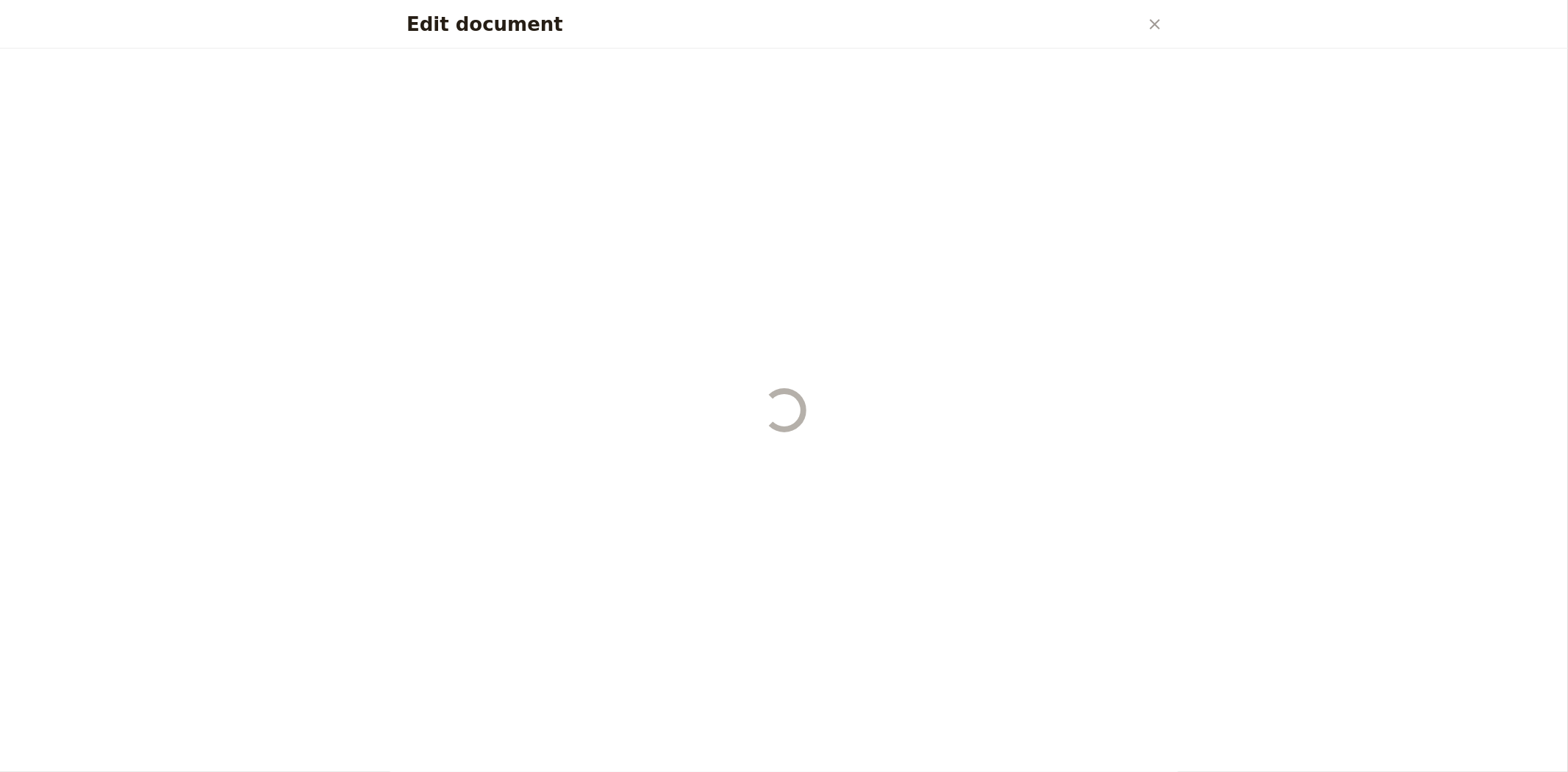
select select "LARGE"
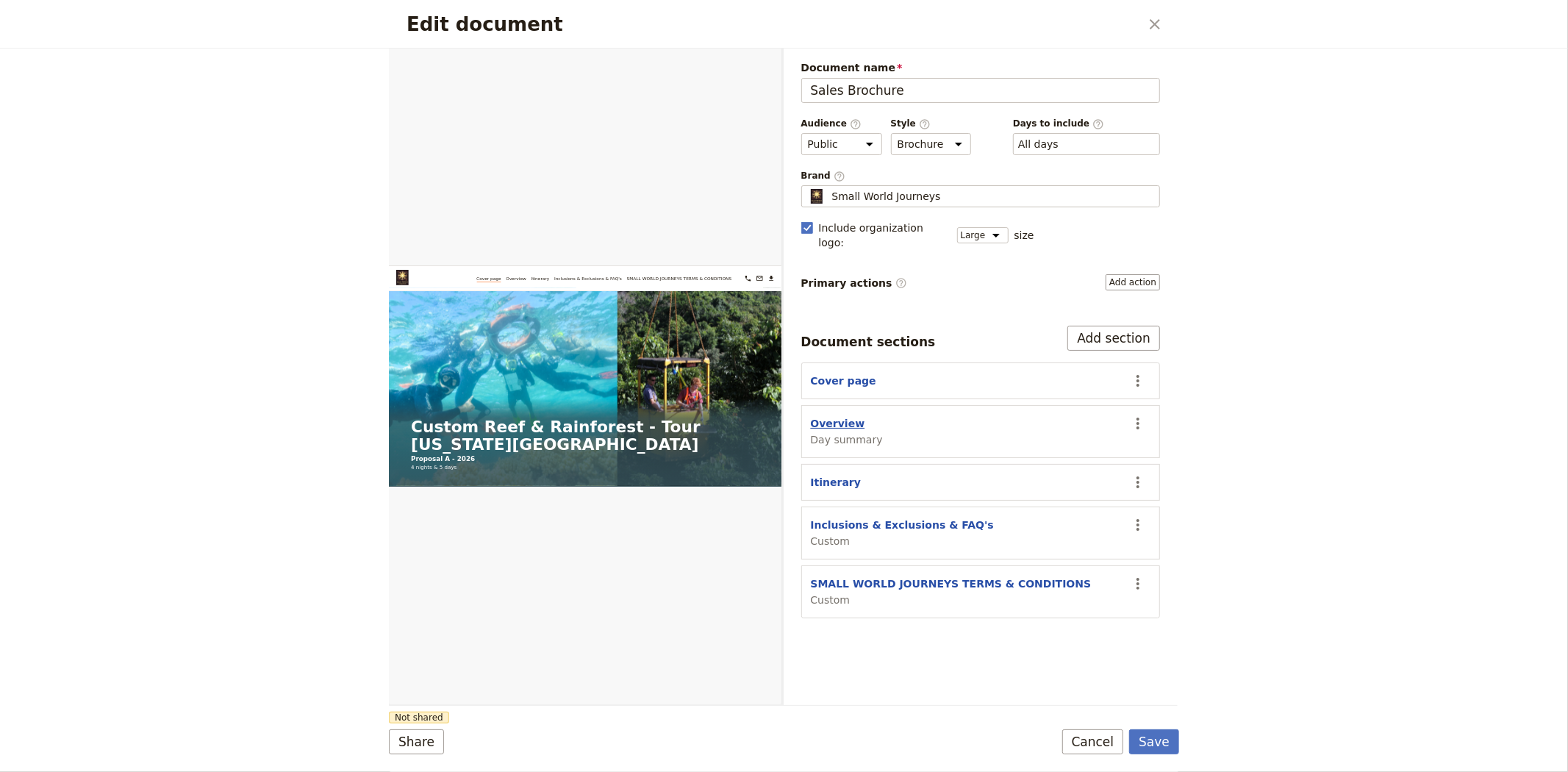
click at [844, 416] on button "Overview" at bounding box center [838, 424] width 55 height 15
select select "DAY_SUMMARY"
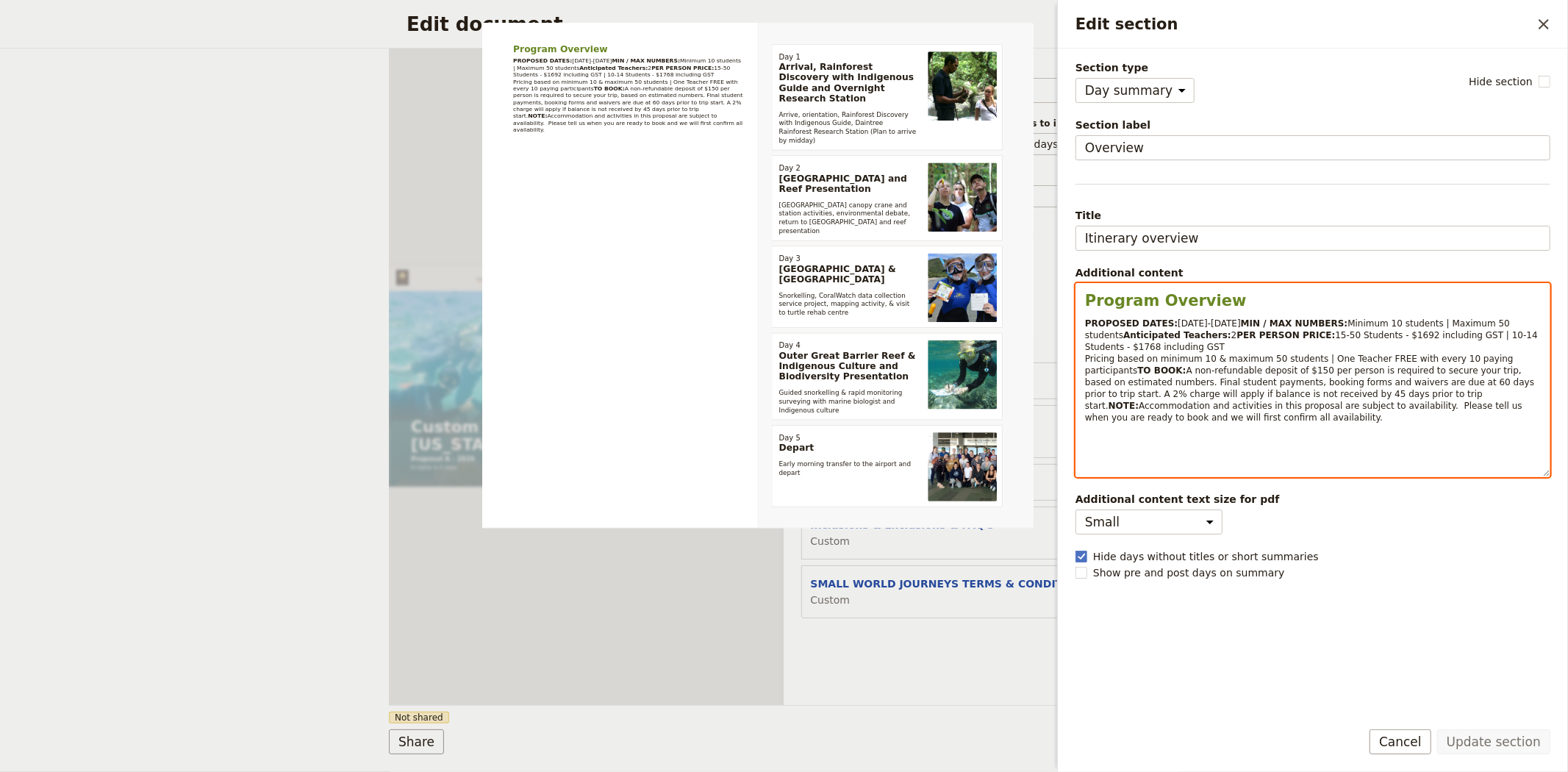
select select "paragraph-small"
click at [1122, 406] on span "A non-refundable deposit of $150 per person is required to secure your trip, ba…" at bounding box center [1311, 389] width 452 height 46
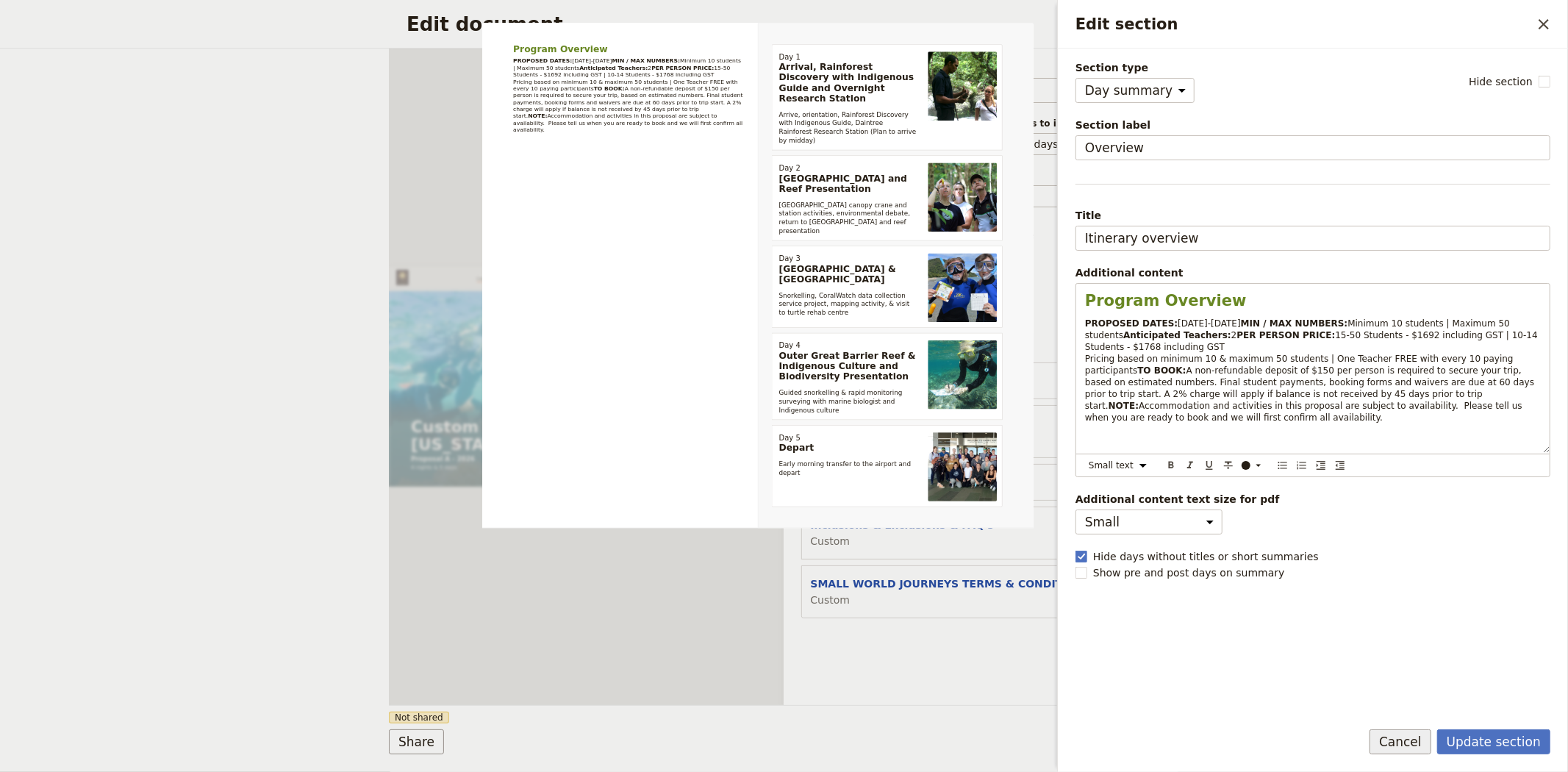
click at [1412, 732] on button "Cancel" at bounding box center [1401, 742] width 62 height 25
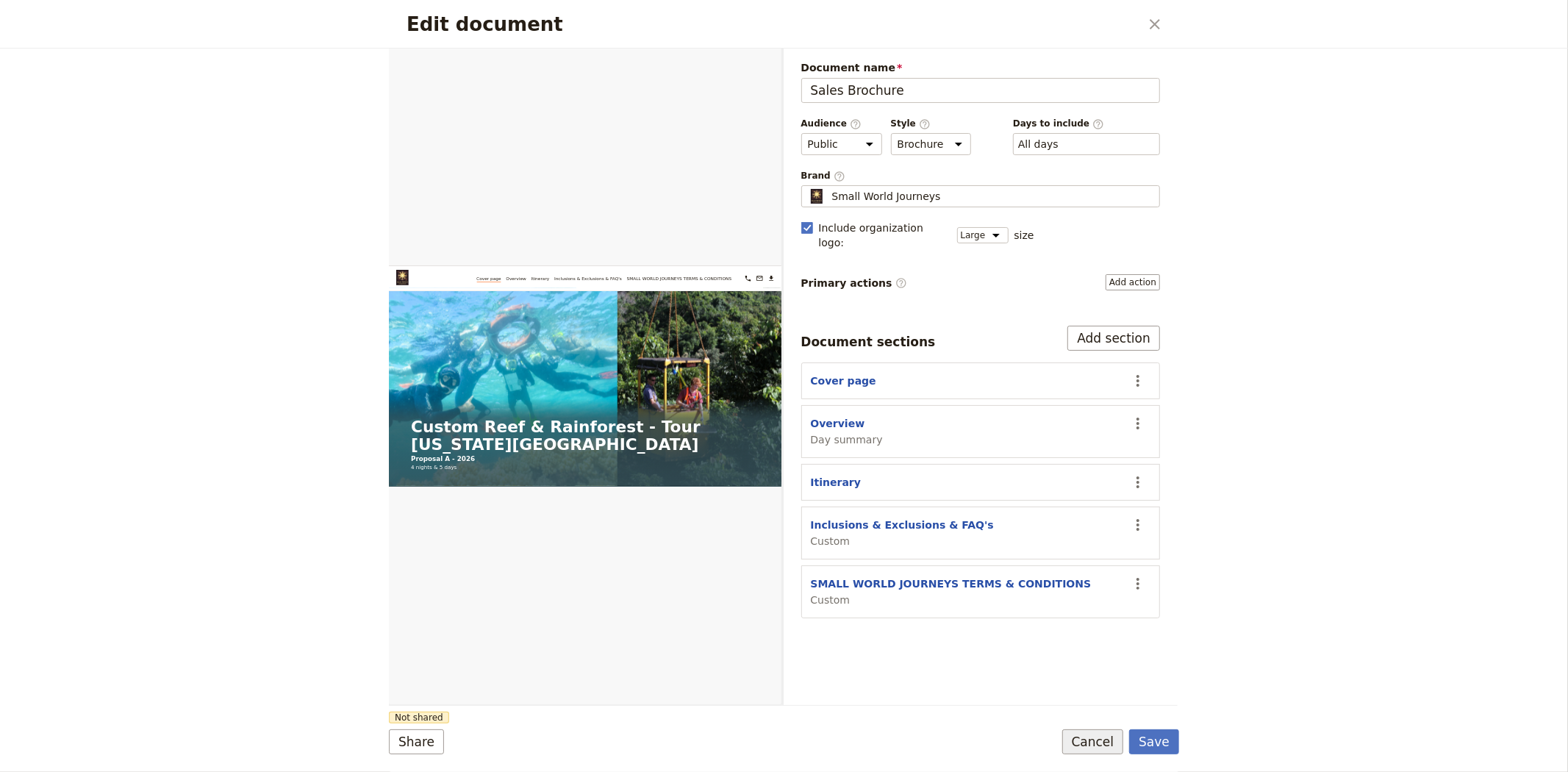
click at [1104, 732] on button "Cancel" at bounding box center [1093, 742] width 62 height 25
